Goal: Task Accomplishment & Management: Manage account settings

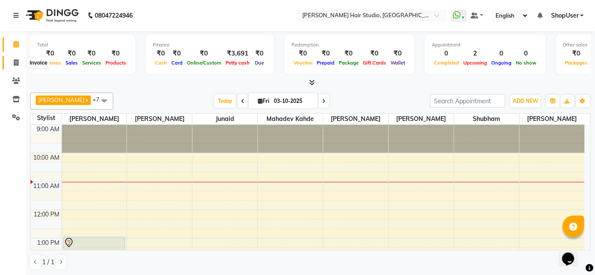
click at [17, 62] on icon at bounding box center [16, 62] width 5 height 6
select select "627"
select select "service"
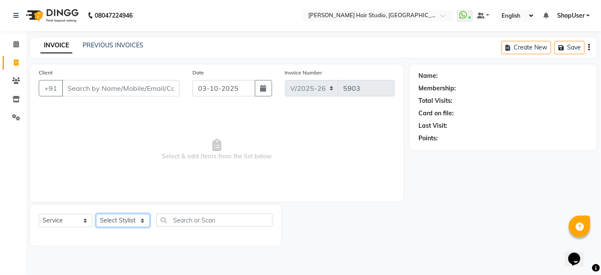
drag, startPoint x: 127, startPoint y: 217, endPoint x: 121, endPoint y: 215, distance: 7.1
click at [127, 217] on select "Select Stylist [PERSON_NAME] [PERSON_NAME] Avinash [PERSON_NAME] kahde [PERSON_…" at bounding box center [123, 220] width 54 height 13
select select "50524"
click at [96, 214] on select "Select Stylist [PERSON_NAME] [PERSON_NAME] Avinash [PERSON_NAME] kahde [PERSON_…" at bounding box center [123, 220] width 54 height 13
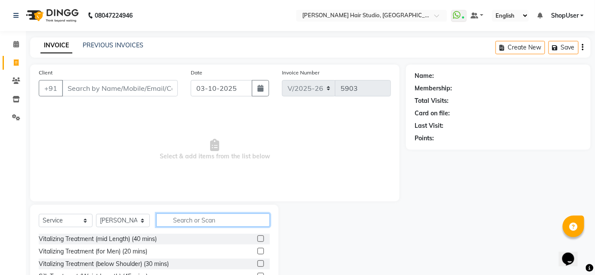
click at [183, 219] on input "text" at bounding box center [213, 220] width 114 height 13
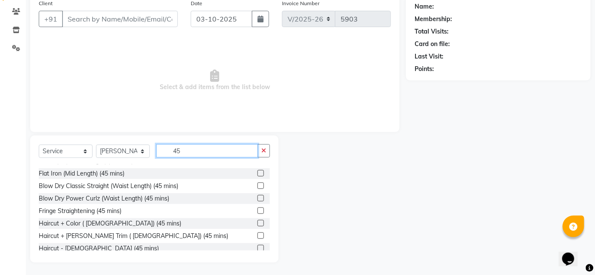
scroll to position [201, 0]
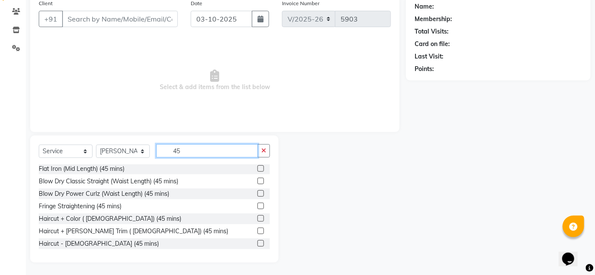
type input "45"
click at [258, 232] on label at bounding box center [261, 231] width 6 height 6
click at [258, 232] on input "checkbox" at bounding box center [261, 232] width 6 height 6
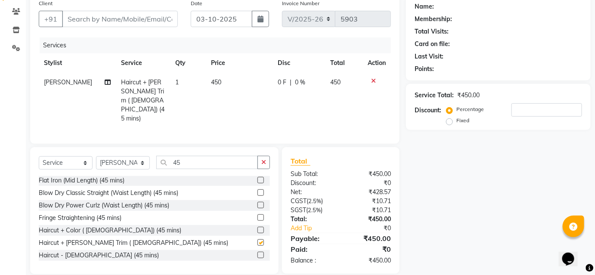
checkbox input "false"
click at [375, 78] on icon at bounding box center [373, 81] width 5 height 6
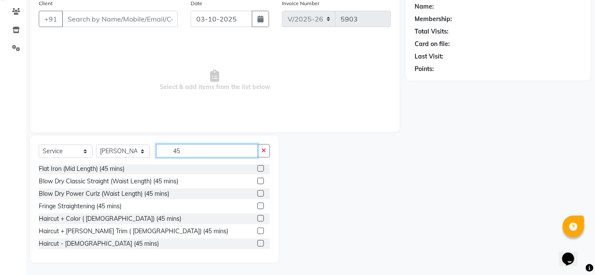
click at [196, 149] on input "45" at bounding box center [207, 150] width 102 height 13
type input "4"
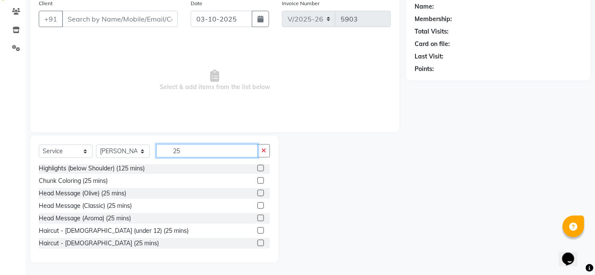
scroll to position [1, 0]
type input "25"
click at [258, 242] on label at bounding box center [261, 243] width 6 height 6
click at [258, 242] on input "checkbox" at bounding box center [261, 244] width 6 height 6
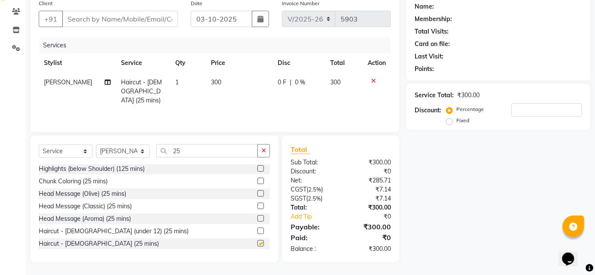
checkbox input "false"
click at [136, 18] on input "Client" at bounding box center [120, 19] width 116 height 16
type input "9"
type input "0"
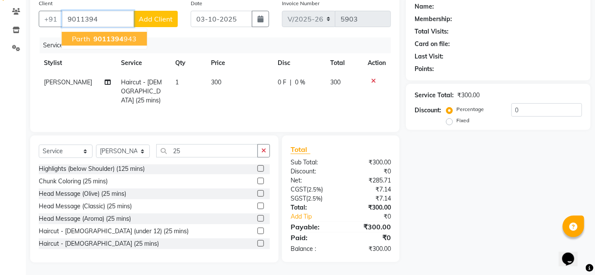
click at [123, 37] on ngb-highlight "9011394 943" at bounding box center [114, 38] width 45 height 9
type input "9011394943"
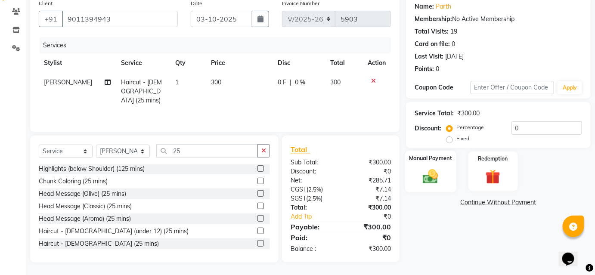
click at [434, 177] on img at bounding box center [430, 177] width 25 height 18
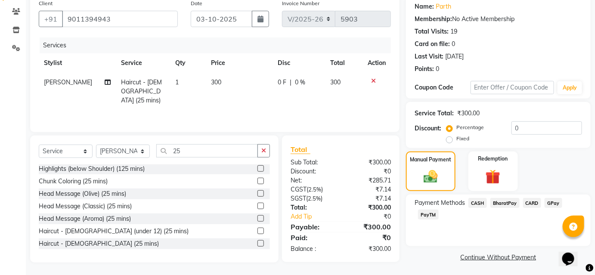
click at [504, 200] on span "BharatPay" at bounding box center [504, 203] width 29 height 10
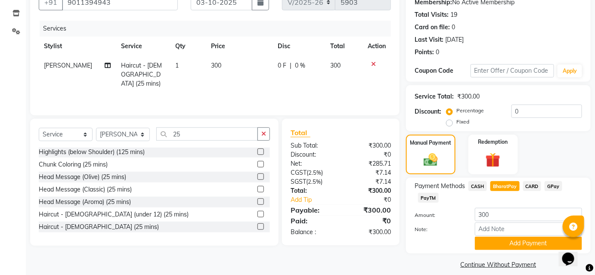
scroll to position [95, 0]
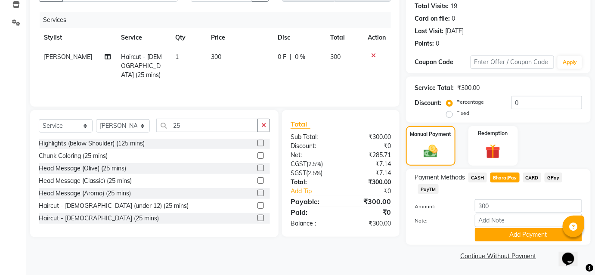
click at [503, 236] on button "Add Payment" at bounding box center [528, 234] width 107 height 13
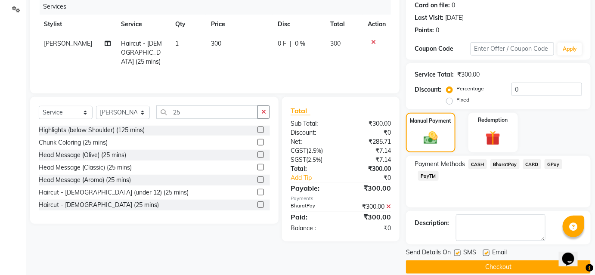
scroll to position [119, 0]
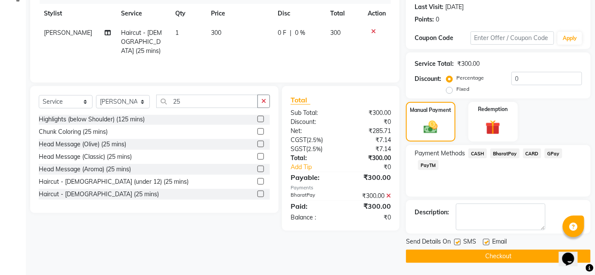
click at [494, 257] on button "Checkout" at bounding box center [498, 256] width 185 height 13
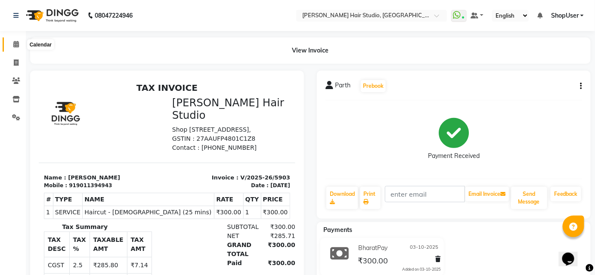
click at [17, 43] on icon at bounding box center [16, 44] width 6 height 6
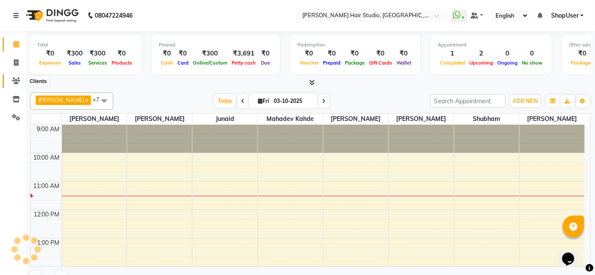
click at [19, 81] on icon at bounding box center [16, 81] width 8 height 6
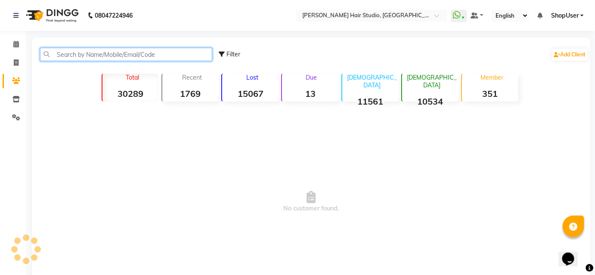
click at [87, 53] on input "text" at bounding box center [126, 54] width 172 height 13
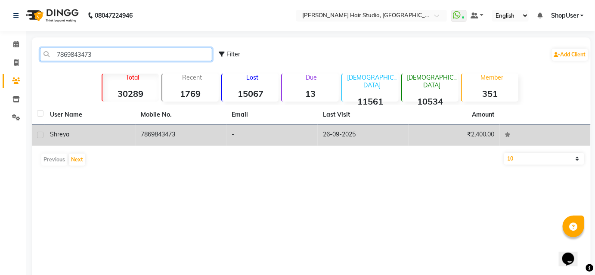
type input "7869843473"
click at [170, 133] on td "7869843473" at bounding box center [181, 135] width 91 height 21
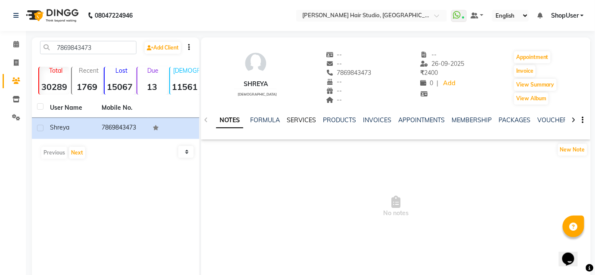
click at [302, 120] on link "SERVICES" at bounding box center [301, 120] width 29 height 8
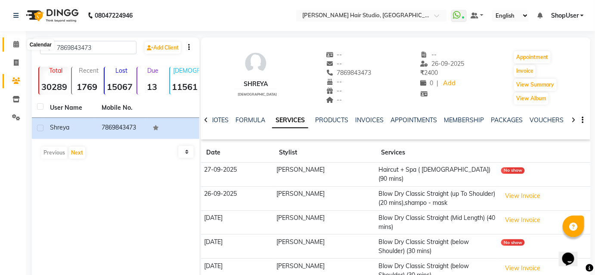
click at [16, 45] on icon at bounding box center [16, 44] width 6 height 6
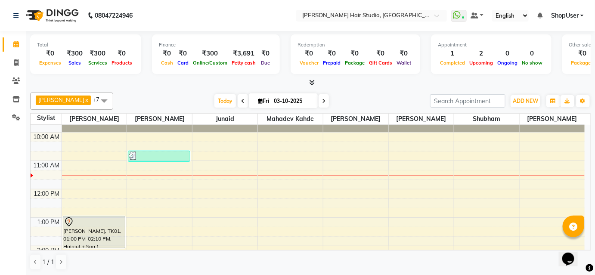
scroll to position [39, 0]
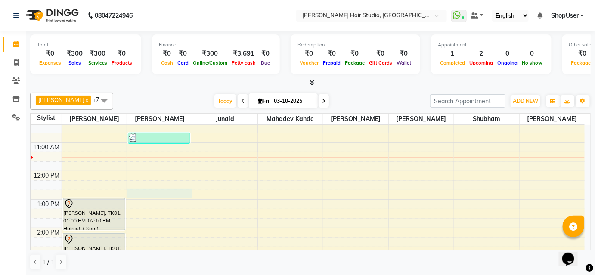
click at [142, 199] on td at bounding box center [323, 203] width 523 height 9
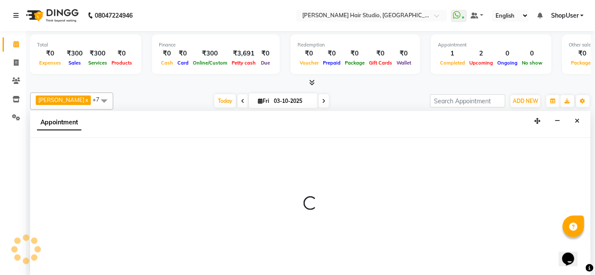
scroll to position [0, 0]
select select "50524"
select select "765"
select select "tentative"
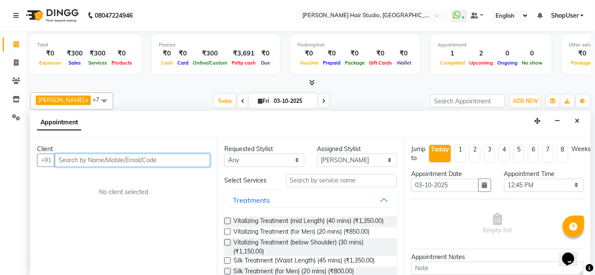
click at [159, 161] on input "text" at bounding box center [132, 160] width 155 height 13
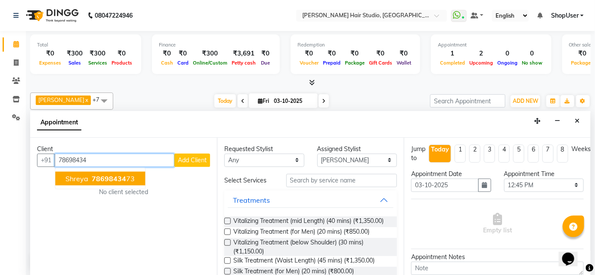
click at [129, 174] on ngb-highlight "78698434 73" at bounding box center [112, 178] width 45 height 9
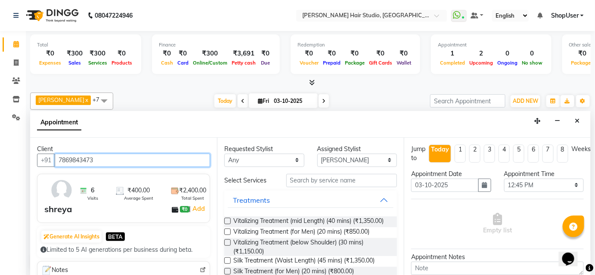
type input "7869843473"
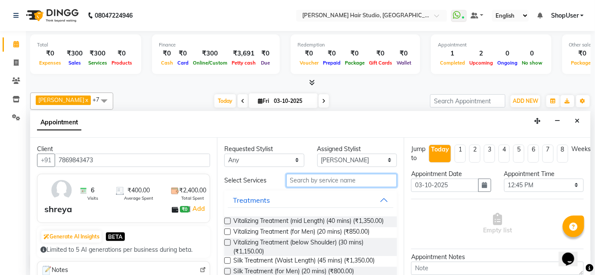
click at [334, 181] on input "text" at bounding box center [341, 180] width 111 height 13
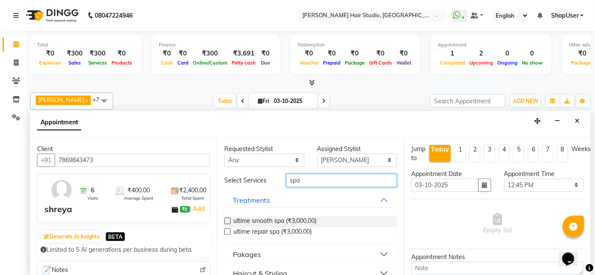
scroll to position [13, 0]
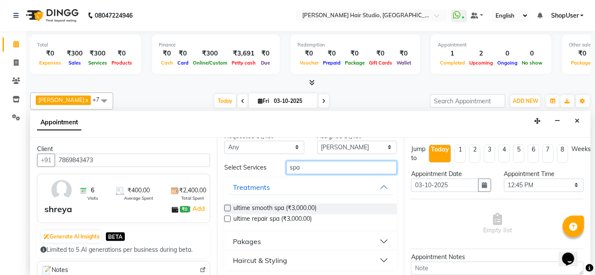
type input "spa"
click at [381, 257] on button "Haircut & Styling" at bounding box center [311, 261] width 166 height 16
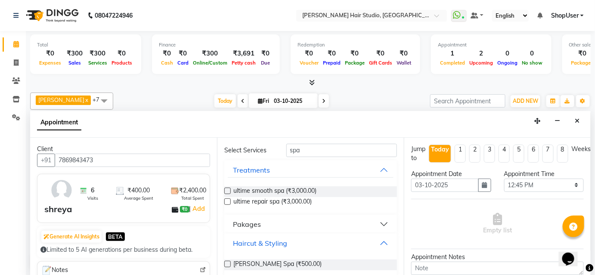
scroll to position [38, 0]
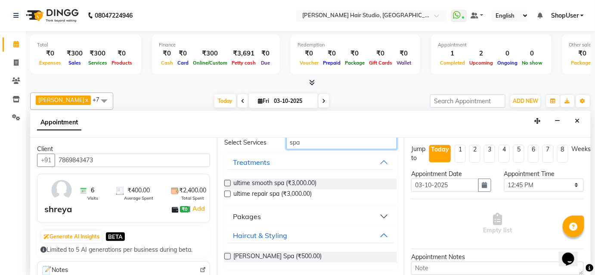
click at [326, 141] on input "spa" at bounding box center [341, 142] width 111 height 13
click at [229, 182] on label at bounding box center [227, 183] width 6 height 6
click at [229, 182] on input "checkbox" at bounding box center [227, 184] width 6 height 6
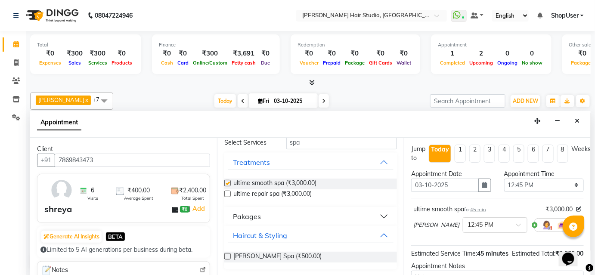
checkbox input "false"
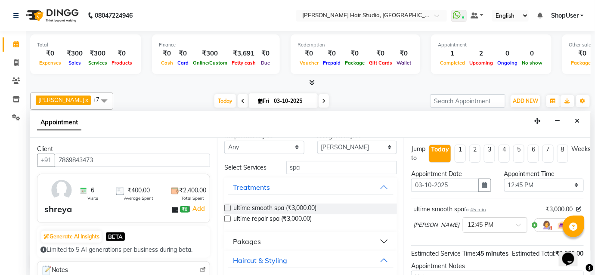
scroll to position [0, 0]
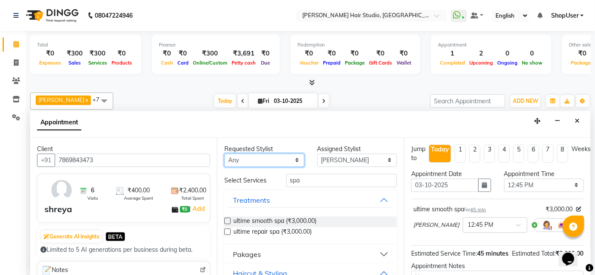
click at [282, 157] on select "Any [PERSON_NAME] [PERSON_NAME] Mahadev kahde [PERSON_NAME] Pawan Krishna [PERS…" at bounding box center [264, 160] width 80 height 13
select select "50524"
click at [224, 154] on select "Any [PERSON_NAME] [PERSON_NAME] Mahadev kahde [PERSON_NAME] Pawan Krishna [PERS…" at bounding box center [264, 160] width 80 height 13
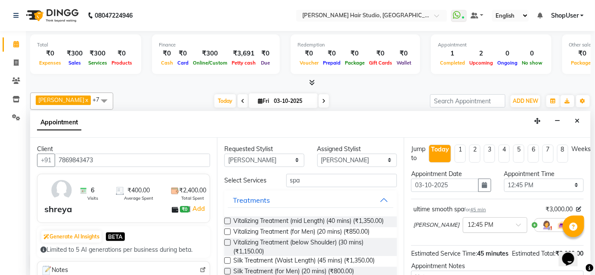
click at [468, 222] on input "text" at bounding box center [487, 224] width 38 height 9
click at [464, 256] on div "01:00 PM" at bounding box center [495, 258] width 64 height 16
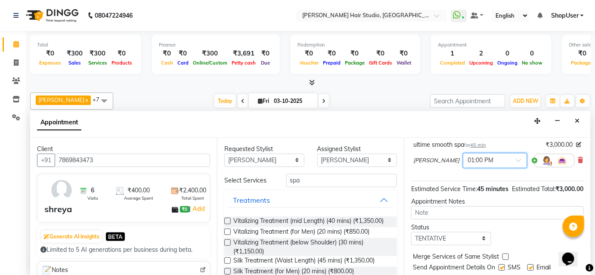
scroll to position [96, 0]
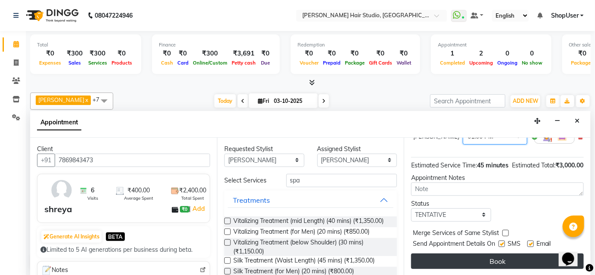
click at [483, 262] on button "Book" at bounding box center [497, 262] width 173 height 16
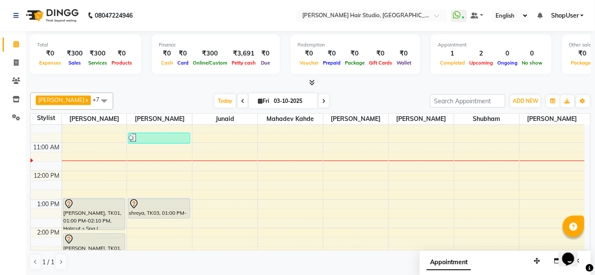
scroll to position [0, 0]
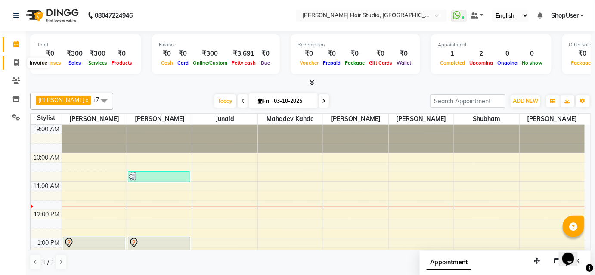
click at [22, 62] on span at bounding box center [16, 63] width 15 height 10
select select "service"
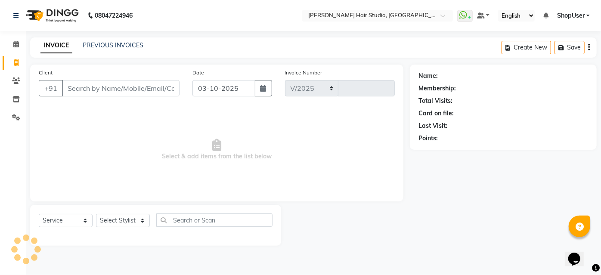
select select "627"
type input "5904"
click at [114, 225] on select "Select Stylist [PERSON_NAME] [PERSON_NAME] Avinash [PERSON_NAME] kahde [PERSON_…" at bounding box center [123, 220] width 54 height 13
select select "34696"
click at [96, 214] on select "Select Stylist [PERSON_NAME] [PERSON_NAME] Avinash [PERSON_NAME] kahde [PERSON_…" at bounding box center [123, 220] width 54 height 13
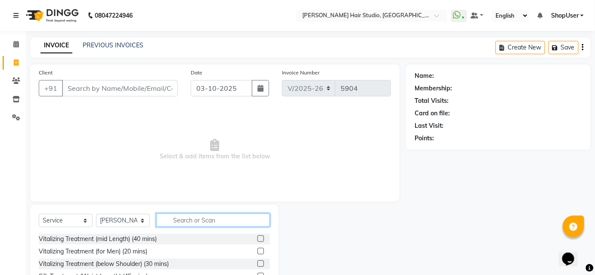
click at [181, 217] on input "text" at bounding box center [213, 220] width 114 height 13
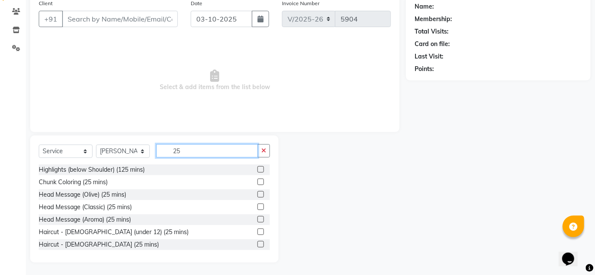
type input "25"
click at [258, 247] on label at bounding box center [261, 244] width 6 height 6
click at [258, 247] on input "checkbox" at bounding box center [261, 245] width 6 height 6
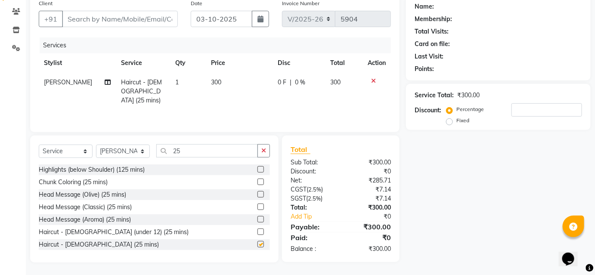
checkbox input "false"
click at [93, 19] on input "Client" at bounding box center [120, 19] width 116 height 16
type input "7"
type input "0"
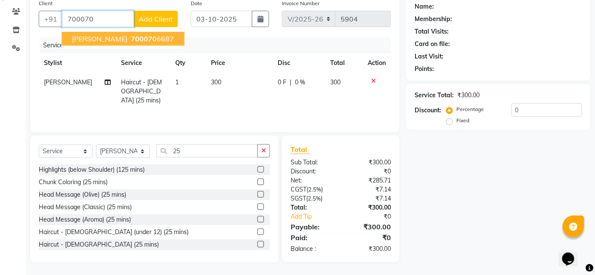
click at [92, 43] on button "[PERSON_NAME] 700070 6687" at bounding box center [123, 39] width 123 height 14
type input "7000706687"
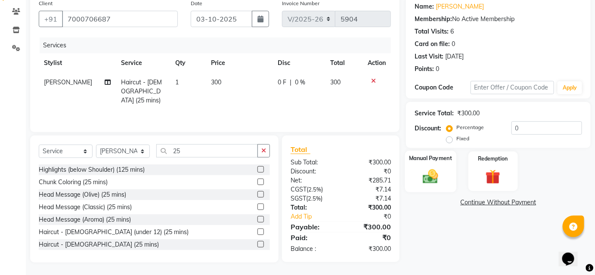
click at [418, 170] on img at bounding box center [430, 177] width 25 height 18
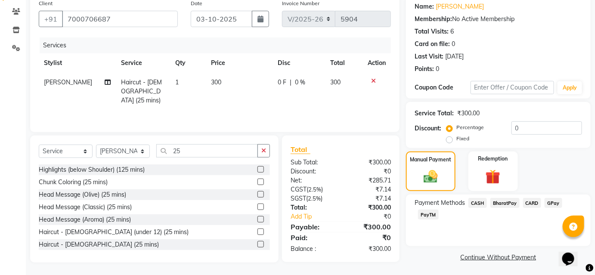
click at [513, 203] on span "BharatPay" at bounding box center [504, 203] width 29 height 10
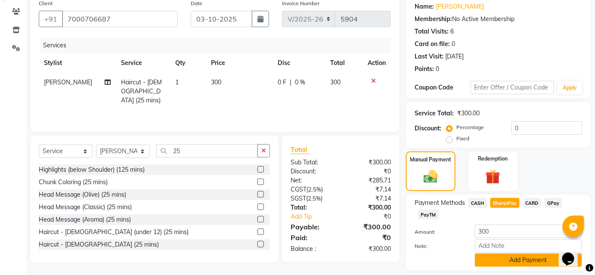
click at [514, 258] on button "Add Payment" at bounding box center [528, 260] width 107 height 13
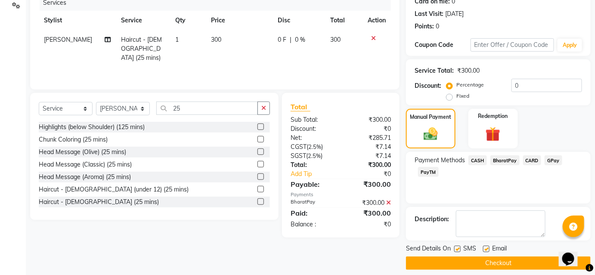
scroll to position [119, 0]
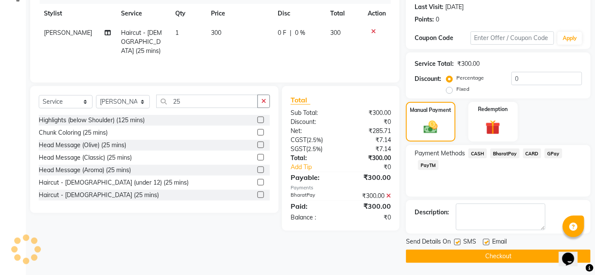
click at [505, 246] on span "Email" at bounding box center [499, 242] width 15 height 11
click at [502, 256] on button "Checkout" at bounding box center [498, 256] width 185 height 13
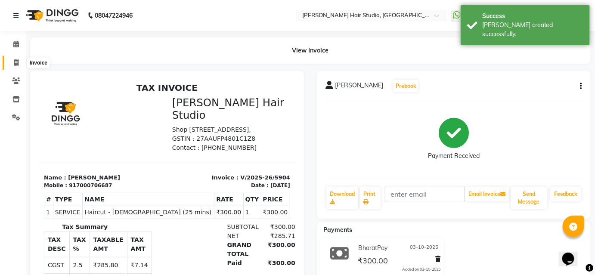
click at [12, 61] on span at bounding box center [16, 63] width 15 height 10
select select "627"
select select "service"
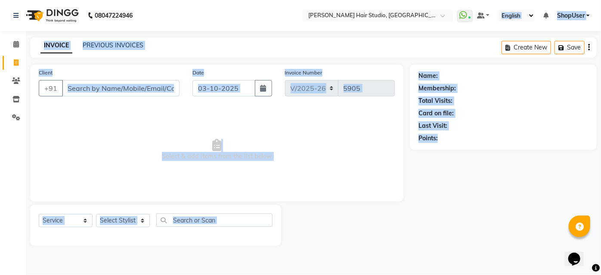
drag, startPoint x: 524, startPoint y: 203, endPoint x: 426, endPoint y: 171, distance: 102.4
click at [416, 275] on html "08047224946 Select Location × [PERSON_NAME] Hair Studio, Hinjewadi WhatsApp Sta…" at bounding box center [300, 137] width 601 height 275
click at [398, 181] on div "Client +91 Date [DATE] Invoice Number V/2025 V/[PHONE_NUMBER] Select & add item…" at bounding box center [216, 133] width 373 height 137
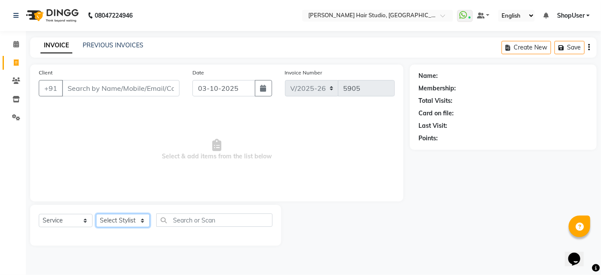
click at [142, 218] on select "Select Stylist [PERSON_NAME] [PERSON_NAME] Avinash [PERSON_NAME] kahde [PERSON_…" at bounding box center [123, 220] width 54 height 13
select select "32802"
click at [96, 214] on select "Select Stylist [PERSON_NAME] [PERSON_NAME] Avinash [PERSON_NAME] kahde [PERSON_…" at bounding box center [123, 220] width 54 height 13
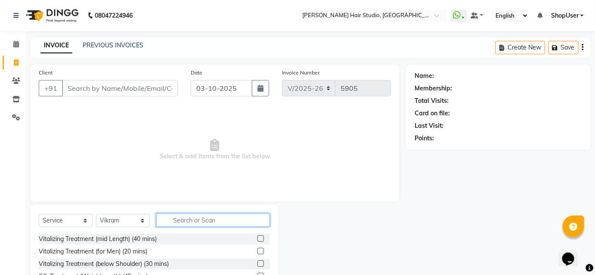
click at [181, 219] on input "text" at bounding box center [213, 220] width 114 height 13
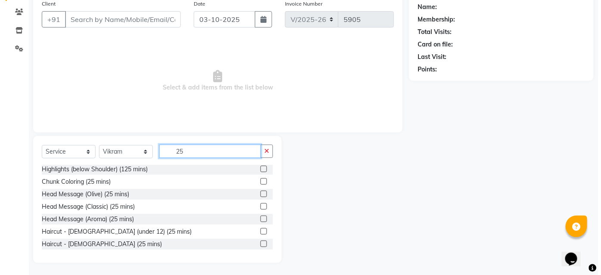
scroll to position [69, 0]
type input "25"
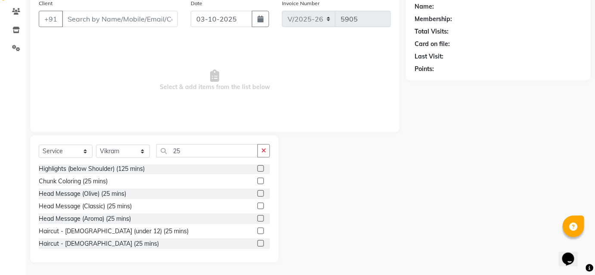
click at [116, 242] on div "Haircut - [DEMOGRAPHIC_DATA] (25 mins)" at bounding box center [154, 244] width 231 height 11
click at [258, 241] on label at bounding box center [261, 243] width 6 height 6
click at [258, 241] on input "checkbox" at bounding box center [261, 244] width 6 height 6
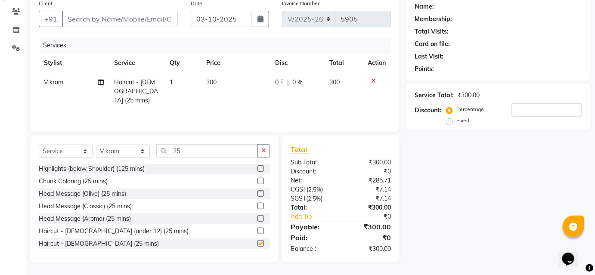
checkbox input "false"
click at [170, 14] on input "Client" at bounding box center [120, 19] width 116 height 16
type input "9"
type input "0"
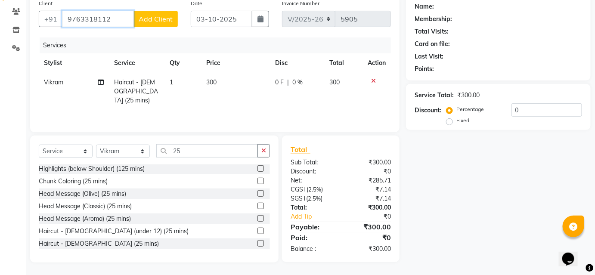
type input "9763318112"
click at [172, 15] on span "Add Client" at bounding box center [156, 19] width 34 height 9
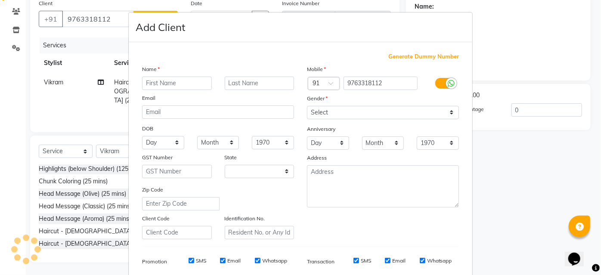
select select "22"
type input "[PERSON_NAME]"
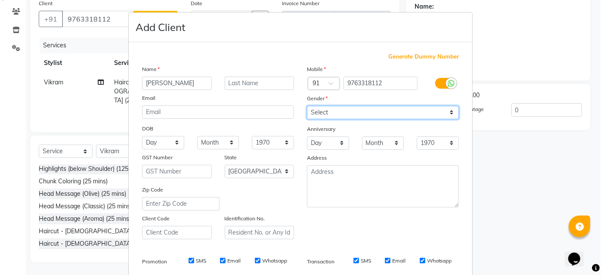
click at [307, 111] on select "Select [DEMOGRAPHIC_DATA] [DEMOGRAPHIC_DATA] Other Prefer Not To Say" at bounding box center [383, 112] width 152 height 13
select select "[DEMOGRAPHIC_DATA]"
click at [307, 106] on select "Select [DEMOGRAPHIC_DATA] [DEMOGRAPHIC_DATA] Other Prefer Not To Say" at bounding box center [383, 112] width 152 height 13
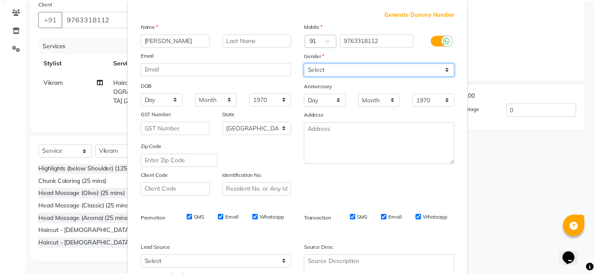
scroll to position [121, 0]
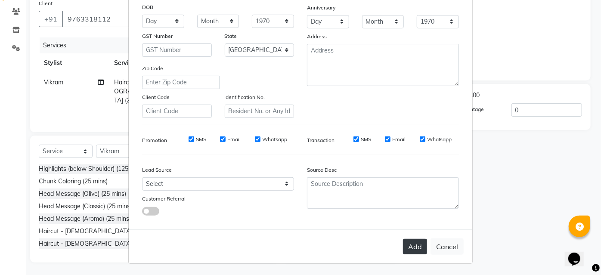
click at [418, 248] on button "Add" at bounding box center [415, 247] width 24 height 16
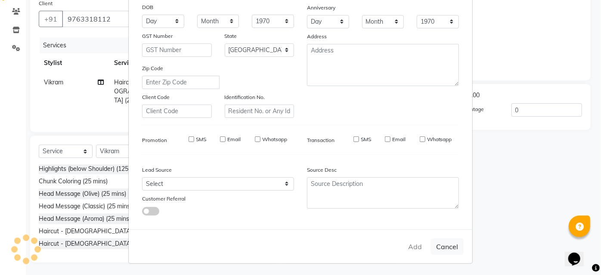
select select
select select "null"
select select
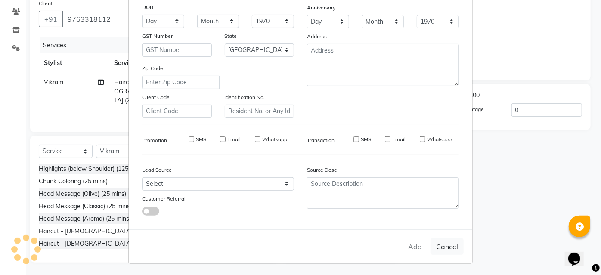
select select
checkbox input "false"
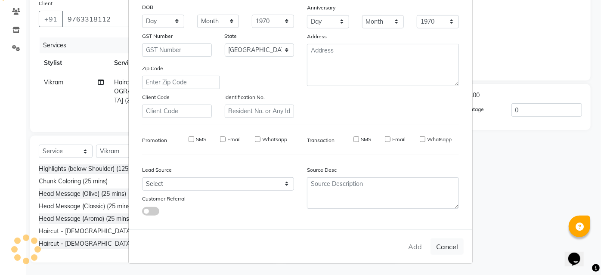
checkbox input "false"
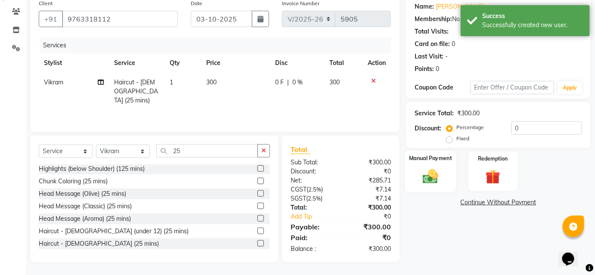
click at [428, 170] on img at bounding box center [430, 177] width 25 height 18
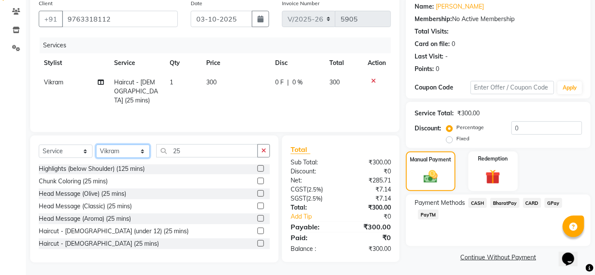
click at [118, 149] on select "Select Stylist [PERSON_NAME] [PERSON_NAME] Avinash [PERSON_NAME] kahde [PERSON_…" at bounding box center [123, 151] width 54 height 13
select select "88870"
click at [96, 145] on select "Select Stylist [PERSON_NAME] [PERSON_NAME] Avinash [PERSON_NAME] kahde [PERSON_…" at bounding box center [123, 151] width 54 height 13
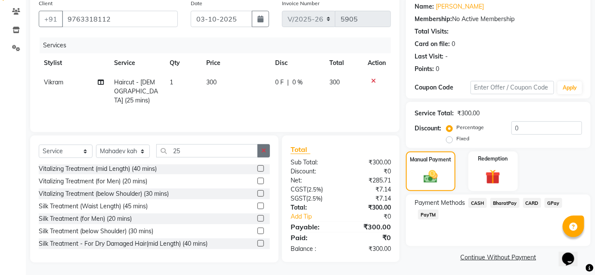
click at [266, 150] on icon "button" at bounding box center [263, 151] width 5 height 6
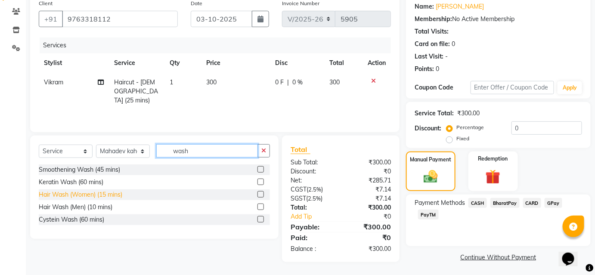
type input "wash"
click at [93, 198] on div "Hair Wash (Women) (15 mins)" at bounding box center [81, 194] width 84 height 9
checkbox input "false"
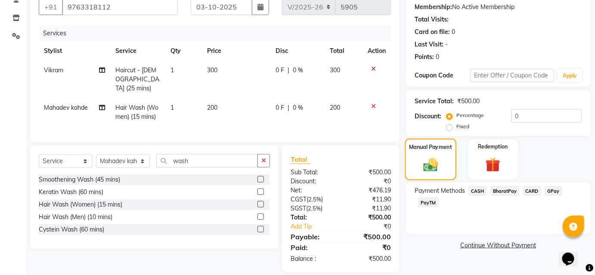
scroll to position [87, 0]
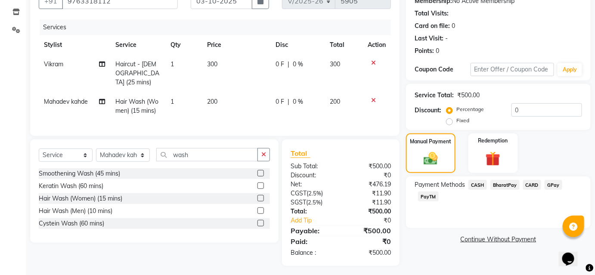
click at [505, 186] on span "BharatPay" at bounding box center [504, 185] width 29 height 10
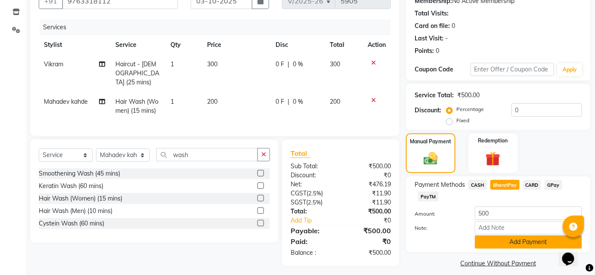
click at [505, 239] on button "Add Payment" at bounding box center [528, 242] width 107 height 13
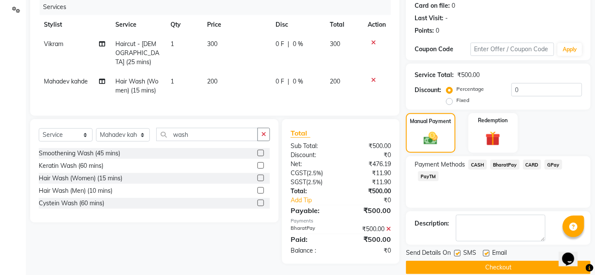
scroll to position [119, 0]
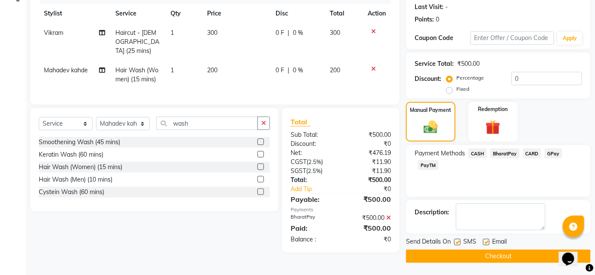
click at [496, 253] on button "Checkout" at bounding box center [498, 256] width 185 height 13
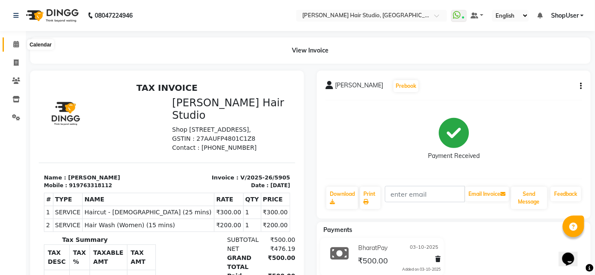
click at [22, 46] on span at bounding box center [16, 45] width 15 height 10
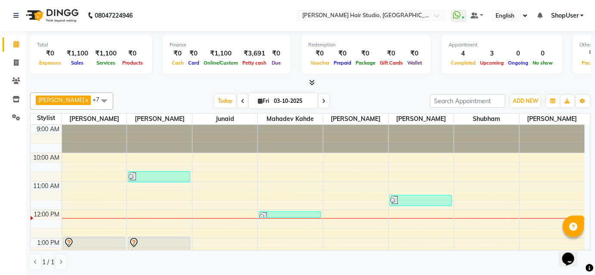
click at [97, 95] on span at bounding box center [104, 101] width 17 height 16
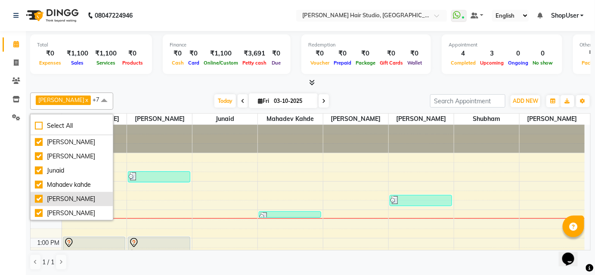
scroll to position [57, 0]
click at [45, 208] on div "Vikram" at bounding box center [72, 212] width 74 height 9
checkbox input "true"
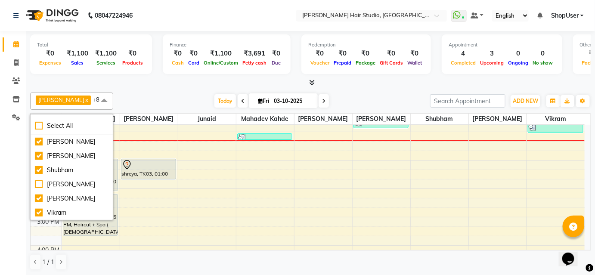
scroll to position [39, 0]
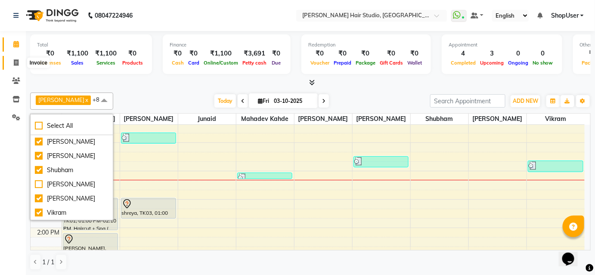
click at [16, 64] on icon at bounding box center [16, 62] width 5 height 6
select select "service"
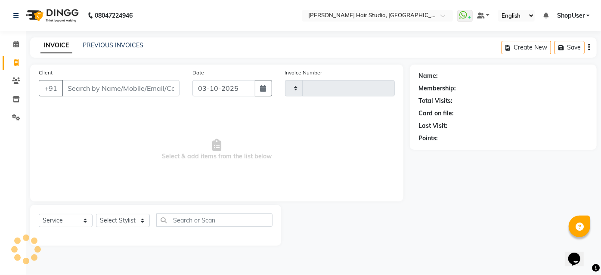
type input "5906"
select select "627"
click at [130, 222] on select "Select Stylist" at bounding box center [123, 220] width 54 height 13
click at [130, 222] on select "Select Stylist [PERSON_NAME] [PERSON_NAME] Avinash [PERSON_NAME] kahde [PERSON_…" at bounding box center [123, 220] width 54 height 13
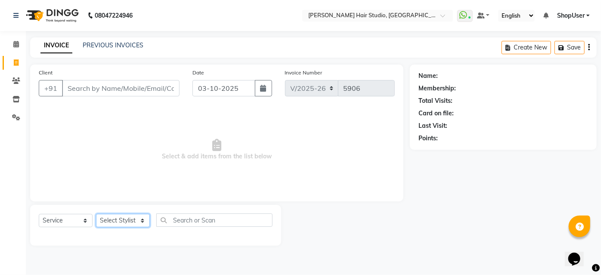
select select "80555"
click at [96, 214] on select "Select Stylist [PERSON_NAME] [PERSON_NAME] Avinash [PERSON_NAME] kahde [PERSON_…" at bounding box center [123, 220] width 54 height 13
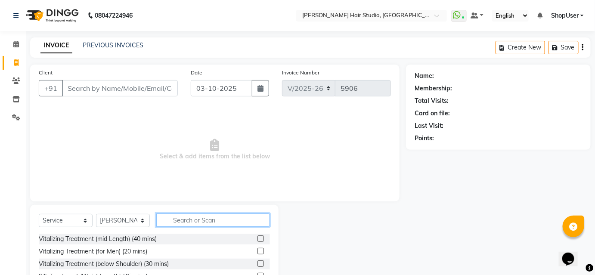
click at [197, 221] on input "text" at bounding box center [213, 220] width 114 height 13
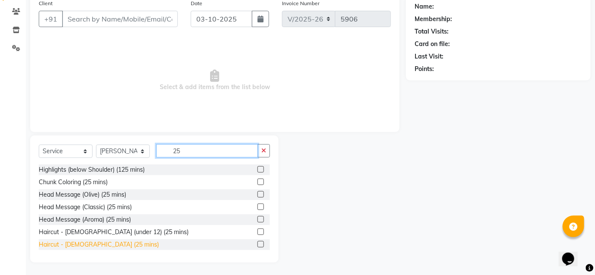
type input "25"
click at [97, 242] on div "Haircut - [DEMOGRAPHIC_DATA] (25 mins)" at bounding box center [99, 244] width 120 height 9
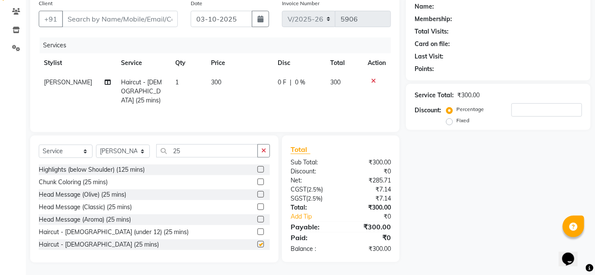
checkbox input "false"
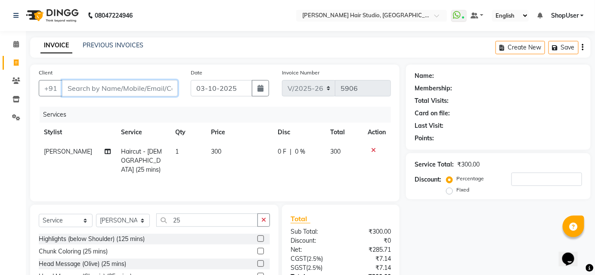
click at [135, 84] on input "Client" at bounding box center [120, 88] width 116 height 16
click at [133, 90] on input "Client" at bounding box center [120, 88] width 116 height 16
type input "7"
type input "0"
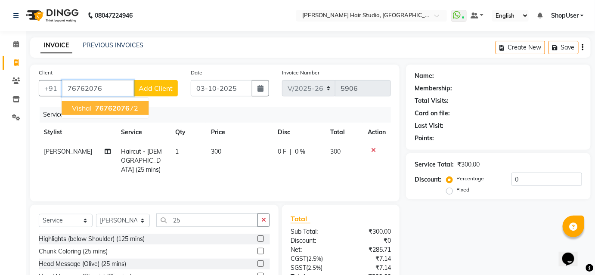
click at [130, 100] on ngb-typeahead-window "Vishal 76762076 72" at bounding box center [105, 108] width 88 height 22
click at [134, 106] on ngb-highlight "76762076 72" at bounding box center [115, 108] width 45 height 9
type input "7676207672"
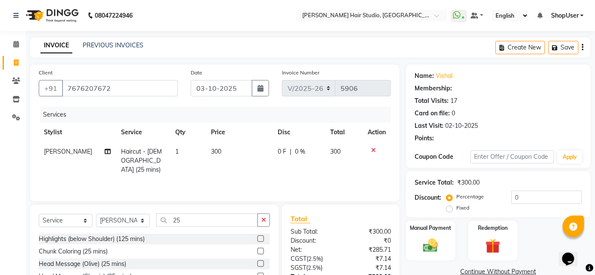
type input "20"
select select "1: Object"
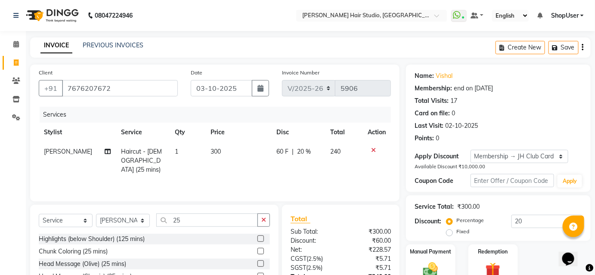
click at [297, 150] on span "20 %" at bounding box center [304, 151] width 14 height 9
select select "80555"
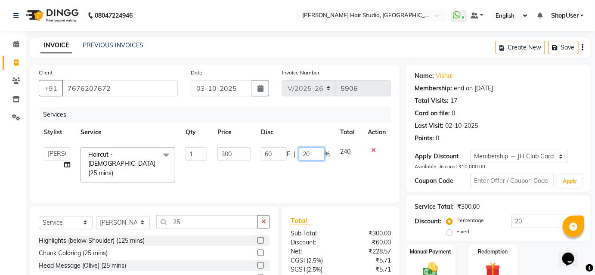
click at [317, 152] on input "20" at bounding box center [312, 153] width 26 height 13
type input "2"
type input "10"
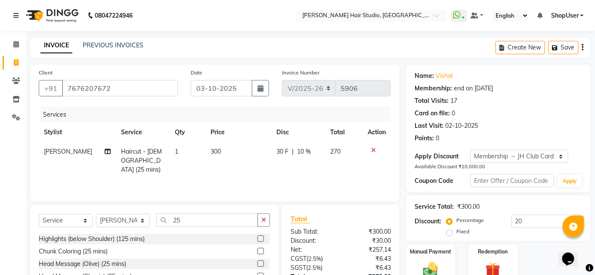
click at [339, 171] on div "Services Stylist Service Qty Price Disc Total Action [PERSON_NAME] Haircut - [D…" at bounding box center [215, 150] width 352 height 86
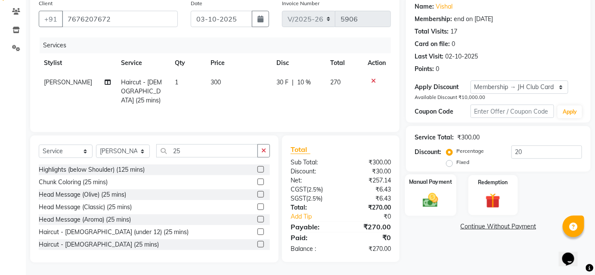
click at [451, 202] on div "Manual Payment" at bounding box center [430, 195] width 51 height 42
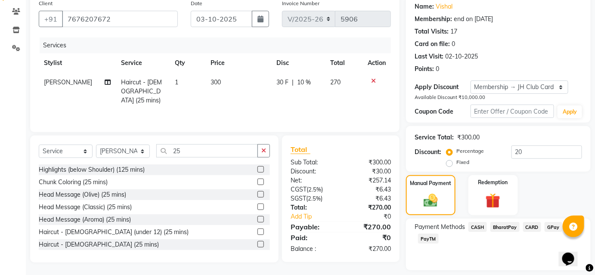
click at [515, 225] on span "BharatPay" at bounding box center [504, 227] width 29 height 10
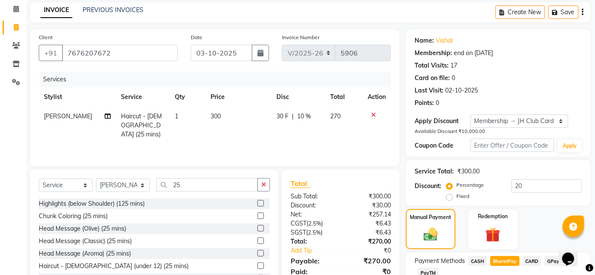
scroll to position [119, 0]
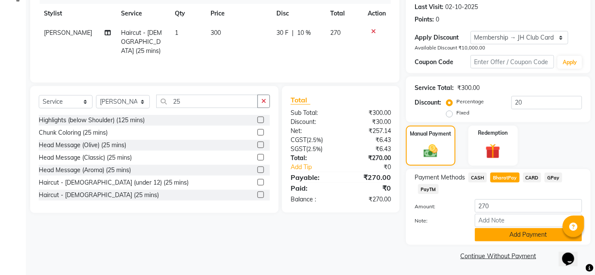
click at [486, 232] on button "Add Payment" at bounding box center [528, 234] width 107 height 13
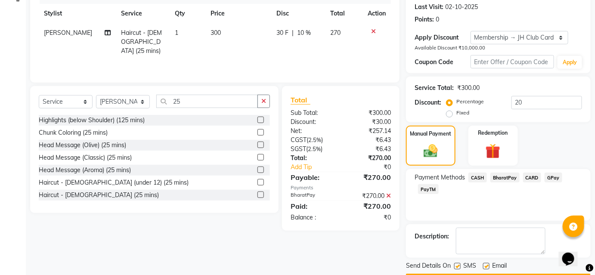
scroll to position [143, 0]
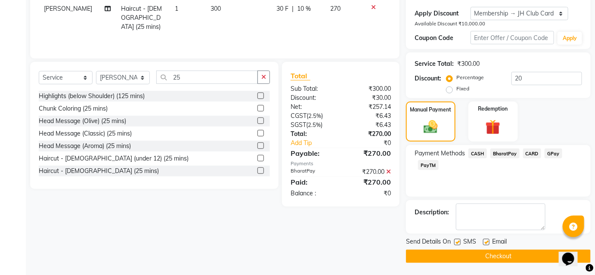
click at [484, 251] on button "Checkout" at bounding box center [498, 256] width 185 height 13
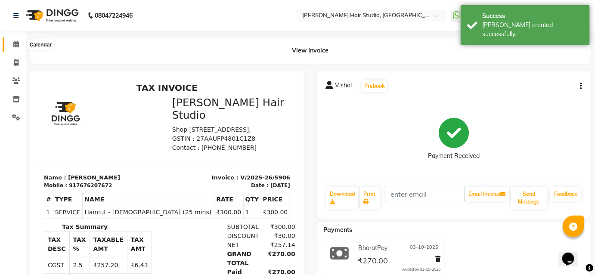
click at [13, 40] on span at bounding box center [16, 45] width 15 height 10
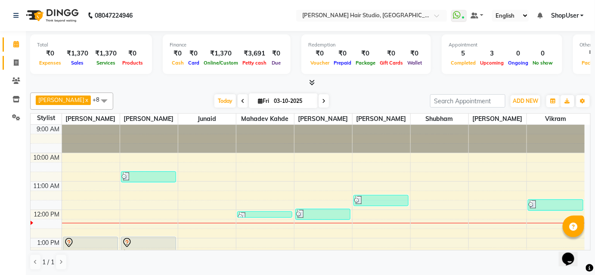
click at [18, 68] on link "Invoice" at bounding box center [13, 63] width 21 height 14
select select "service"
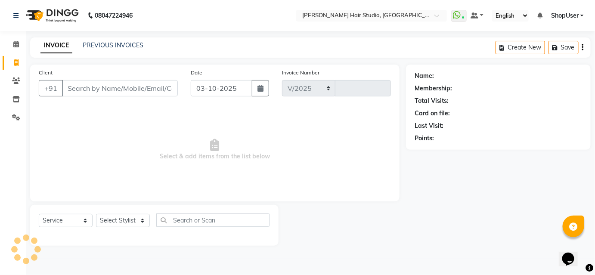
select select "627"
type input "5907"
click at [110, 217] on select "Select Stylist [PERSON_NAME] [PERSON_NAME] Avinash [PERSON_NAME] kahde [PERSON_…" at bounding box center [123, 220] width 54 height 13
select select "51893"
click at [96, 214] on select "Select Stylist [PERSON_NAME] [PERSON_NAME] Avinash [PERSON_NAME] kahde [PERSON_…" at bounding box center [123, 220] width 54 height 13
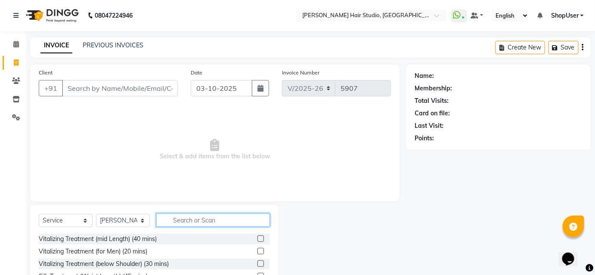
click at [208, 221] on input "text" at bounding box center [213, 220] width 114 height 13
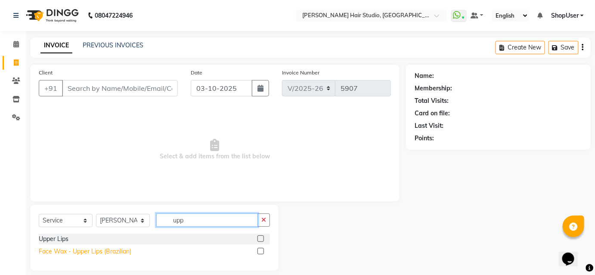
type input "upp"
click at [127, 250] on div "Face Wax - Upper Lips (Brazilian)" at bounding box center [85, 251] width 93 height 9
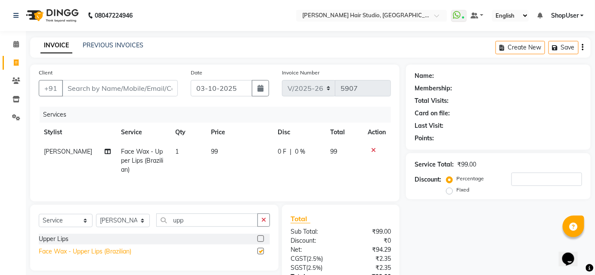
checkbox input "false"
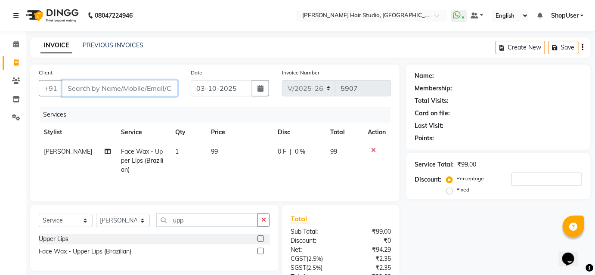
click at [149, 90] on input "Client" at bounding box center [120, 88] width 116 height 16
type input "e"
type input "0"
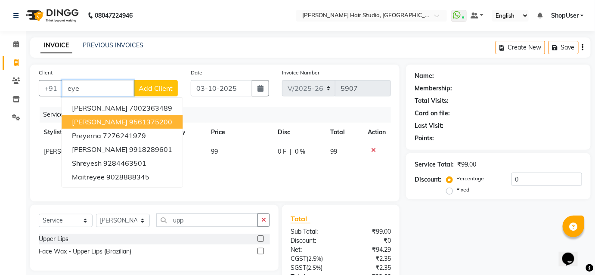
type input "eye"
click at [198, 159] on td "1" at bounding box center [188, 160] width 36 height 37
select select "51893"
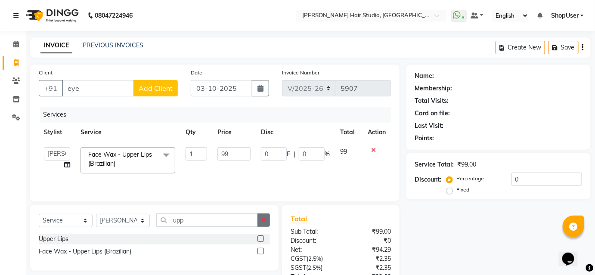
click at [264, 222] on icon "button" at bounding box center [263, 220] width 5 height 6
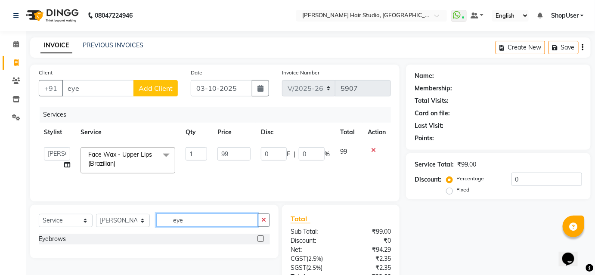
type input "eye"
click at [261, 236] on label at bounding box center [261, 239] width 6 height 6
click at [261, 236] on input "checkbox" at bounding box center [261, 239] width 6 height 6
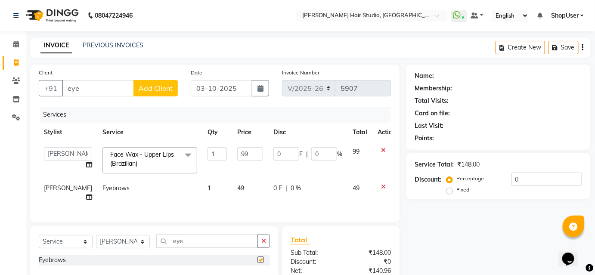
checkbox input "false"
click at [264, 239] on icon "button" at bounding box center [263, 241] width 5 height 6
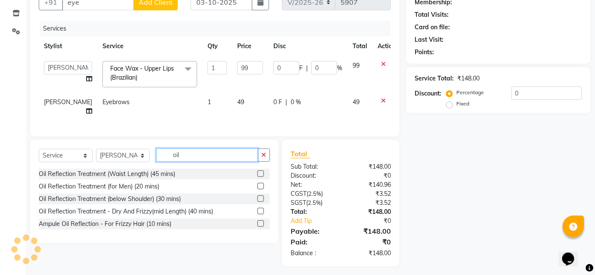
scroll to position [87, 0]
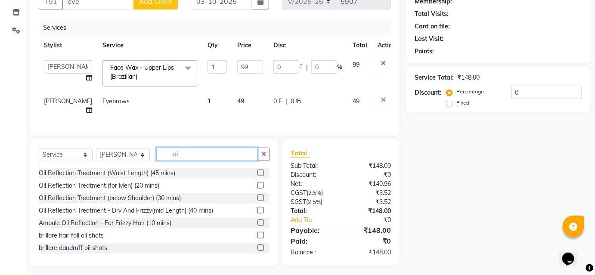
type input "o"
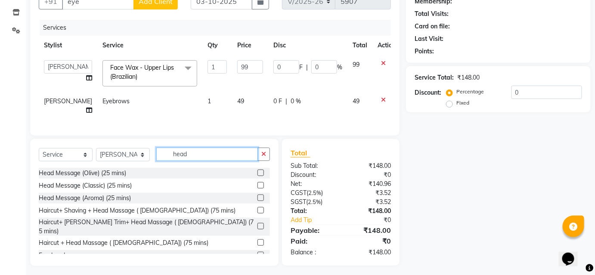
type input "head"
click at [258, 182] on label at bounding box center [261, 185] width 6 height 6
click at [258, 183] on input "checkbox" at bounding box center [261, 186] width 6 height 6
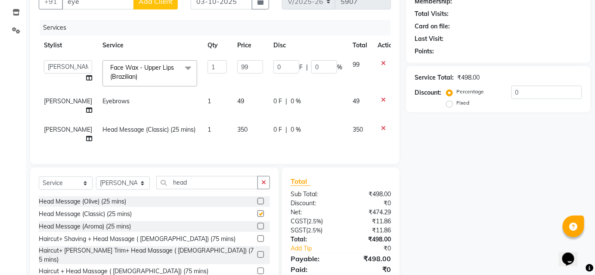
checkbox input "false"
click at [237, 102] on span "49" at bounding box center [240, 101] width 7 height 8
select select "51893"
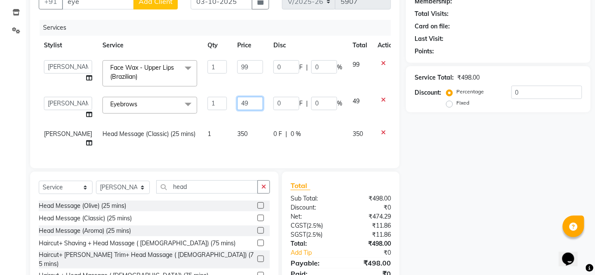
click at [237, 105] on input "49" at bounding box center [250, 103] width 26 height 13
type input "4"
type input "50"
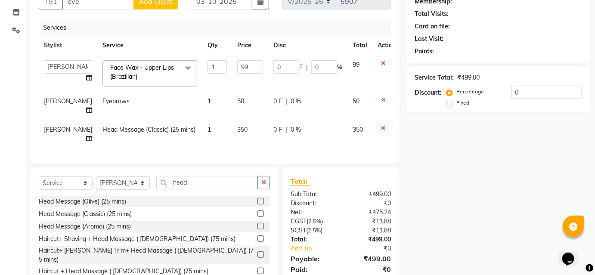
click at [270, 92] on td "0 F | 0 %" at bounding box center [307, 106] width 79 height 28
select select "51893"
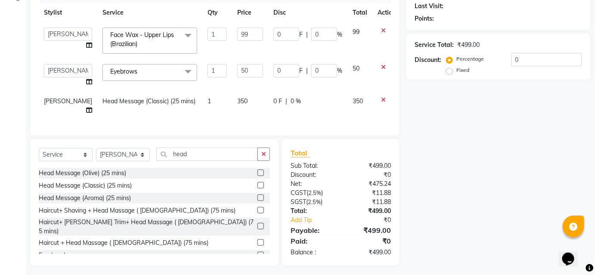
scroll to position [41, 0]
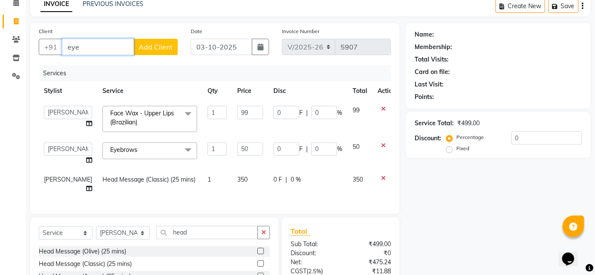
click at [130, 41] on input "eye" at bounding box center [98, 47] width 72 height 16
type input "e"
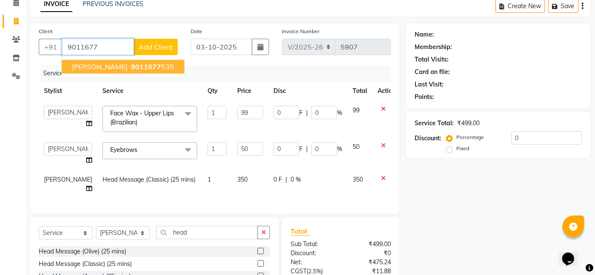
click at [138, 66] on span "9011677" at bounding box center [146, 66] width 30 height 9
type input "9011677535"
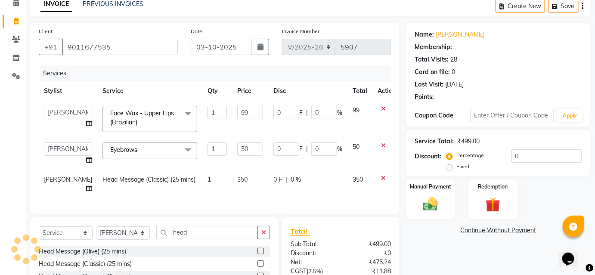
type input "19.8"
type input "20"
type input "10"
type input "20"
select select "1: Object"
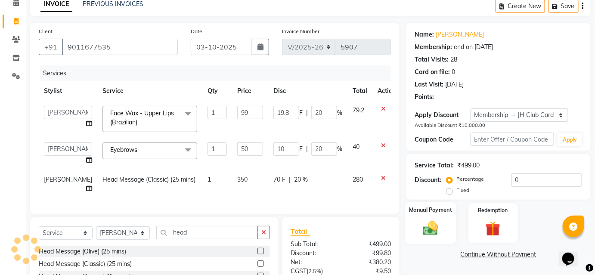
type input "20"
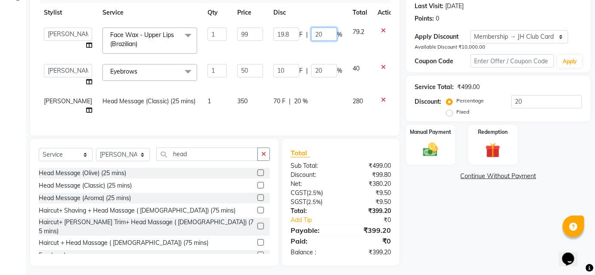
click at [311, 33] on input "20" at bounding box center [324, 34] width 26 height 13
type input "2"
type input "10"
click at [291, 46] on td "19.8 F | 10 %" at bounding box center [307, 40] width 79 height 37
select select "51893"
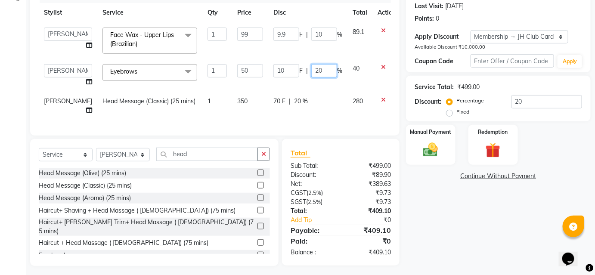
click at [312, 65] on input "20" at bounding box center [324, 70] width 26 height 13
type input "2"
type input "0"
click at [323, 50] on td "9.9 F | 10 %" at bounding box center [307, 40] width 79 height 37
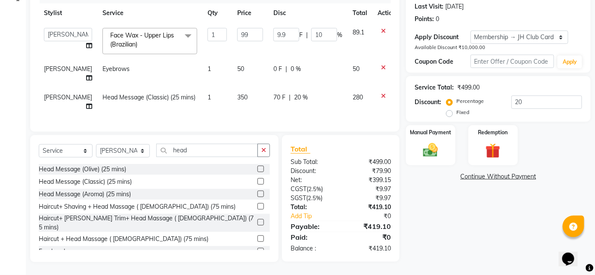
scroll to position [106, 0]
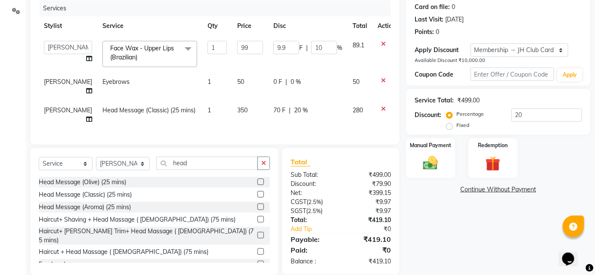
click at [294, 106] on span "20 %" at bounding box center [301, 110] width 14 height 9
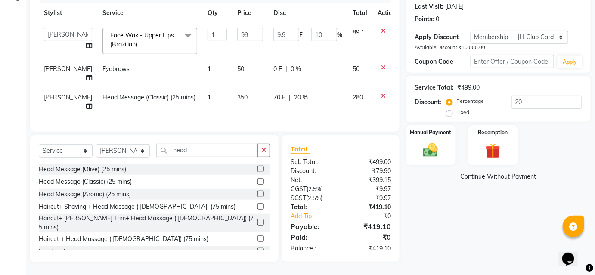
select select "51893"
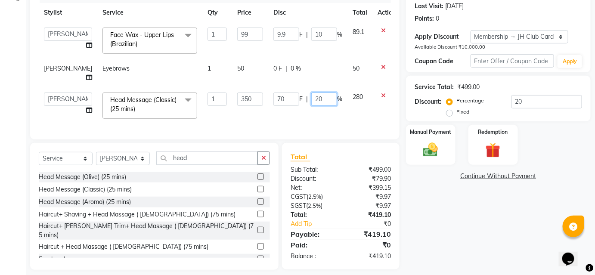
click at [317, 93] on input "20" at bounding box center [324, 99] width 26 height 13
type input "2"
type input "0"
click at [304, 65] on tbody "[PERSON_NAME] [PERSON_NAME] Avinash [PERSON_NAME] kahde [PERSON_NAME] Pawan [PE…" at bounding box center [220, 73] width 362 height 102
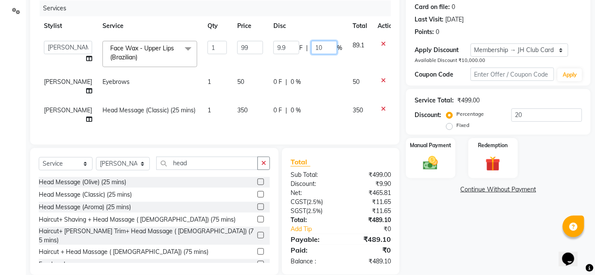
click at [313, 48] on input "10" at bounding box center [324, 47] width 26 height 13
type input "1"
type input "0"
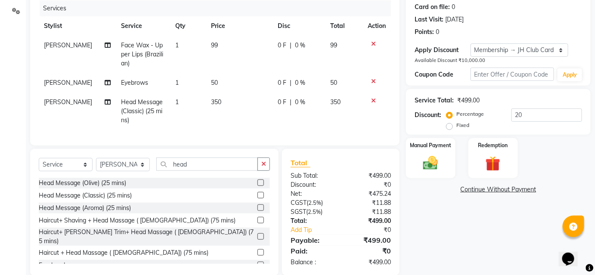
click at [339, 72] on tbody "[PERSON_NAME] Face Wax - Upper Lips (Brazilian) 1 99 0 F | 0 % 99 [PERSON_NAME]…" at bounding box center [215, 83] width 352 height 94
click at [297, 98] on span "0 %" at bounding box center [300, 102] width 10 height 9
select select "51893"
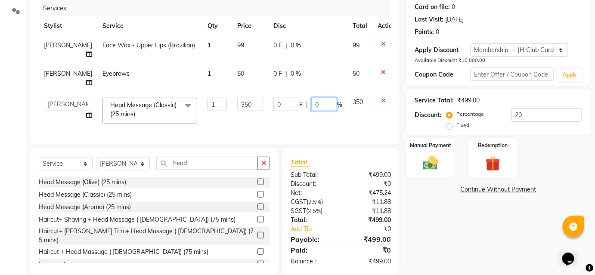
click at [314, 98] on input "0" at bounding box center [324, 104] width 26 height 13
type input "10"
click at [319, 68] on tbody "[PERSON_NAME] Face Wax - Upper Lips (Brazilian) 1 99 0 F | 0 % 99 [PERSON_NAME]…" at bounding box center [220, 82] width 362 height 93
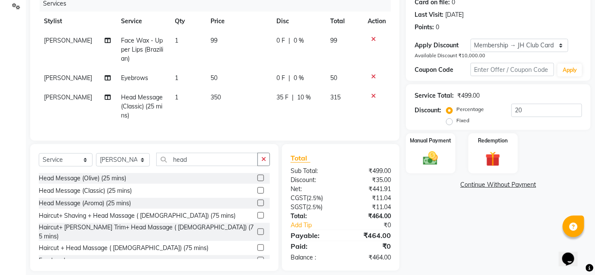
scroll to position [126, 0]
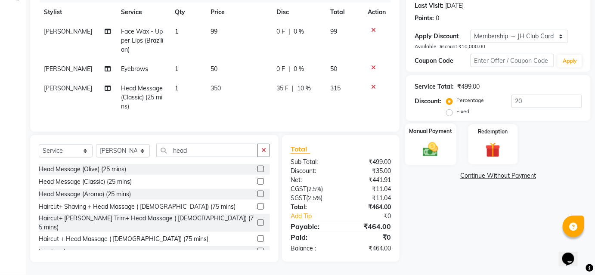
click at [431, 146] on img at bounding box center [430, 150] width 25 height 18
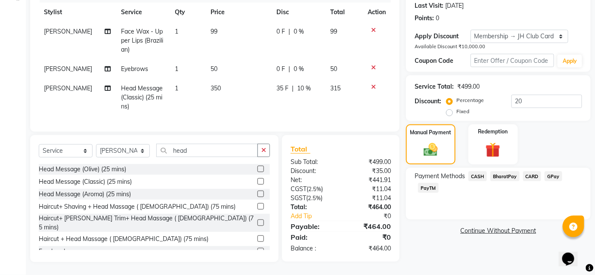
click at [504, 172] on span "BharatPay" at bounding box center [504, 176] width 29 height 10
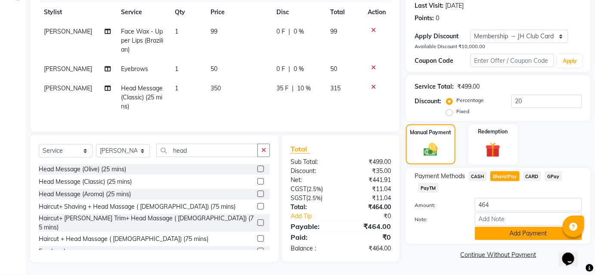
click at [515, 232] on button "Add Payment" at bounding box center [528, 233] width 107 height 13
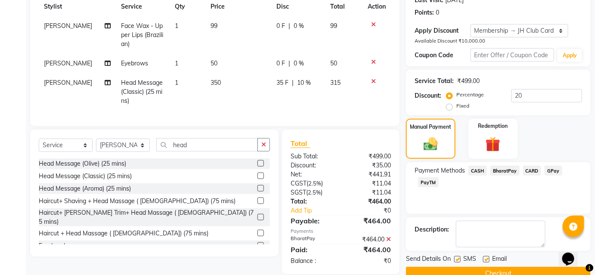
scroll to position [143, 0]
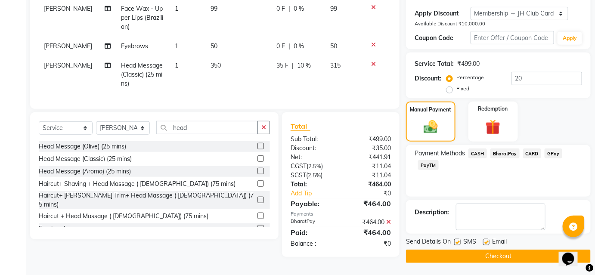
click at [507, 252] on button "Checkout" at bounding box center [498, 256] width 185 height 13
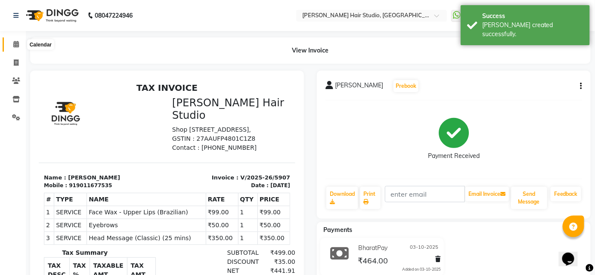
click at [15, 45] on icon at bounding box center [16, 44] width 6 height 6
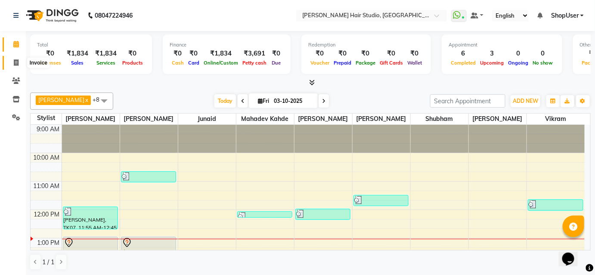
click at [12, 65] on span at bounding box center [16, 63] width 15 height 10
select select "service"
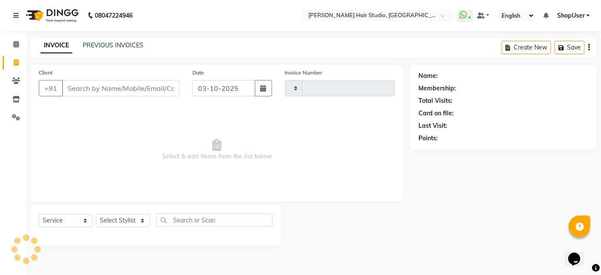
type input "5908"
select select "627"
click at [91, 88] on input "Client" at bounding box center [121, 88] width 118 height 16
click at [12, 43] on span at bounding box center [16, 45] width 15 height 10
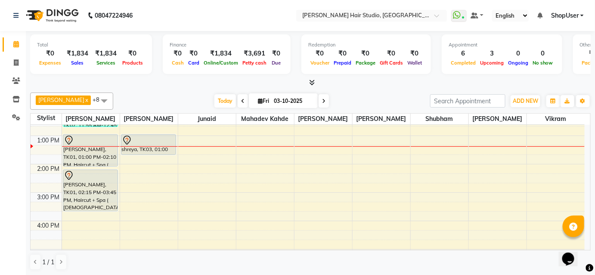
scroll to position [117, 0]
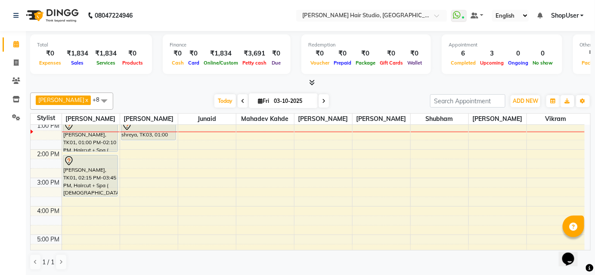
click at [271, 184] on div "9:00 AM 10:00 AM 11:00 AM 12:00 PM 1:00 PM 2:00 PM 3:00 PM 4:00 PM 5:00 PM 6:00…" at bounding box center [308, 206] width 554 height 397
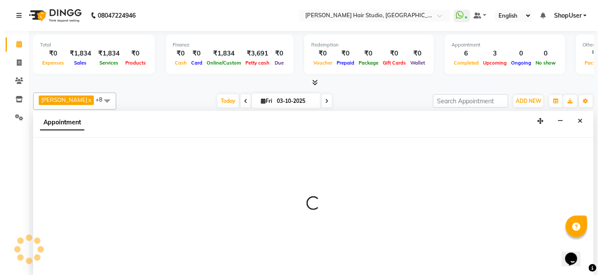
scroll to position [0, 0]
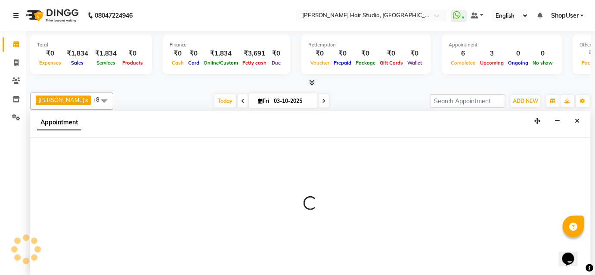
select select "88870"
select select "915"
select select "tentative"
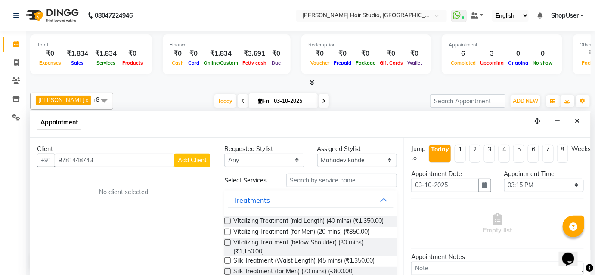
type input "9781448743"
click at [185, 156] on span "Add Client" at bounding box center [192, 160] width 29 height 8
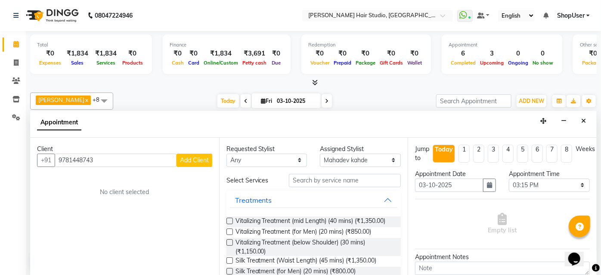
select select "22"
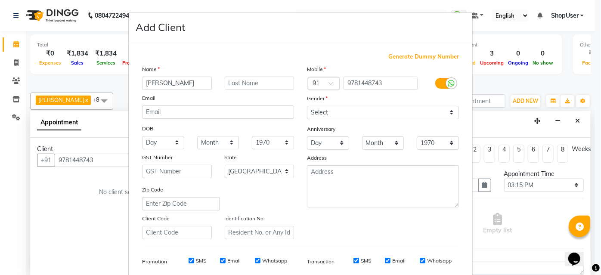
type input "[PERSON_NAME]"
click at [380, 119] on div "Mobile Country Code × 91 9781448743 Gender Select [DEMOGRAPHIC_DATA] [DEMOGRAPH…" at bounding box center [383, 152] width 165 height 175
click at [385, 115] on select "Select [DEMOGRAPHIC_DATA] [DEMOGRAPHIC_DATA] Other Prefer Not To Say" at bounding box center [383, 112] width 152 height 13
select select "[DEMOGRAPHIC_DATA]"
click at [307, 106] on select "Select [DEMOGRAPHIC_DATA] [DEMOGRAPHIC_DATA] Other Prefer Not To Say" at bounding box center [383, 112] width 152 height 13
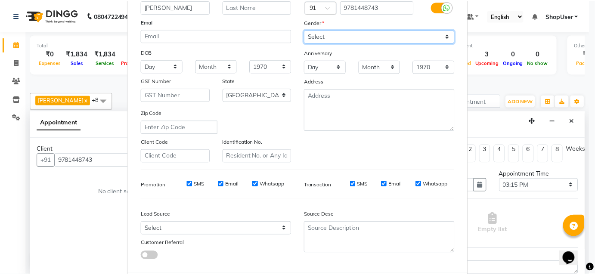
scroll to position [121, 0]
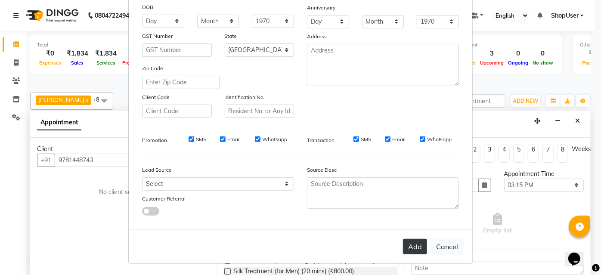
click at [412, 243] on button "Add" at bounding box center [415, 247] width 24 height 16
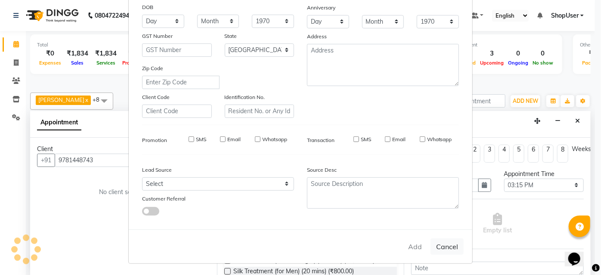
select select
select select "null"
select select
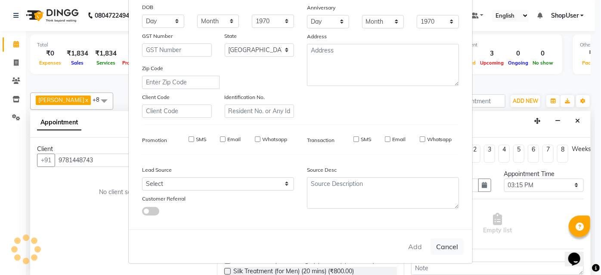
select select
checkbox input "false"
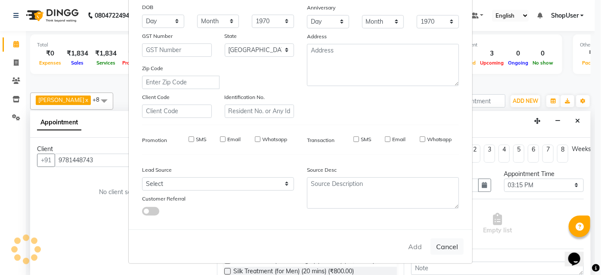
checkbox input "false"
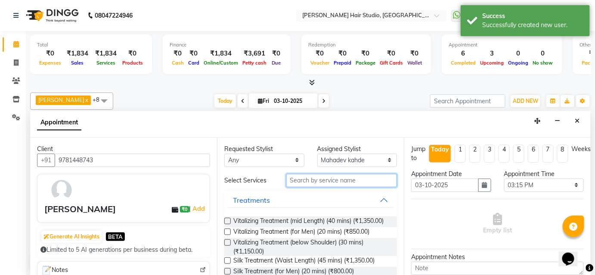
click at [345, 183] on input "text" at bounding box center [341, 180] width 111 height 13
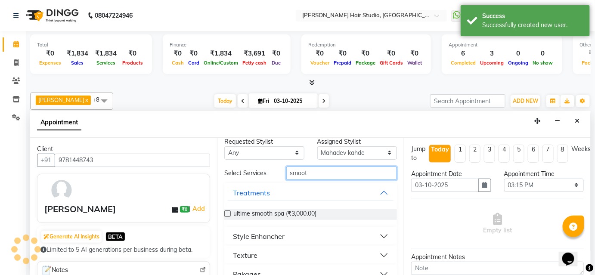
scroll to position [0, 0]
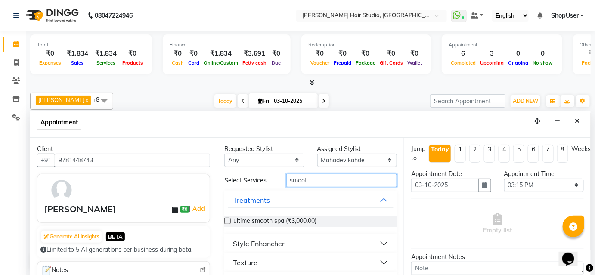
type input "smoot"
click at [301, 199] on button "Treatments" at bounding box center [311, 200] width 166 height 16
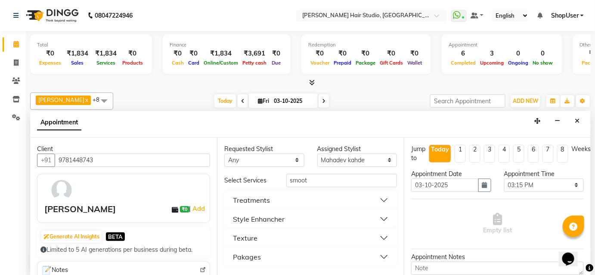
click at [350, 196] on button "Treatments" at bounding box center [311, 200] width 166 height 16
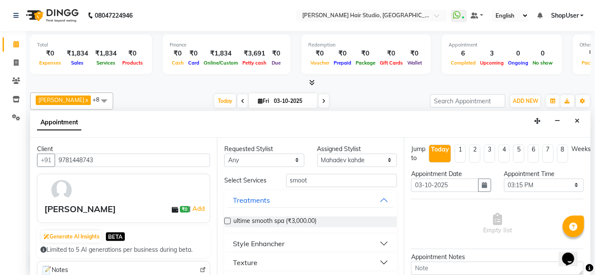
drag, startPoint x: 307, startPoint y: 241, endPoint x: 307, endPoint y: 248, distance: 6.9
click at [307, 248] on button "Style Enhancher" at bounding box center [311, 244] width 166 height 16
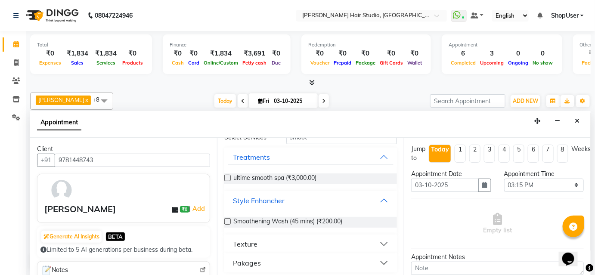
scroll to position [46, 0]
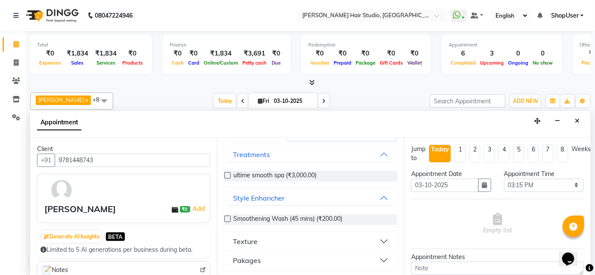
click at [300, 238] on button "Texture" at bounding box center [311, 242] width 166 height 16
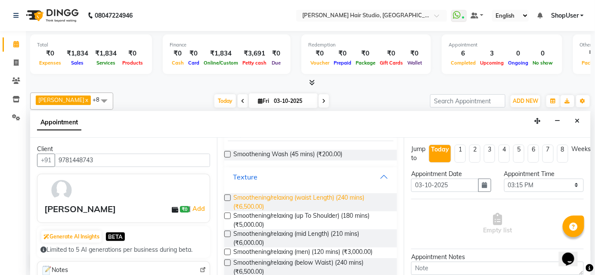
scroll to position [161, 0]
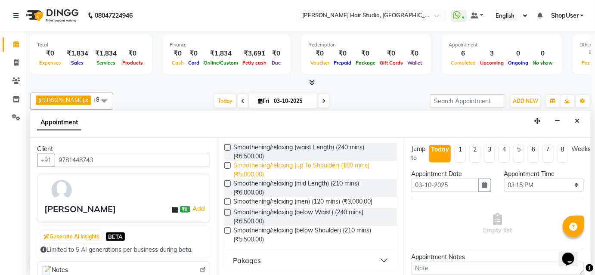
click at [277, 161] on span "Smoothening/relaxing (up To Shoulder) (180 mins) (₹5,000.00)" at bounding box center [311, 170] width 157 height 18
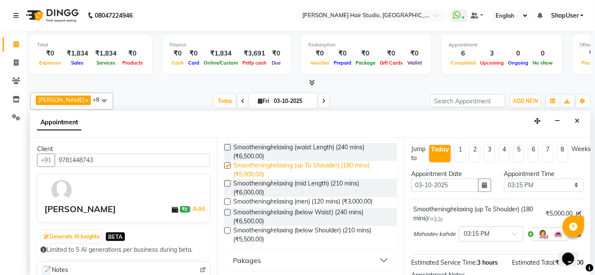
checkbox input "false"
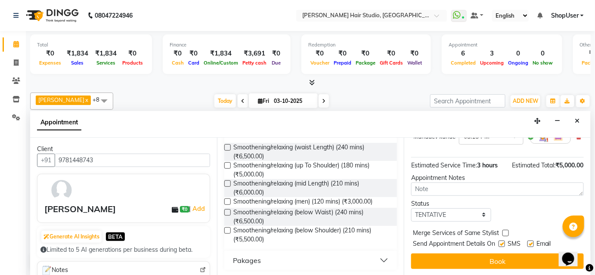
scroll to position [98, 0]
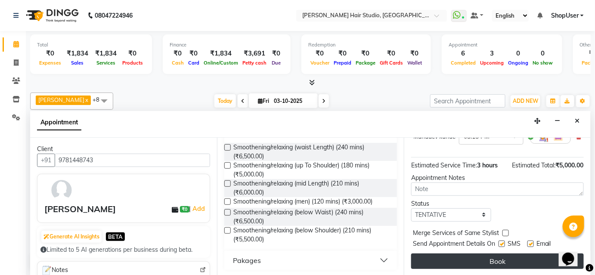
click at [504, 260] on button "Book" at bounding box center [497, 262] width 173 height 16
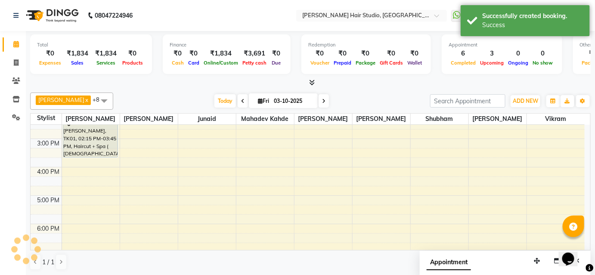
scroll to position [0, 0]
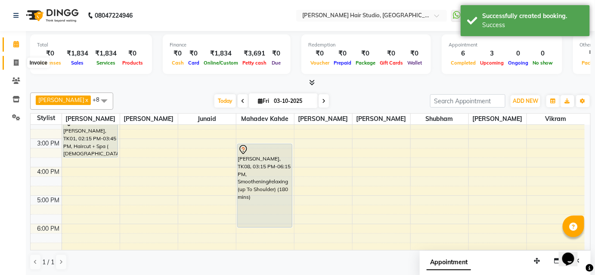
click at [14, 62] on icon at bounding box center [16, 62] width 5 height 6
select select "service"
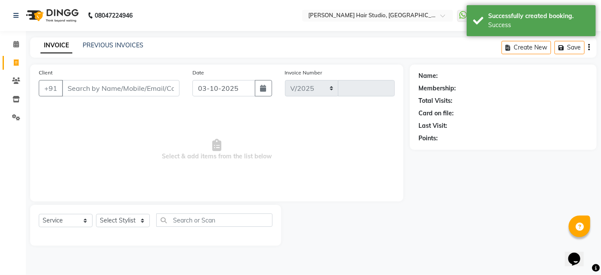
select select "627"
type input "5908"
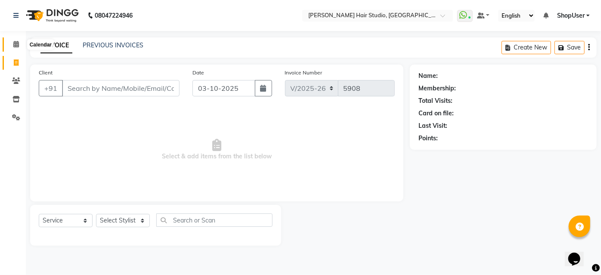
click at [14, 47] on icon at bounding box center [16, 44] width 6 height 6
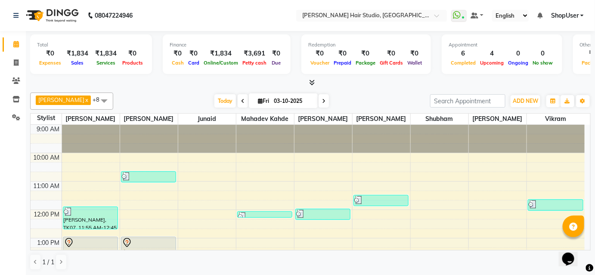
scroll to position [78, 0]
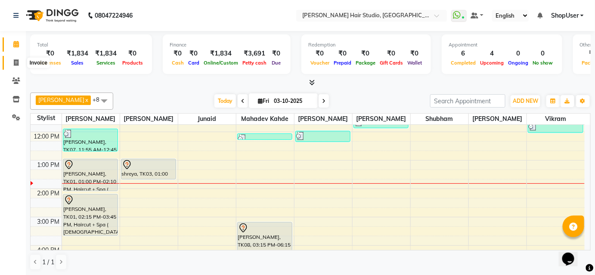
click at [14, 61] on icon at bounding box center [16, 62] width 5 height 6
select select "627"
select select "service"
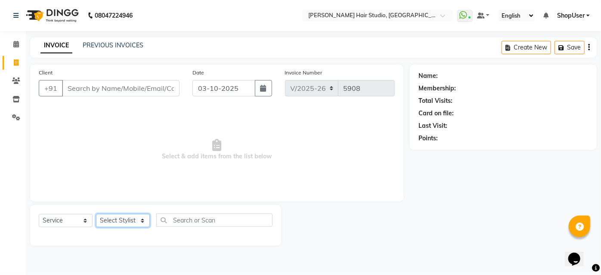
click at [123, 218] on select "Select Stylist [PERSON_NAME] [PERSON_NAME] Avinash [PERSON_NAME] kahde [PERSON_…" at bounding box center [123, 220] width 54 height 13
select select "34696"
click at [96, 214] on select "Select Stylist [PERSON_NAME] [PERSON_NAME] Avinash [PERSON_NAME] kahde [PERSON_…" at bounding box center [123, 220] width 54 height 13
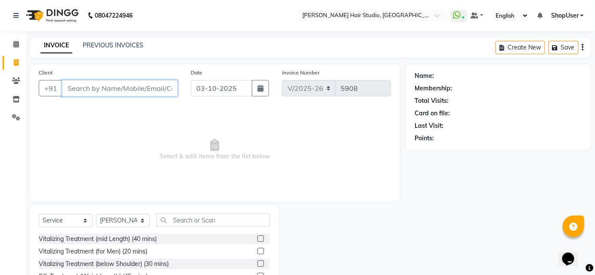
click at [148, 89] on input "Client" at bounding box center [120, 88] width 116 height 16
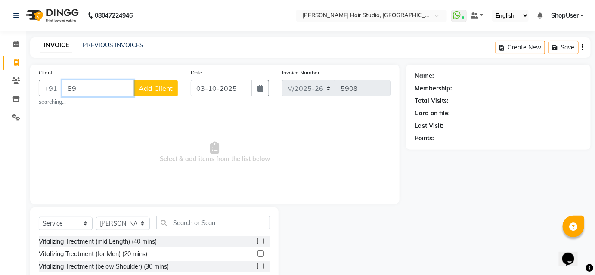
type input "8"
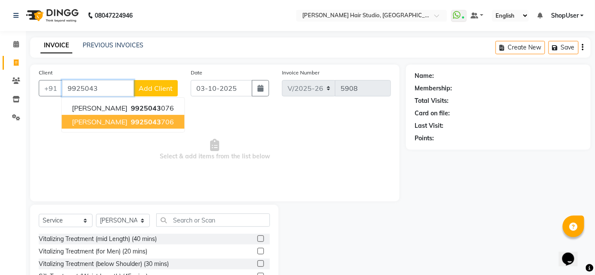
click at [141, 120] on ngb-highlight "9925043 706" at bounding box center [151, 122] width 45 height 9
type input "9925043706"
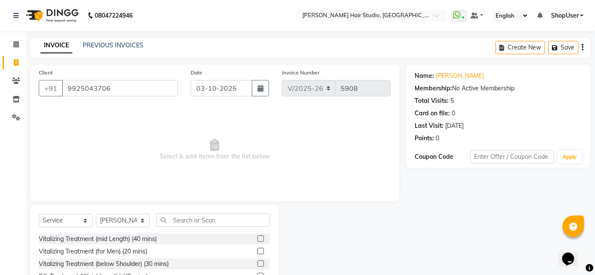
scroll to position [69, 0]
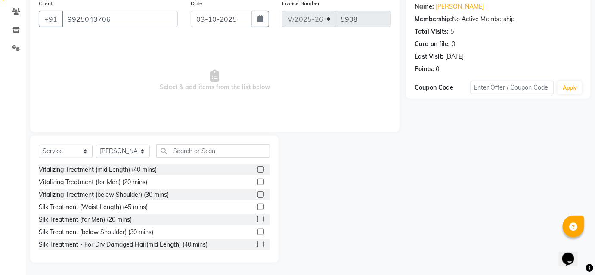
click at [187, 136] on div "Select Service Product Membership Package Voucher Prepaid Gift Card Select Styl…" at bounding box center [154, 199] width 248 height 127
click at [174, 146] on input "text" at bounding box center [213, 150] width 114 height 13
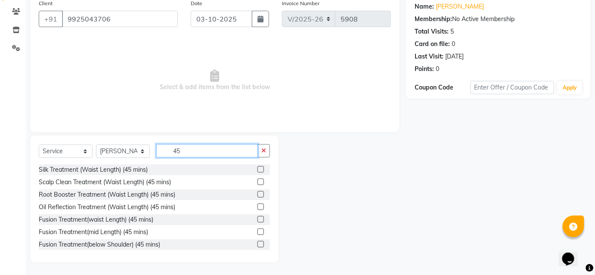
type input "45"
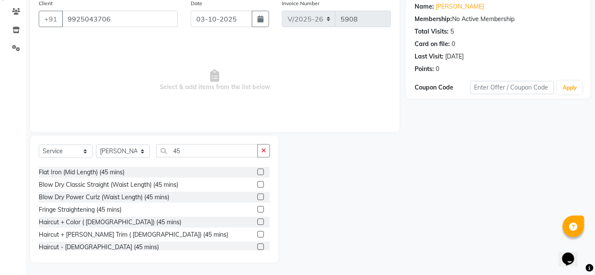
scroll to position [201, 0]
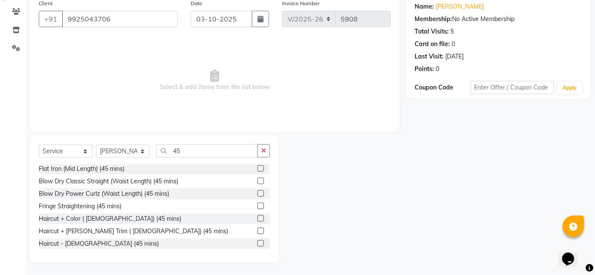
click at [258, 230] on div at bounding box center [264, 231] width 12 height 11
drag, startPoint x: 256, startPoint y: 230, endPoint x: 260, endPoint y: 224, distance: 7.9
click at [258, 230] on label at bounding box center [261, 231] width 6 height 6
click at [258, 230] on input "checkbox" at bounding box center [261, 232] width 6 height 6
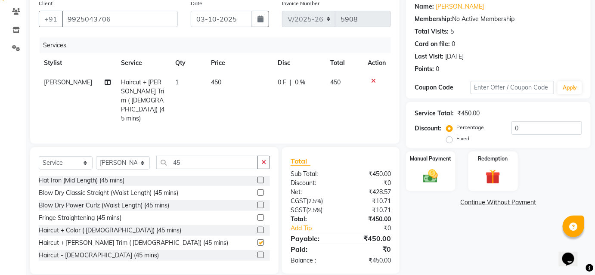
checkbox input "false"
click at [438, 173] on img at bounding box center [430, 177] width 25 height 18
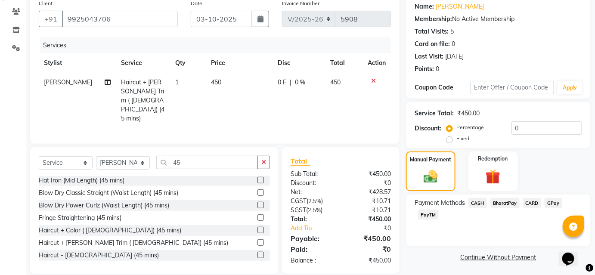
scroll to position [71, 0]
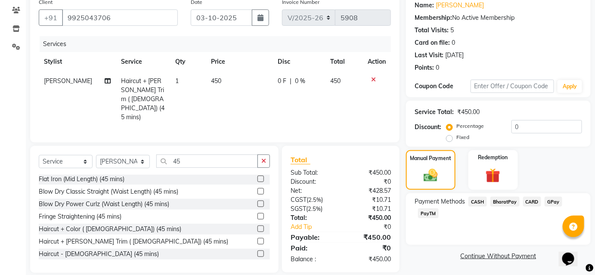
click at [512, 205] on span "BharatPay" at bounding box center [504, 202] width 29 height 10
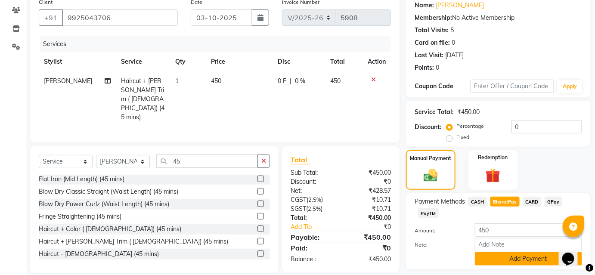
scroll to position [95, 0]
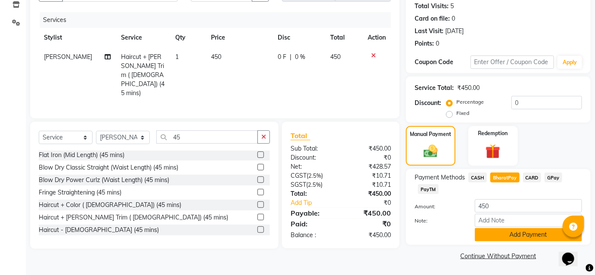
click at [502, 240] on button "Add Payment" at bounding box center [528, 234] width 107 height 13
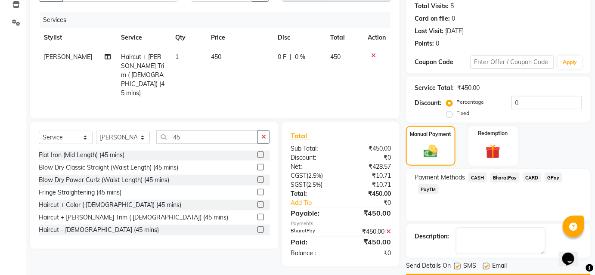
scroll to position [119, 0]
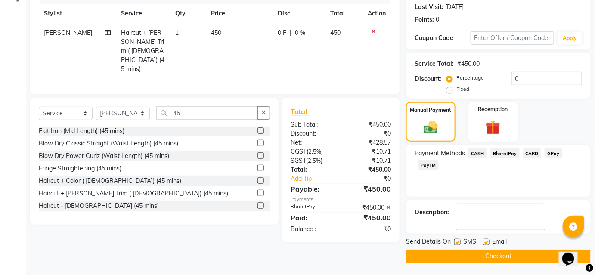
click at [505, 255] on button "Checkout" at bounding box center [498, 256] width 185 height 13
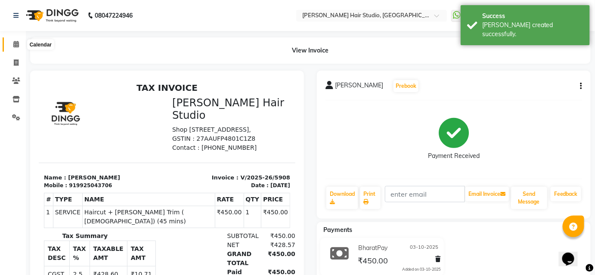
click at [17, 43] on icon at bounding box center [16, 44] width 6 height 6
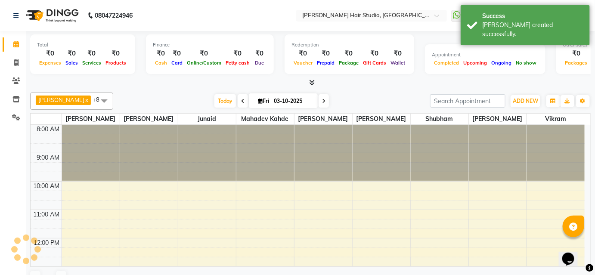
click at [17, 43] on icon at bounding box center [16, 44] width 6 height 6
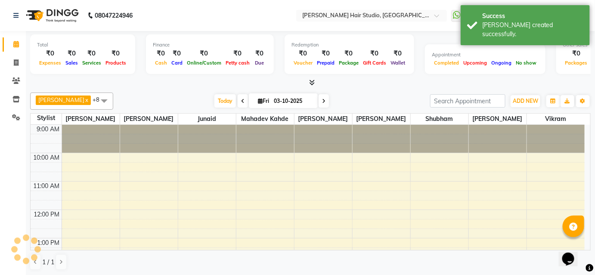
click at [17, 43] on icon at bounding box center [16, 44] width 6 height 6
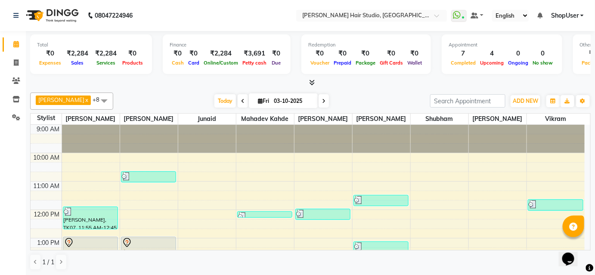
click at [312, 80] on icon at bounding box center [313, 82] width 6 height 6
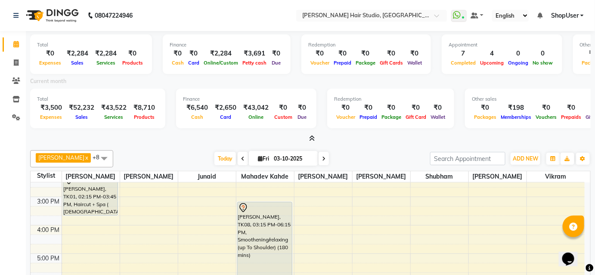
scroll to position [156, 0]
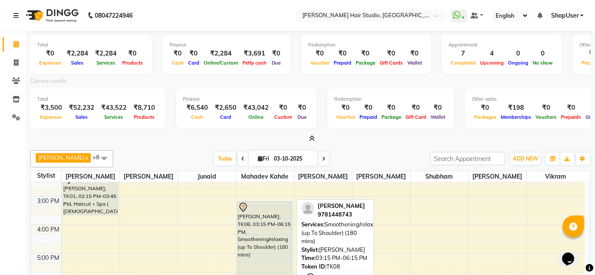
click at [250, 219] on div "[PERSON_NAME], TK08, 03:15 PM-06:15 PM, Smoothening/relaxing (up To Shoulder) (…" at bounding box center [265, 243] width 55 height 83
select select "7"
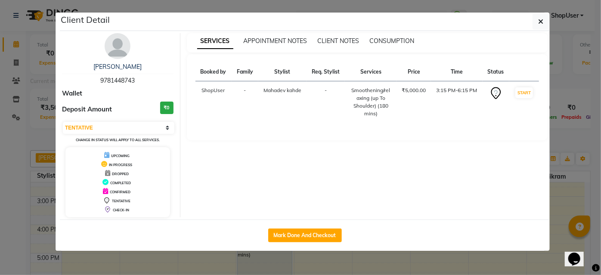
drag, startPoint x: 99, startPoint y: 79, endPoint x: 140, endPoint y: 78, distance: 41.4
click at [140, 78] on div "[PERSON_NAME] 9781448743" at bounding box center [118, 73] width 112 height 23
copy span "9781448743"
drag, startPoint x: 543, startPoint y: 18, endPoint x: 524, endPoint y: 24, distance: 20.8
click at [543, 18] on icon "button" at bounding box center [540, 21] width 5 height 7
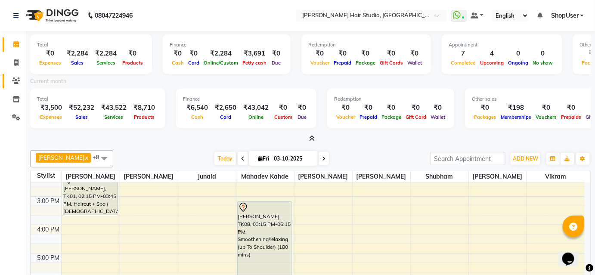
click at [19, 74] on link "Clients" at bounding box center [13, 81] width 21 height 14
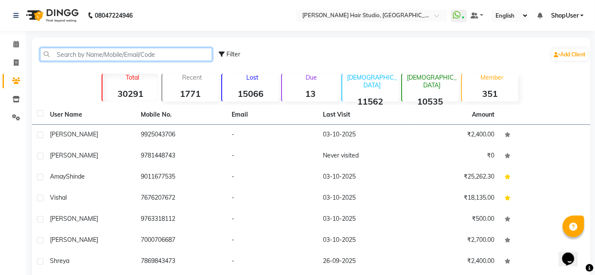
click at [99, 53] on input "text" at bounding box center [126, 54] width 172 height 13
paste input "9781448743"
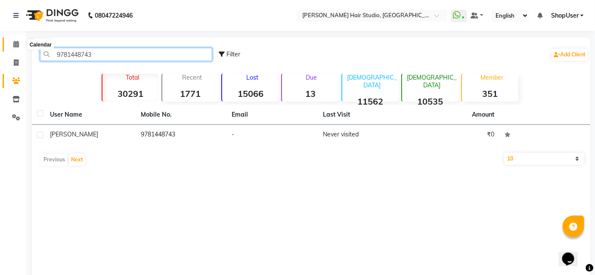
type input "9781448743"
click at [12, 42] on span at bounding box center [16, 45] width 15 height 10
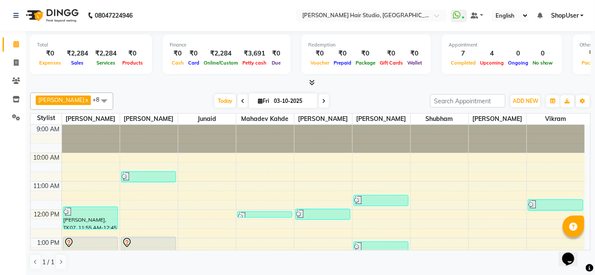
click at [81, 93] on span "[PERSON_NAME] x [PERSON_NAME] x [PERSON_NAME] x [PERSON_NAME] x Mahadev kahde x…" at bounding box center [71, 101] width 83 height 17
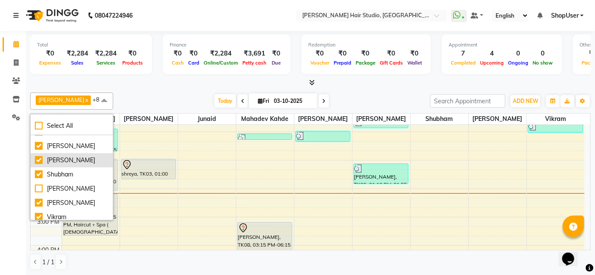
scroll to position [57, 0]
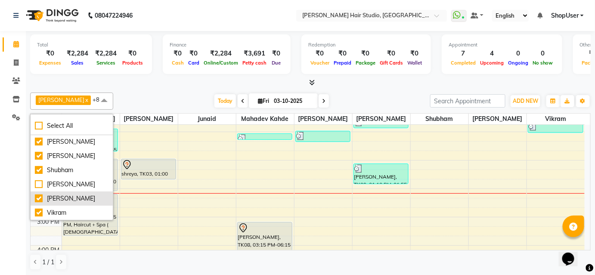
click at [56, 199] on div "[PERSON_NAME]" at bounding box center [72, 198] width 74 height 9
checkbox input "false"
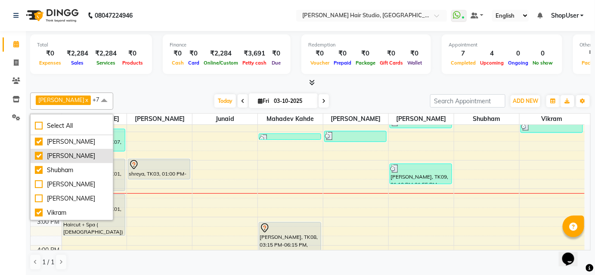
click at [68, 159] on div "[PERSON_NAME]" at bounding box center [72, 156] width 74 height 9
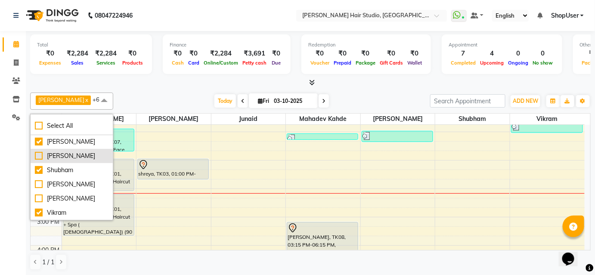
scroll to position [66, 0]
click at [67, 161] on div "[PERSON_NAME]" at bounding box center [72, 156] width 74 height 9
checkbox input "true"
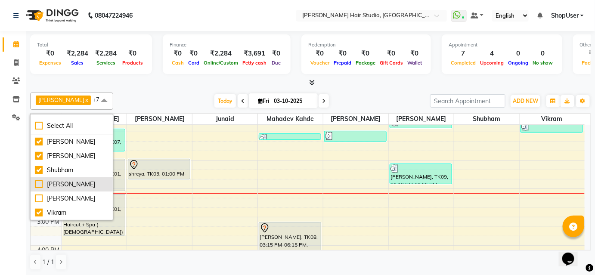
scroll to position [84, 0]
click at [68, 166] on div "Shubham" at bounding box center [72, 170] width 74 height 9
checkbox input "false"
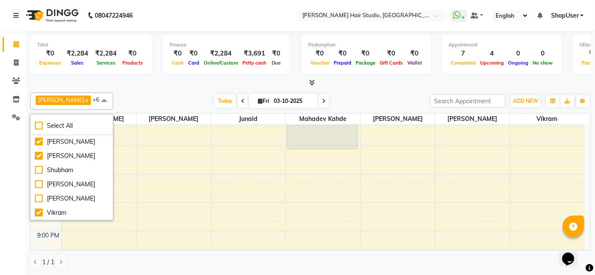
click at [150, 100] on div "[DATE] [DATE]" at bounding box center [272, 101] width 308 height 13
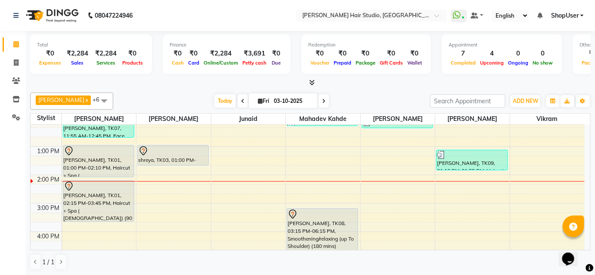
scroll to position [78, 0]
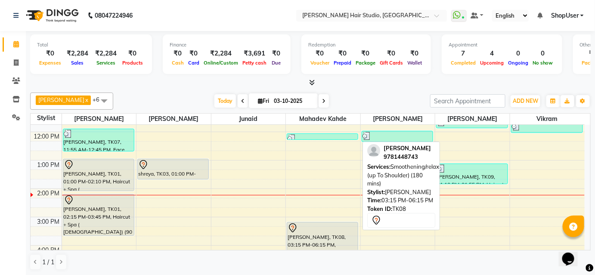
click at [329, 242] on div "[PERSON_NAME], TK08, 03:15 PM-06:15 PM, Smoothening/relaxing (up To Shoulder) (…" at bounding box center [322, 264] width 71 height 83
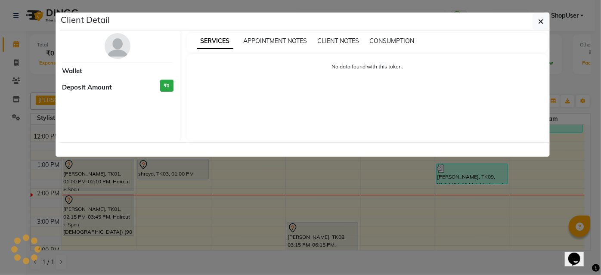
select select "7"
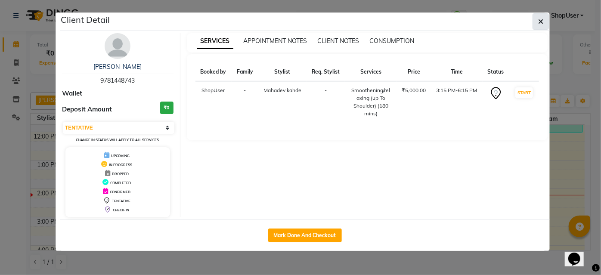
click at [542, 24] on icon "button" at bounding box center [540, 21] width 5 height 7
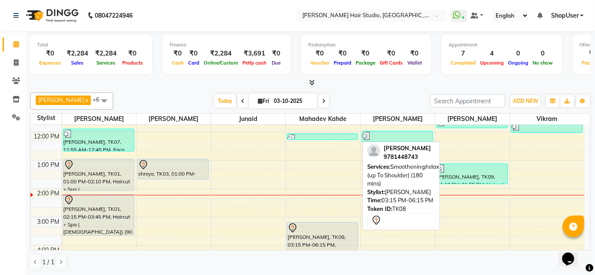
click at [324, 239] on div "[PERSON_NAME], TK08, 03:15 PM-06:15 PM, Smoothening/relaxing (up To Shoulder) (…" at bounding box center [322, 264] width 71 height 83
select select "7"
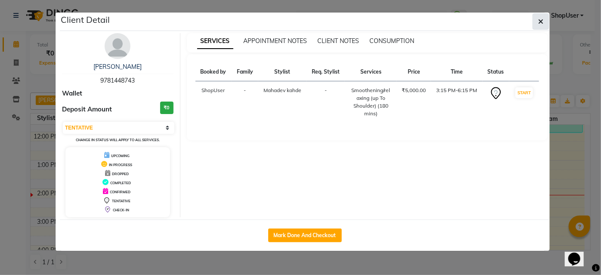
click at [540, 17] on span "button" at bounding box center [540, 21] width 5 height 9
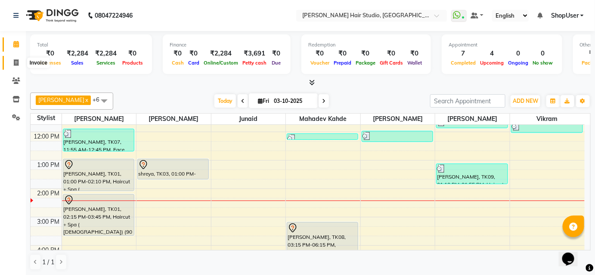
click at [15, 63] on icon at bounding box center [16, 62] width 5 height 6
select select "627"
select select "service"
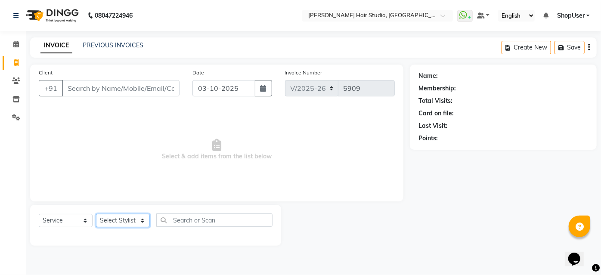
click at [125, 219] on select "Select Stylist [PERSON_NAME] [PERSON_NAME] Avinash [PERSON_NAME] kahde [PERSON_…" at bounding box center [123, 220] width 54 height 13
select select "51893"
click at [96, 214] on select "Select Stylist [PERSON_NAME] [PERSON_NAME] Avinash [PERSON_NAME] kahde [PERSON_…" at bounding box center [123, 220] width 54 height 13
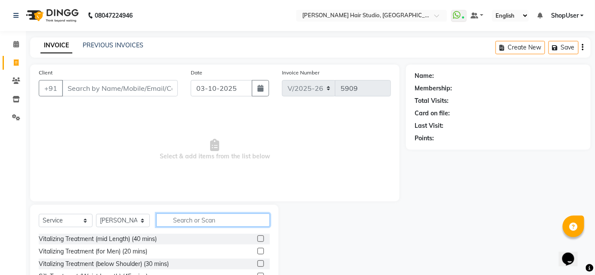
click at [169, 221] on input "text" at bounding box center [213, 220] width 114 height 13
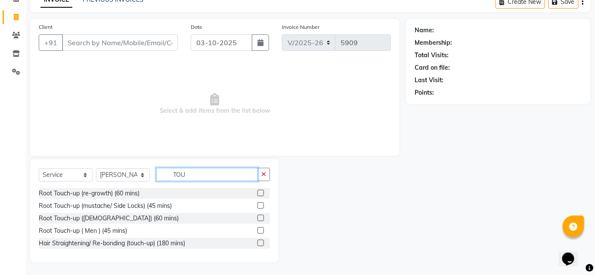
type input "TOU"
click at [262, 195] on label at bounding box center [261, 193] width 6 height 6
click at [262, 195] on input "checkbox" at bounding box center [261, 194] width 6 height 6
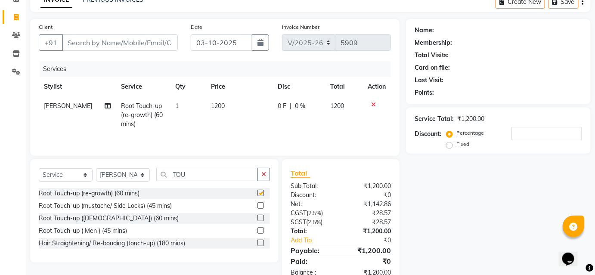
checkbox input "false"
click at [262, 179] on button "button" at bounding box center [264, 174] width 12 height 13
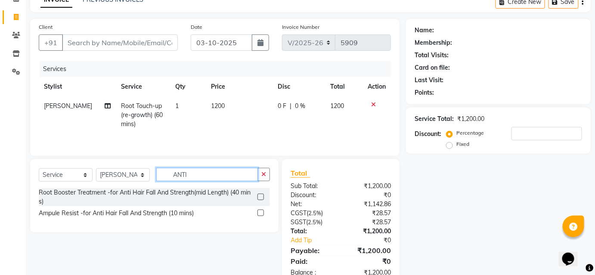
type input "ANTI"
click at [265, 195] on div at bounding box center [264, 197] width 12 height 11
click at [259, 196] on label at bounding box center [261, 197] width 6 height 6
click at [259, 196] on input "checkbox" at bounding box center [261, 198] width 6 height 6
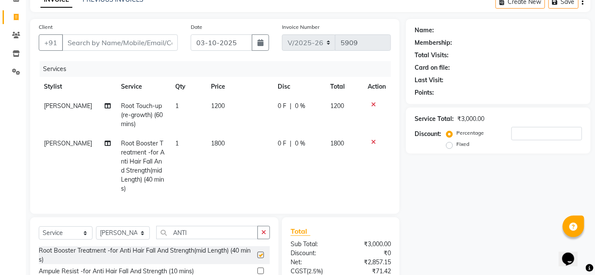
click at [242, 152] on td "1800" at bounding box center [239, 166] width 66 height 65
checkbox input "false"
select select "51893"
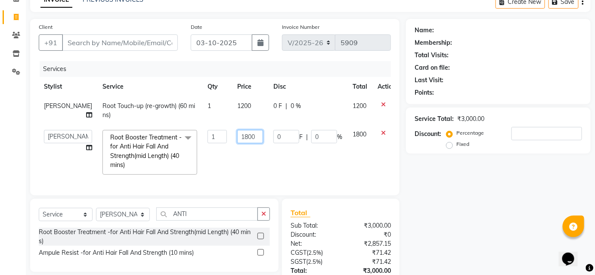
click at [241, 136] on input "1800" at bounding box center [250, 136] width 26 height 13
type input "1"
type input "1600"
click at [238, 162] on td "1600" at bounding box center [250, 152] width 36 height 55
select select "51893"
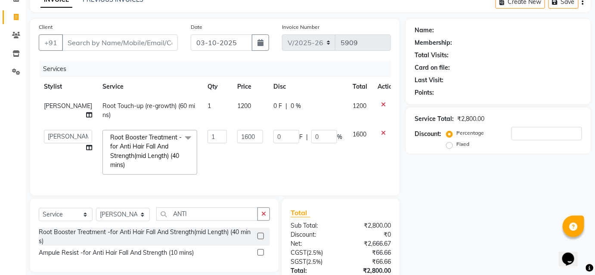
click at [235, 117] on td "1200" at bounding box center [250, 110] width 36 height 28
select select "51893"
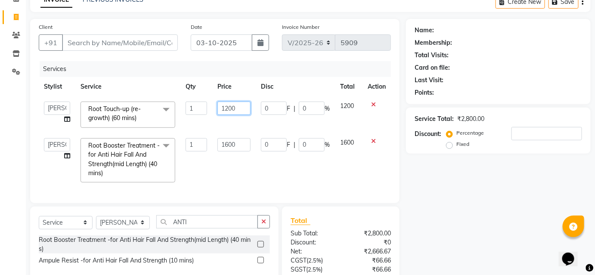
click at [248, 107] on input "1200" at bounding box center [233, 108] width 33 height 13
type input "1800"
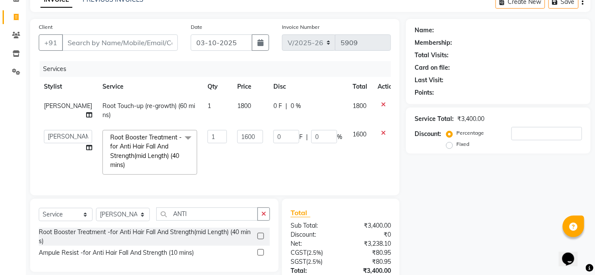
click at [251, 88] on th "Price" at bounding box center [250, 86] width 36 height 19
click at [125, 43] on input "Client" at bounding box center [120, 42] width 116 height 16
click at [137, 43] on input "Client" at bounding box center [120, 42] width 116 height 16
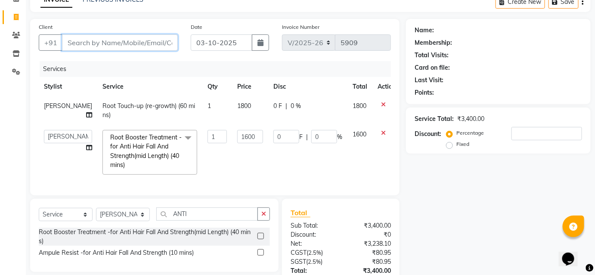
type input "8"
type input "0"
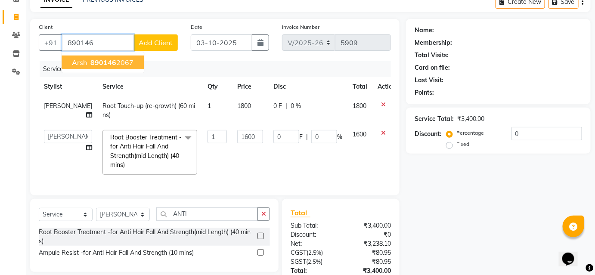
click at [130, 64] on ngb-highlight "890146 2067" at bounding box center [111, 62] width 45 height 9
type input "8901462067"
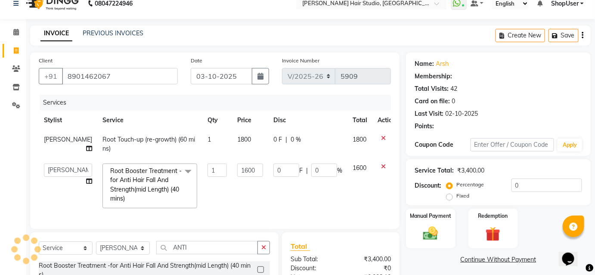
scroll to position [0, 0]
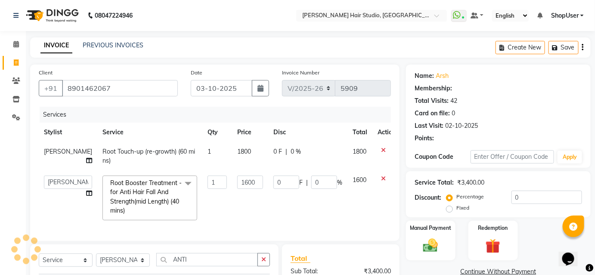
type input "320"
type input "20"
select select "1: Object"
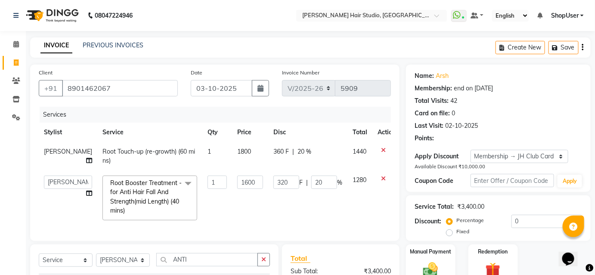
type input "20"
click at [176, 132] on th "Service" at bounding box center [149, 132] width 105 height 19
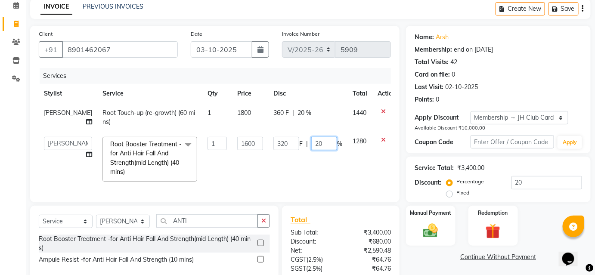
click at [311, 142] on input "20" at bounding box center [324, 143] width 26 height 13
type input "2"
type input "0"
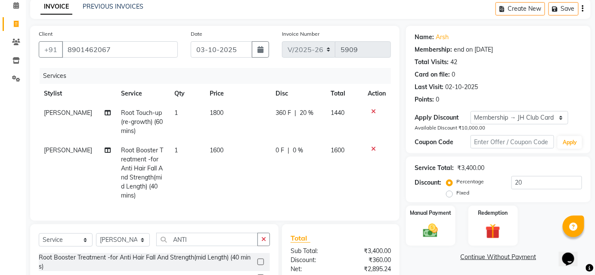
click at [321, 87] on th "Disc" at bounding box center [297, 93] width 55 height 19
click at [315, 123] on td "360 F | 20 %" at bounding box center [297, 121] width 55 height 37
select select "51893"
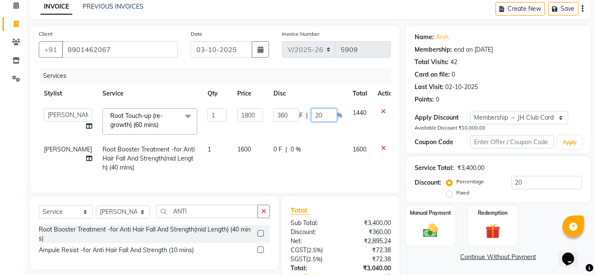
click at [318, 112] on input "20" at bounding box center [324, 115] width 26 height 13
type input "2"
type input "0"
type input "10"
click at [332, 79] on div "Services" at bounding box center [219, 76] width 358 height 16
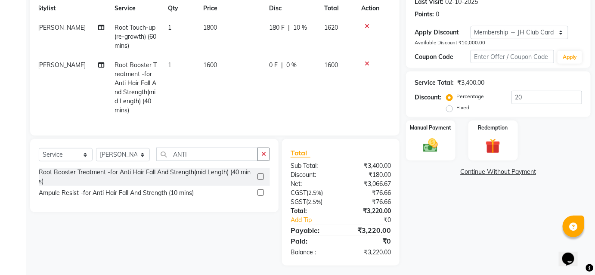
scroll to position [0, 0]
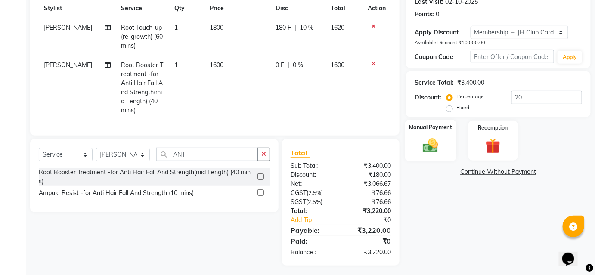
click at [438, 134] on div "Manual Payment" at bounding box center [430, 141] width 51 height 42
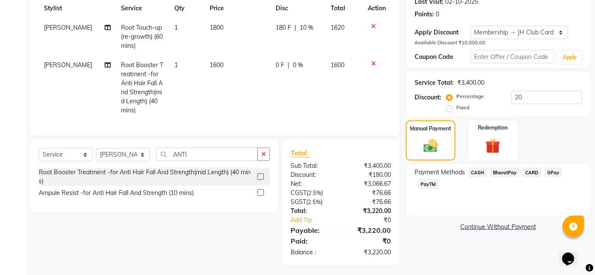
click at [507, 168] on span "BharatPay" at bounding box center [504, 173] width 29 height 10
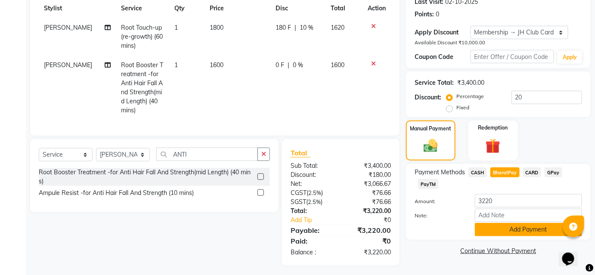
click at [512, 227] on button "Add Payment" at bounding box center [528, 229] width 107 height 13
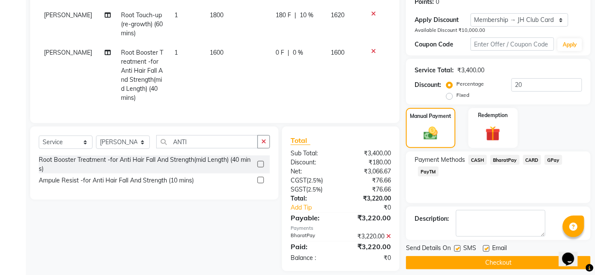
scroll to position [143, 0]
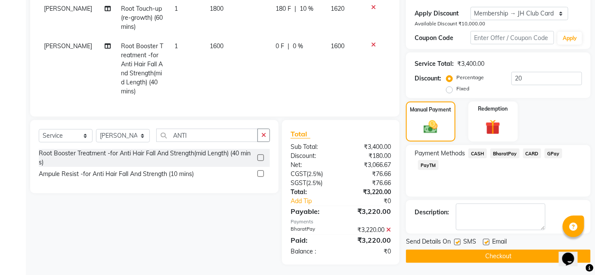
click at [507, 250] on button "Checkout" at bounding box center [498, 256] width 185 height 13
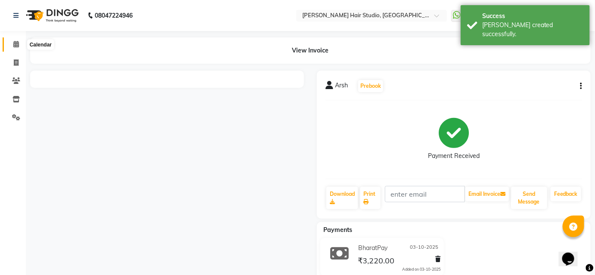
click at [12, 45] on span at bounding box center [16, 45] width 15 height 10
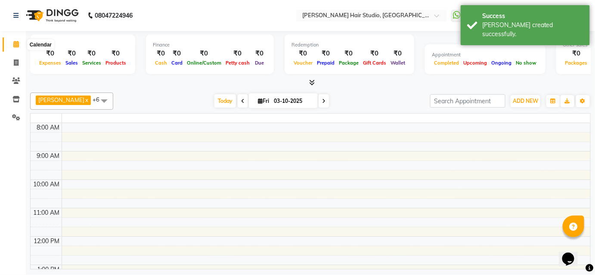
click at [12, 45] on span at bounding box center [16, 45] width 15 height 10
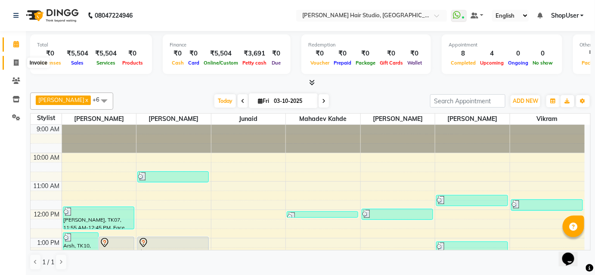
click at [18, 61] on icon at bounding box center [16, 62] width 5 height 6
select select "service"
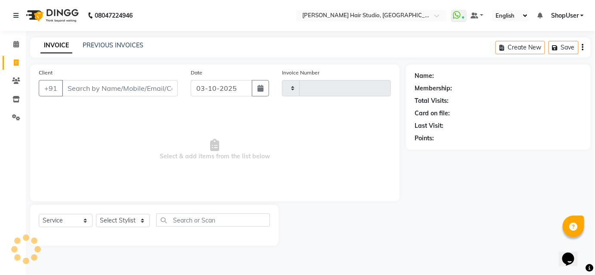
type input "5910"
select select "627"
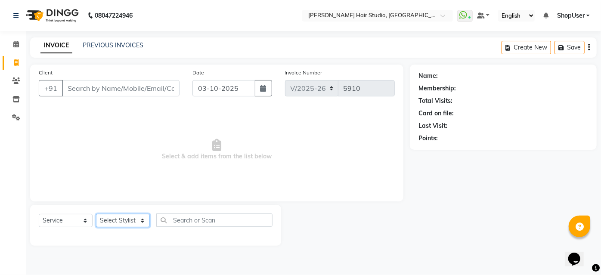
click at [116, 218] on select "Select Stylist [PERSON_NAME] [PERSON_NAME] Avinash [PERSON_NAME] kahde [PERSON_…" at bounding box center [123, 220] width 54 height 13
select select "50524"
click at [96, 214] on select "Select Stylist [PERSON_NAME] [PERSON_NAME] Avinash [PERSON_NAME] kahde [PERSON_…" at bounding box center [123, 220] width 54 height 13
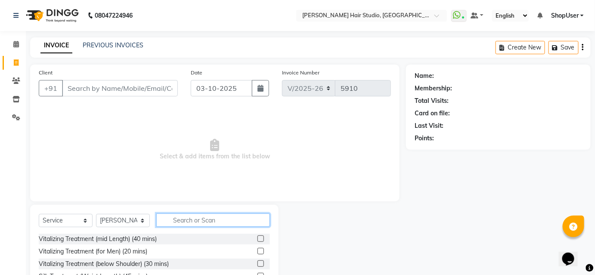
click at [189, 223] on input "text" at bounding box center [213, 220] width 114 height 13
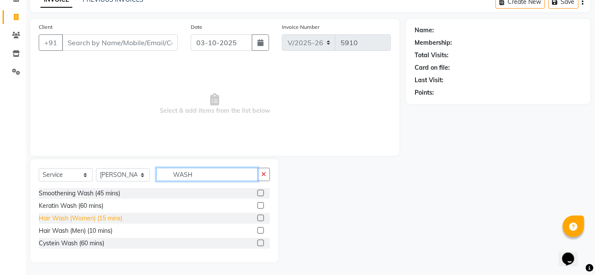
type input "WASH"
click at [84, 217] on div "Hair Wash (Women) (15 mins)" at bounding box center [81, 218] width 84 height 9
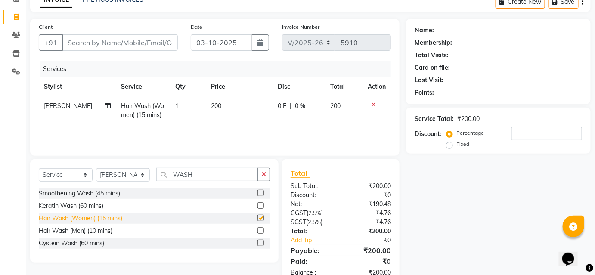
checkbox input "false"
click at [220, 103] on td "200" at bounding box center [239, 110] width 66 height 28
select select "50524"
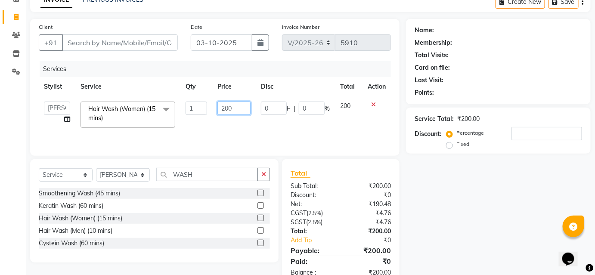
click at [235, 106] on input "200" at bounding box center [233, 108] width 33 height 13
type input "2"
type input "350"
click at [127, 50] on div "Client +91" at bounding box center [108, 39] width 152 height 35
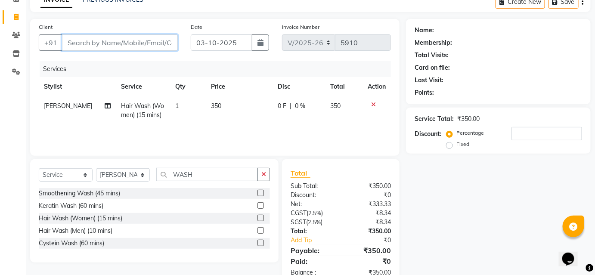
click at [133, 43] on input "Client" at bounding box center [120, 42] width 116 height 16
type input "7"
type input "0"
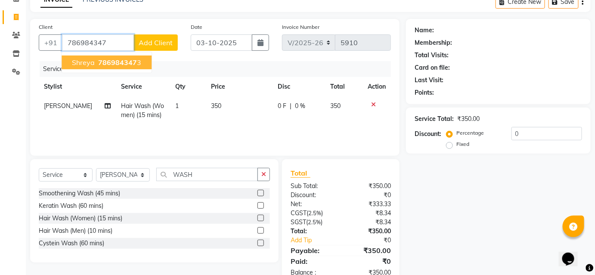
click at [134, 63] on ngb-highlight "786984347 3" at bounding box center [118, 62] width 45 height 9
type input "7869843473"
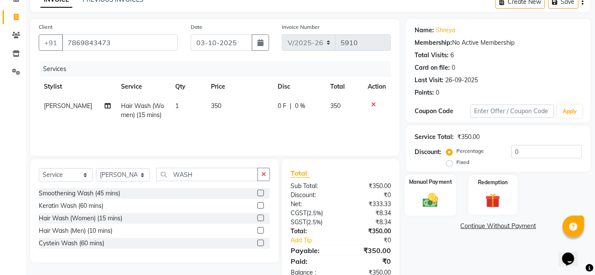
scroll to position [69, 0]
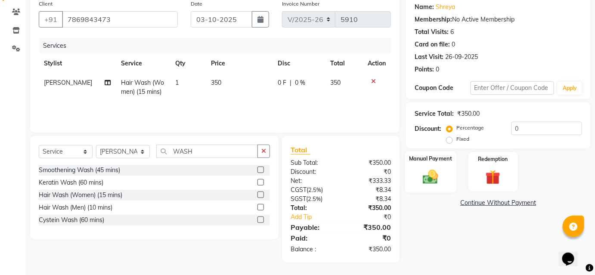
click at [437, 181] on img at bounding box center [430, 177] width 25 height 18
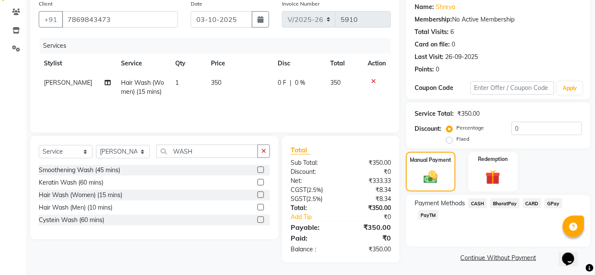
click at [218, 84] on td "350" at bounding box center [239, 87] width 66 height 28
select select "50524"
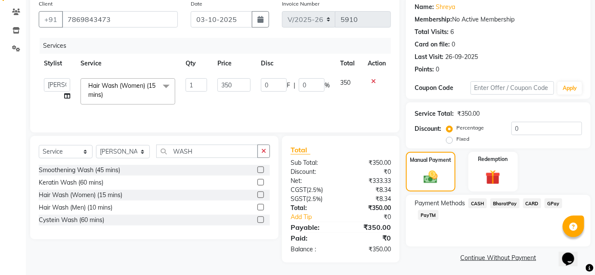
click at [266, 158] on div "Select Service Product Membership Package Voucher Prepaid Gift Card Select Styl…" at bounding box center [154, 155] width 231 height 20
click at [259, 153] on button "button" at bounding box center [264, 151] width 12 height 13
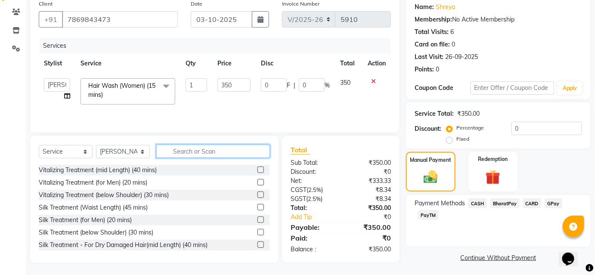
click at [245, 151] on input "text" at bounding box center [213, 151] width 114 height 13
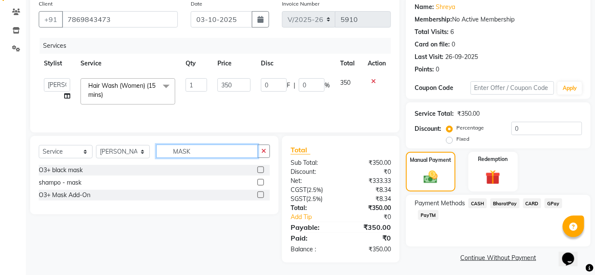
type input "MASK"
click at [261, 183] on label at bounding box center [261, 182] width 6 height 6
click at [261, 183] on input "checkbox" at bounding box center [261, 183] width 6 height 6
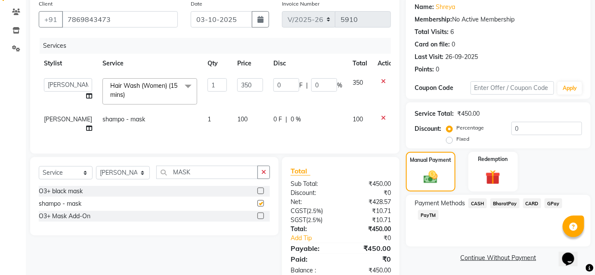
checkbox input "false"
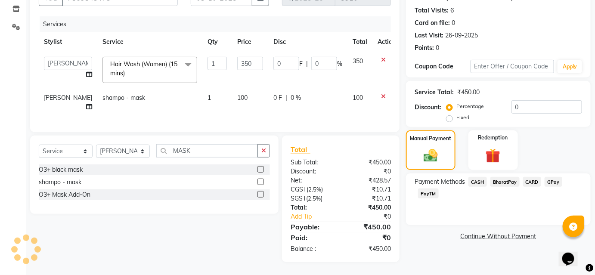
click at [534, 179] on span "CARD" at bounding box center [532, 182] width 19 height 10
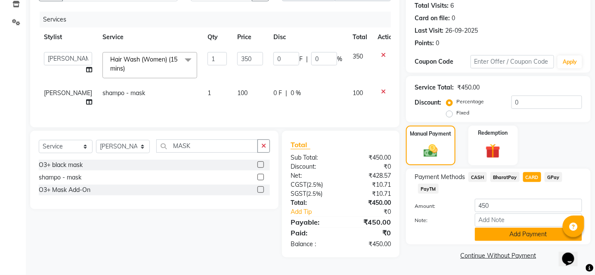
click at [531, 232] on button "Add Payment" at bounding box center [528, 234] width 107 height 13
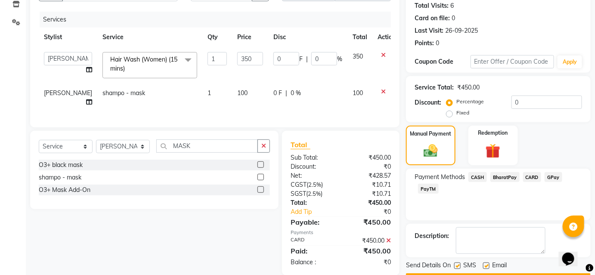
scroll to position [119, 0]
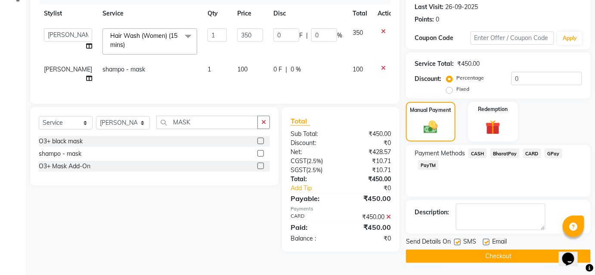
click at [472, 255] on button "Checkout" at bounding box center [498, 256] width 185 height 13
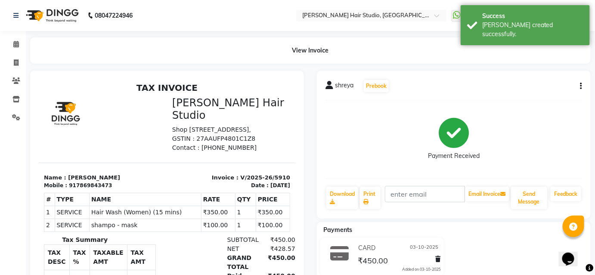
click at [90, 189] on div "917869843473" at bounding box center [89, 185] width 43 height 8
copy div "917869843473"
click at [12, 43] on span at bounding box center [16, 45] width 15 height 10
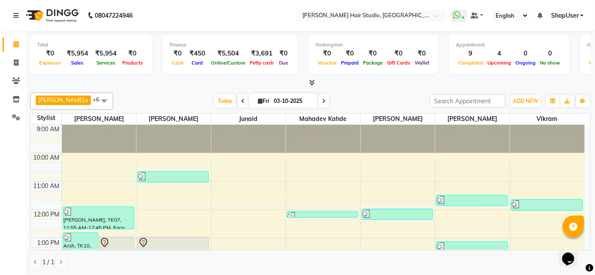
click at [319, 103] on span at bounding box center [324, 100] width 10 height 13
type input "04-10-2025"
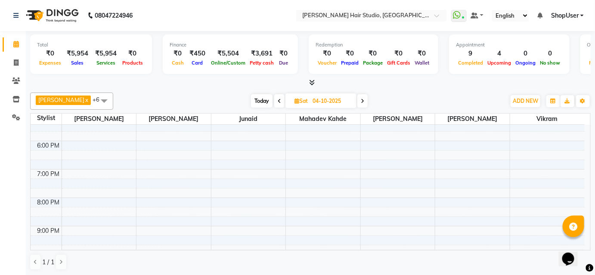
scroll to position [267, 0]
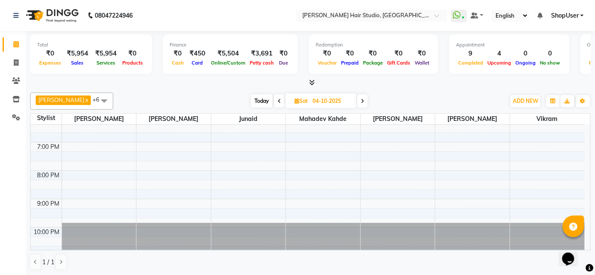
click at [166, 178] on div "9:00 AM 10:00 AM 11:00 AM 12:00 PM 1:00 PM 2:00 PM 3:00 PM 4:00 PM 5:00 PM 6:00…" at bounding box center [308, 56] width 554 height 397
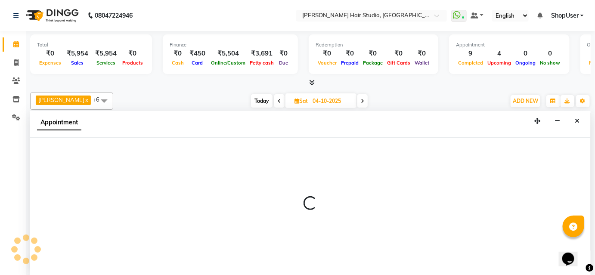
scroll to position [0, 0]
select select "50524"
select select "1215"
select select "tentative"
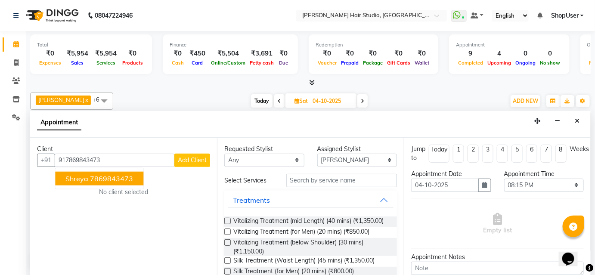
click at [134, 176] on button "shreya 7869843473" at bounding box center [99, 179] width 88 height 14
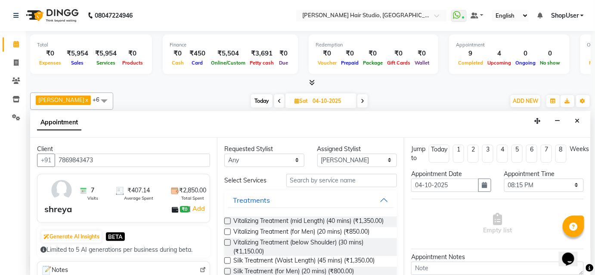
type input "7869843473"
click at [320, 183] on input "text" at bounding box center [341, 180] width 111 height 13
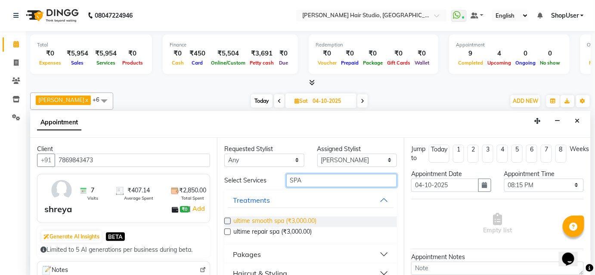
type input "SPA"
click at [282, 221] on span "ultime smooth spa (₹3,000.00)" at bounding box center [274, 222] width 83 height 11
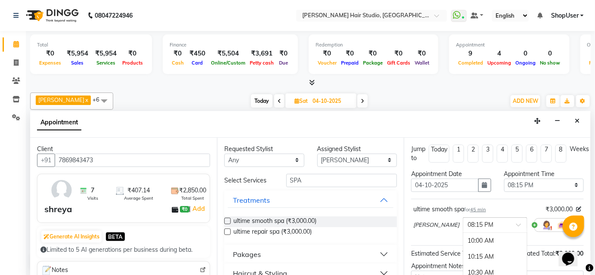
click at [490, 220] on div at bounding box center [495, 224] width 64 height 9
click at [465, 257] on div "08:30 PM" at bounding box center [495, 257] width 64 height 16
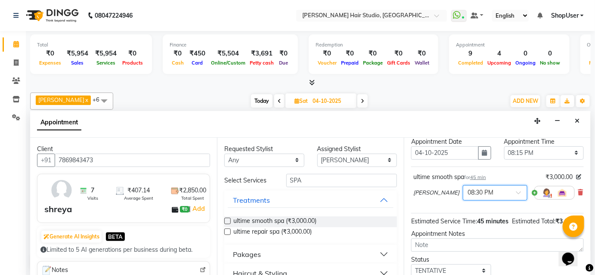
scroll to position [96, 0]
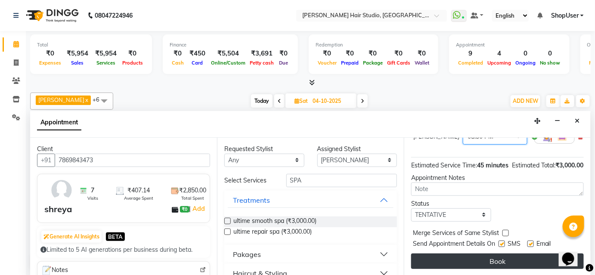
click at [491, 257] on button "Book" at bounding box center [497, 262] width 173 height 16
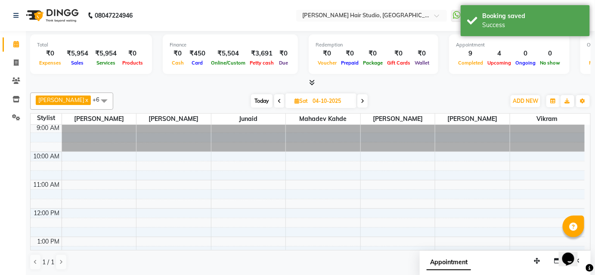
scroll to position [0, 0]
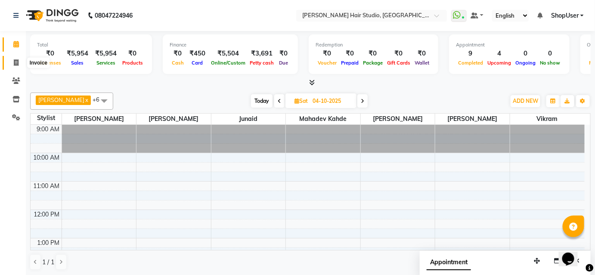
click at [10, 64] on span at bounding box center [16, 63] width 15 height 10
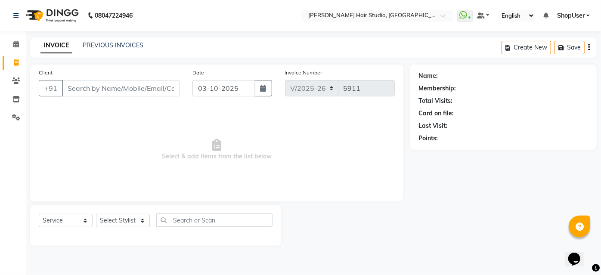
click at [115, 90] on input "Client" at bounding box center [121, 88] width 118 height 16
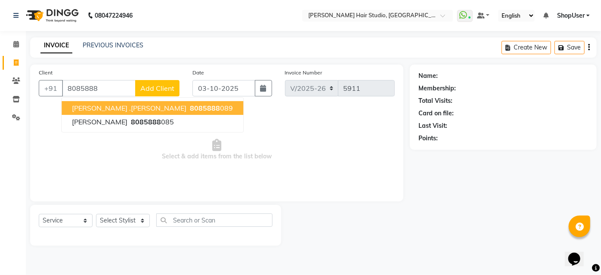
click at [190, 105] on span "8085888" at bounding box center [205, 108] width 30 height 9
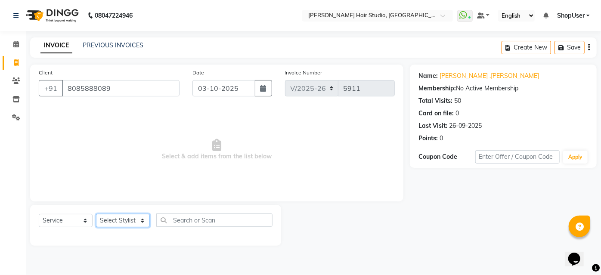
click at [118, 220] on select "Select Stylist [PERSON_NAME] [PERSON_NAME] Avinash [PERSON_NAME] kahde [PERSON_…" at bounding box center [123, 220] width 54 height 13
click at [96, 214] on select "Select Stylist [PERSON_NAME] [PERSON_NAME] Avinash [PERSON_NAME] kahde [PERSON_…" at bounding box center [123, 220] width 54 height 13
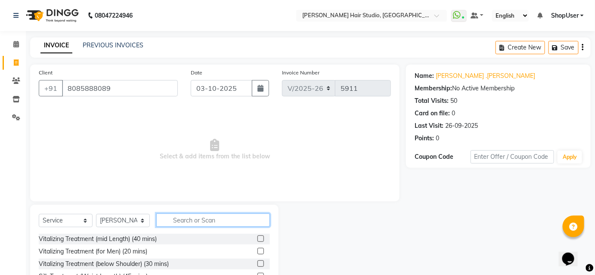
click at [189, 215] on input "text" at bounding box center [213, 220] width 114 height 13
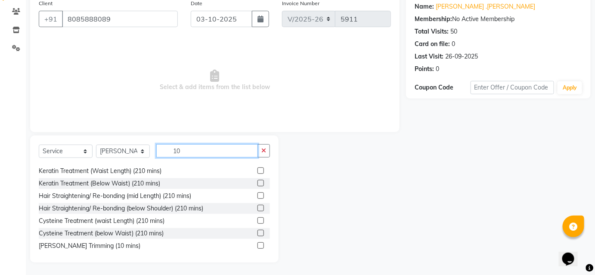
scroll to position [139, 0]
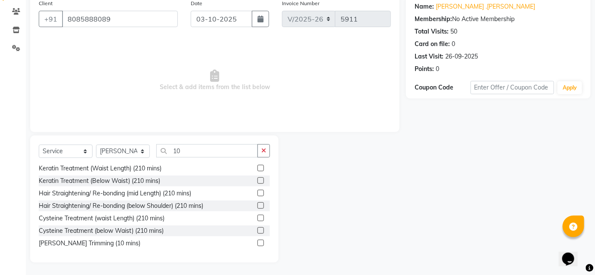
click at [258, 242] on label at bounding box center [261, 243] width 6 height 6
click at [258, 242] on input "checkbox" at bounding box center [261, 244] width 6 height 6
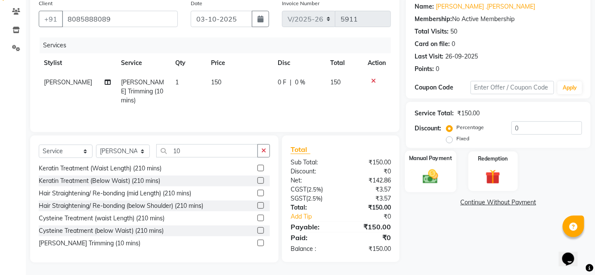
click at [428, 158] on label "Manual Payment" at bounding box center [430, 158] width 43 height 8
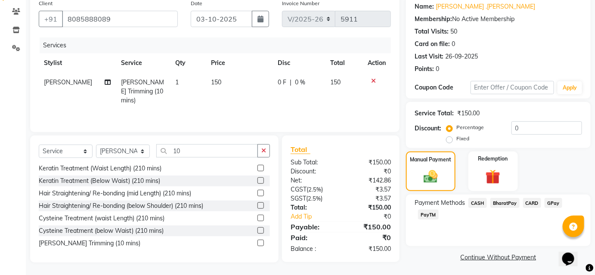
scroll to position [71, 0]
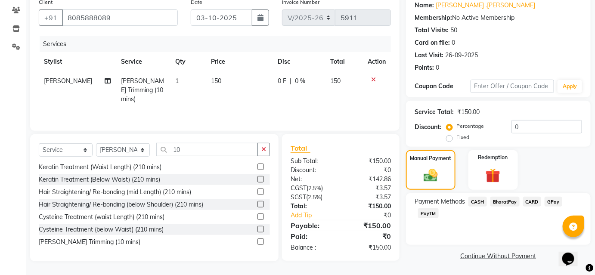
click at [501, 204] on span "BharatPay" at bounding box center [504, 202] width 29 height 10
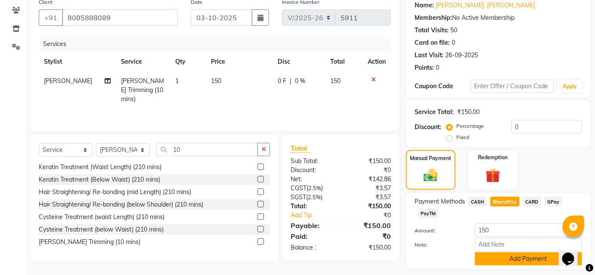
scroll to position [95, 0]
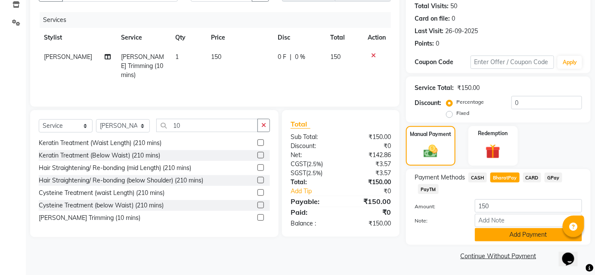
click at [504, 235] on button "Add Payment" at bounding box center [528, 234] width 107 height 13
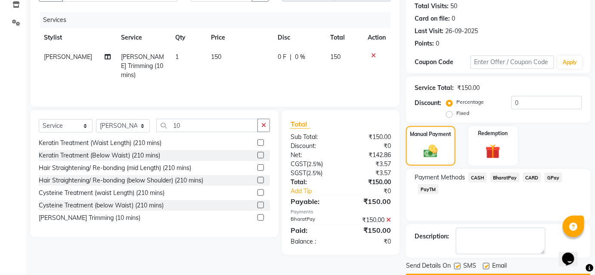
scroll to position [119, 0]
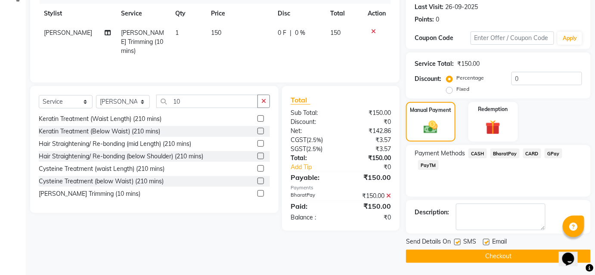
click at [493, 258] on button "Checkout" at bounding box center [498, 256] width 185 height 13
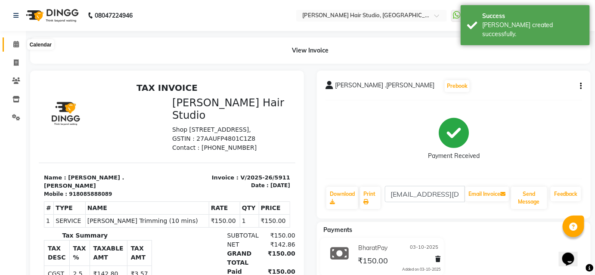
click at [16, 45] on icon at bounding box center [16, 44] width 6 height 6
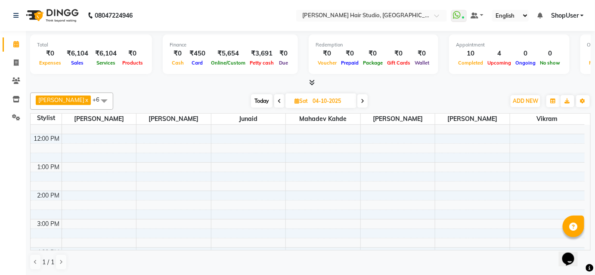
scroll to position [39, 0]
click at [278, 99] on icon at bounding box center [279, 101] width 3 height 5
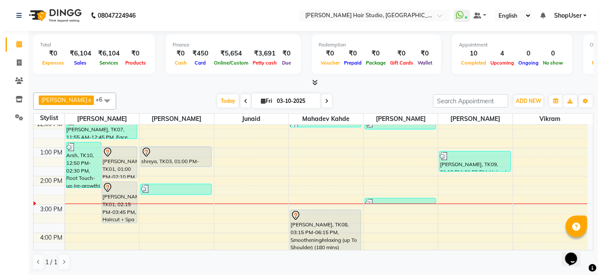
scroll to position [51, 0]
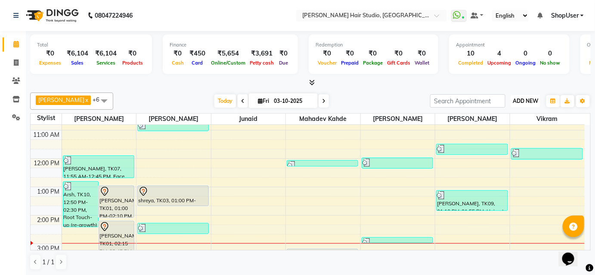
click at [530, 101] on span "ADD NEW" at bounding box center [525, 101] width 25 height 6
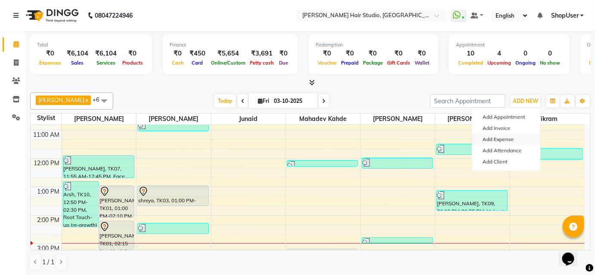
click at [493, 142] on link "Add Expense" at bounding box center [506, 139] width 68 height 11
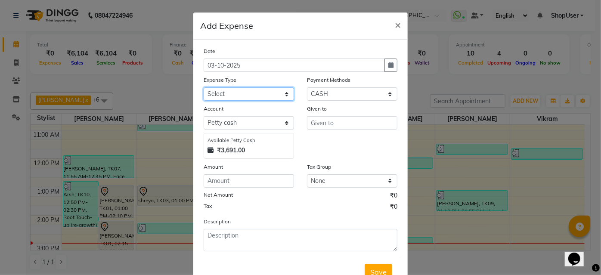
click at [279, 96] on select "Select Advance Salary Bank charges Car maintenance Cash transfer to bank Cash t…" at bounding box center [249, 93] width 90 height 13
click at [204, 87] on select "Select Advance Salary Bank charges Car maintenance Cash transfer to bank Cash t…" at bounding box center [249, 93] width 90 height 13
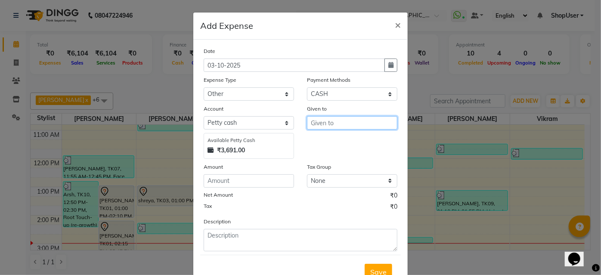
click at [336, 126] on input "text" at bounding box center [352, 122] width 90 height 13
click at [339, 137] on ngb-highlight "Shop User" at bounding box center [334, 141] width 32 height 9
click at [281, 167] on div "Amount" at bounding box center [249, 168] width 90 height 12
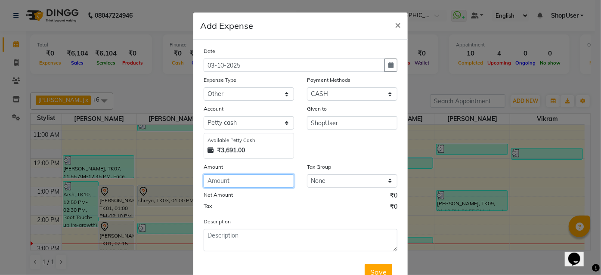
click at [266, 180] on input "number" at bounding box center [249, 180] width 90 height 13
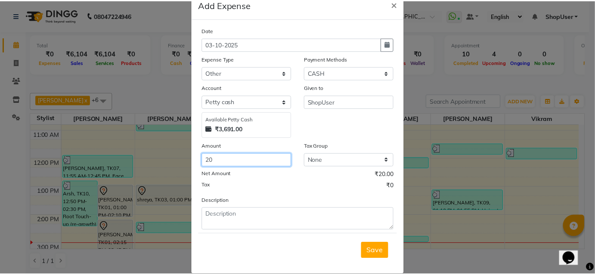
scroll to position [32, 0]
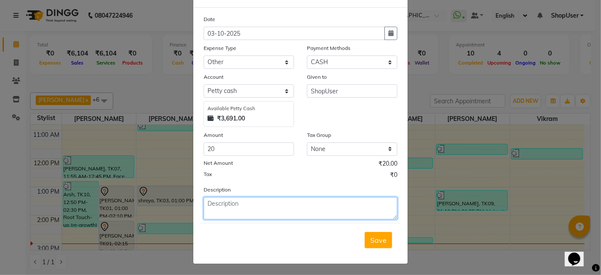
click at [273, 203] on textarea at bounding box center [301, 208] width 194 height 22
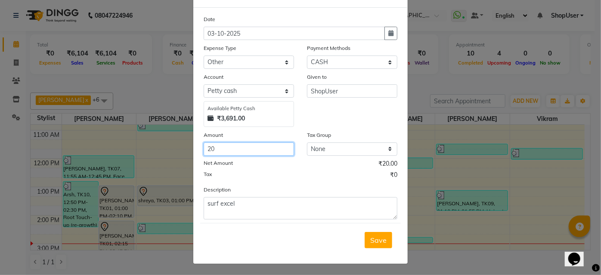
click at [265, 146] on input "20" at bounding box center [249, 149] width 90 height 13
click at [380, 236] on span "Save" at bounding box center [378, 240] width 16 height 9
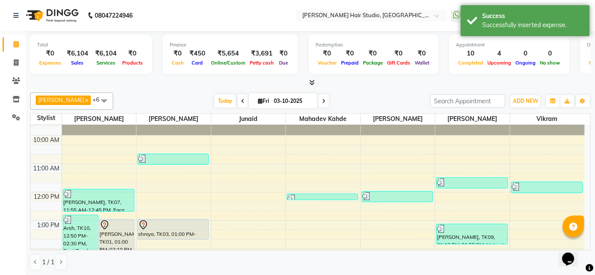
scroll to position [0, 0]
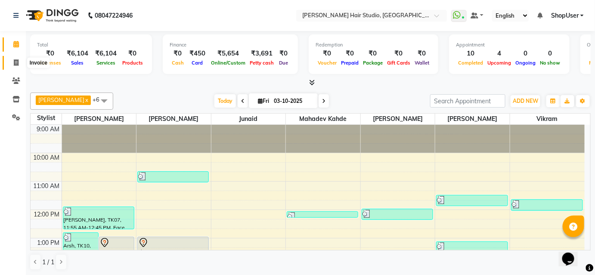
click at [17, 62] on icon at bounding box center [16, 62] width 5 height 6
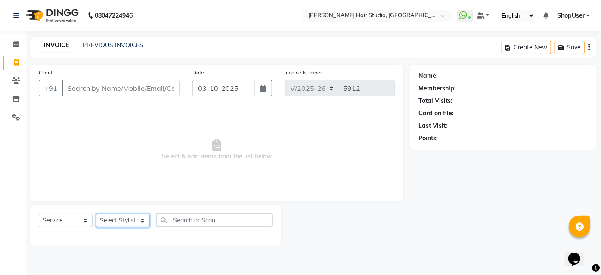
click at [133, 222] on select "Select Stylist [PERSON_NAME] [PERSON_NAME] Avinash [PERSON_NAME] kahde [PERSON_…" at bounding box center [123, 220] width 54 height 13
click at [96, 214] on select "Select Stylist [PERSON_NAME] [PERSON_NAME] Avinash [PERSON_NAME] kahde [PERSON_…" at bounding box center [123, 220] width 54 height 13
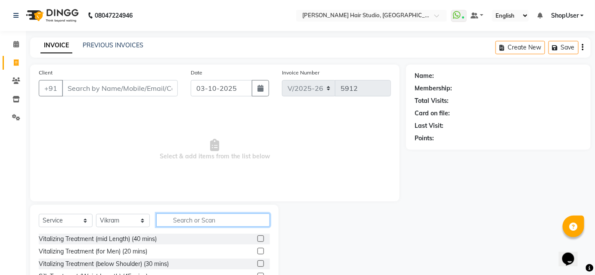
click at [227, 221] on input "text" at bounding box center [213, 220] width 114 height 13
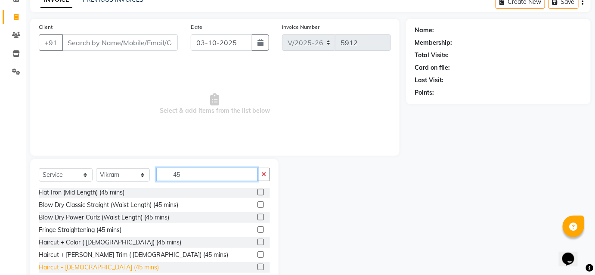
scroll to position [69, 0]
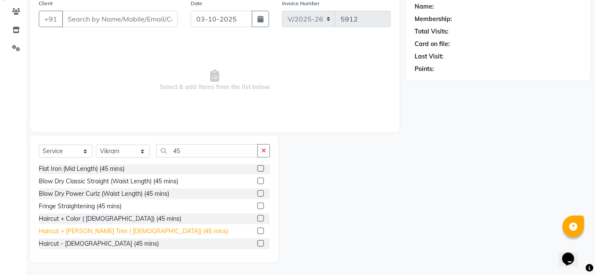
click at [90, 231] on div "Haircut + [PERSON_NAME] Trim ( [DEMOGRAPHIC_DATA]) (45 mins)" at bounding box center [133, 231] width 189 height 9
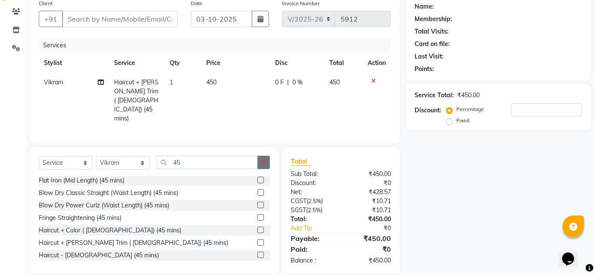
click at [260, 156] on button "button" at bounding box center [264, 162] width 12 height 13
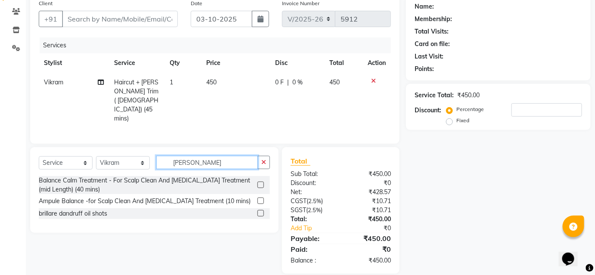
scroll to position [69, 0]
click at [110, 209] on div "brillare dandruff oil shots" at bounding box center [154, 214] width 231 height 11
click at [259, 211] on label at bounding box center [261, 214] width 6 height 6
click at [259, 211] on input "checkbox" at bounding box center [261, 214] width 6 height 6
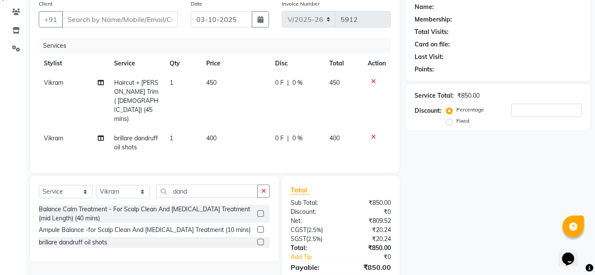
click at [221, 129] on td "400" at bounding box center [236, 143] width 69 height 28
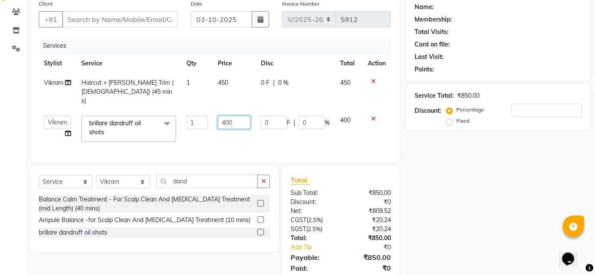
click at [236, 116] on input "400" at bounding box center [234, 122] width 33 height 13
click at [228, 135] on td "1100" at bounding box center [234, 129] width 43 height 37
click at [60, 180] on select "Select Service Product Membership Package Voucher Prepaid Gift Card" at bounding box center [66, 181] width 54 height 13
click at [39, 175] on select "Select Service Product Membership Package Voucher Prepaid Gift Card" at bounding box center [66, 181] width 54 height 13
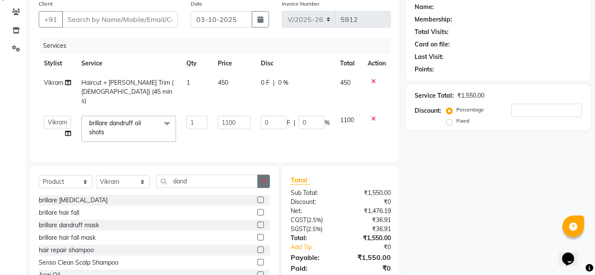
click at [264, 181] on button "button" at bounding box center [264, 181] width 12 height 13
click at [258, 197] on label at bounding box center [261, 200] width 6 height 6
click at [258, 198] on input "checkbox" at bounding box center [261, 201] width 6 height 6
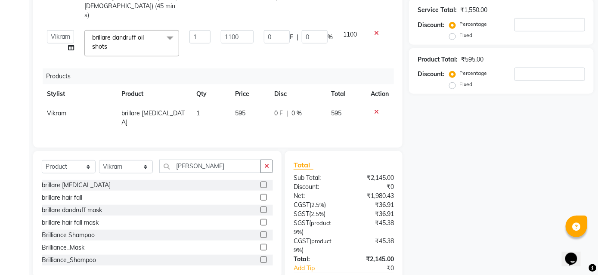
scroll to position [0, 0]
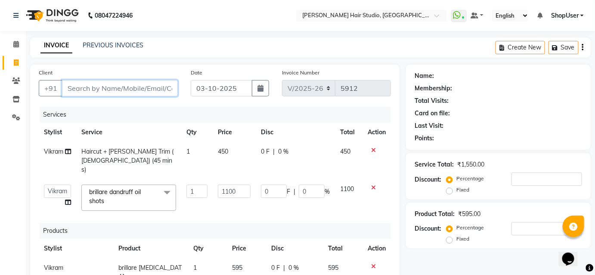
click at [129, 93] on input "Client" at bounding box center [120, 88] width 116 height 16
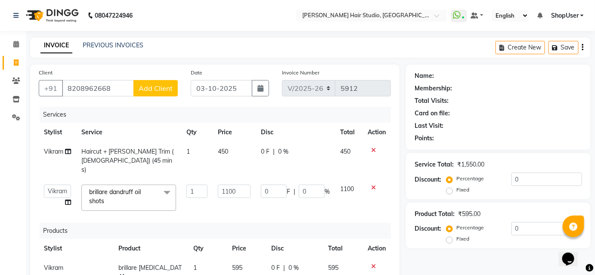
click at [149, 88] on span "Add Client" at bounding box center [156, 88] width 34 height 9
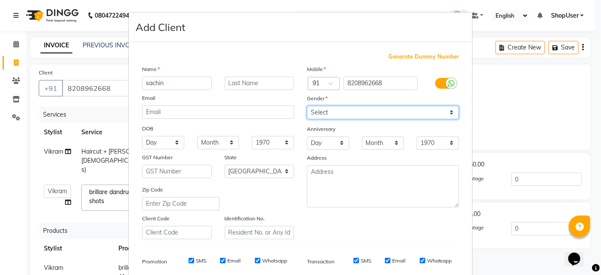
drag, startPoint x: 323, startPoint y: 111, endPoint x: 336, endPoint y: 118, distance: 15.4
click at [323, 111] on select "Select [DEMOGRAPHIC_DATA] [DEMOGRAPHIC_DATA] Other Prefer Not To Say" at bounding box center [383, 112] width 152 height 13
click at [307, 106] on select "Select [DEMOGRAPHIC_DATA] [DEMOGRAPHIC_DATA] Other Prefer Not To Say" at bounding box center [383, 112] width 152 height 13
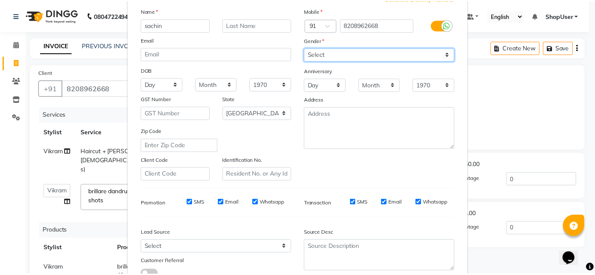
scroll to position [121, 0]
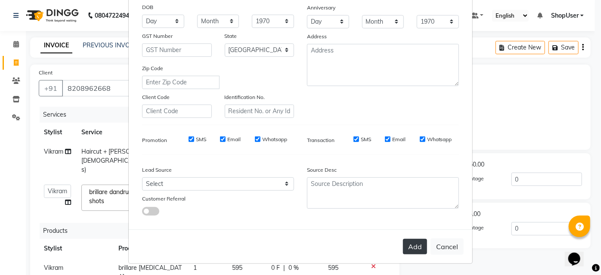
click at [408, 248] on button "Add" at bounding box center [415, 247] width 24 height 16
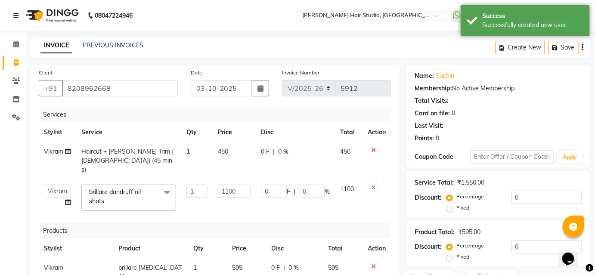
scroll to position [156, 0]
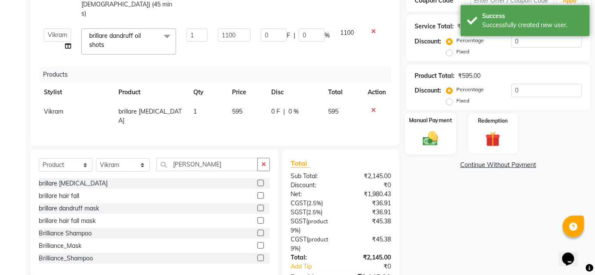
click at [431, 140] on img at bounding box center [430, 139] width 25 height 18
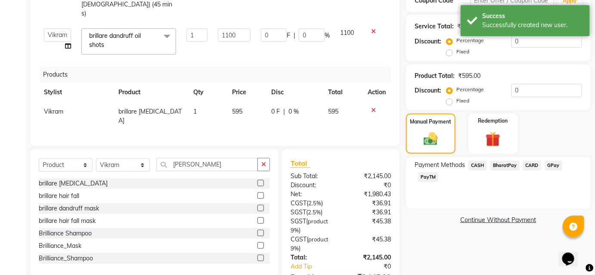
scroll to position [193, 0]
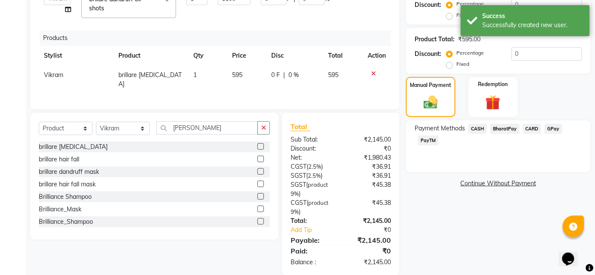
click at [505, 127] on span "BharatPay" at bounding box center [504, 129] width 29 height 10
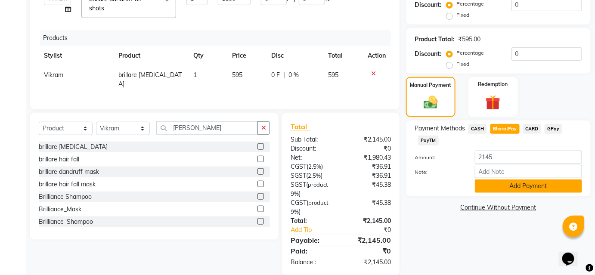
click at [528, 184] on button "Add Payment" at bounding box center [528, 186] width 107 height 13
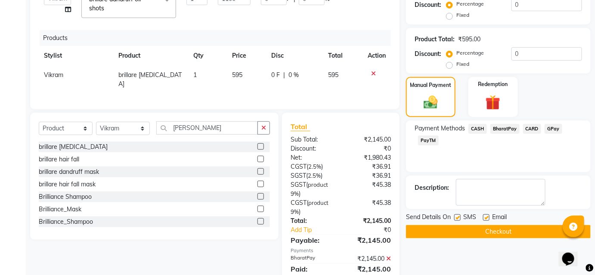
scroll to position [211, 0]
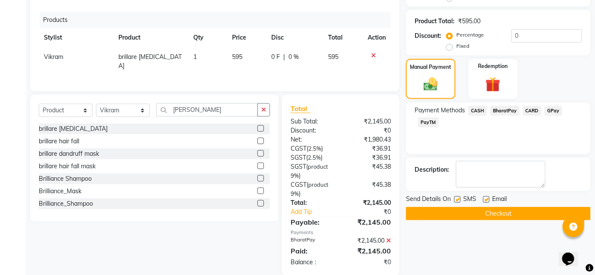
click at [509, 215] on button "Checkout" at bounding box center [498, 213] width 185 height 13
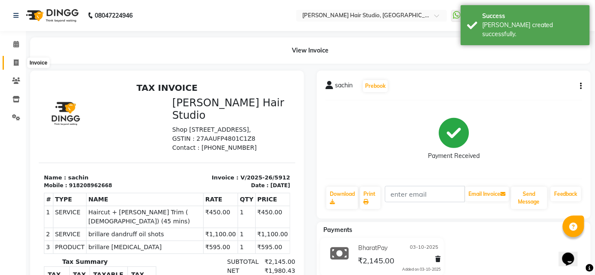
click at [16, 66] on icon at bounding box center [16, 62] width 5 height 6
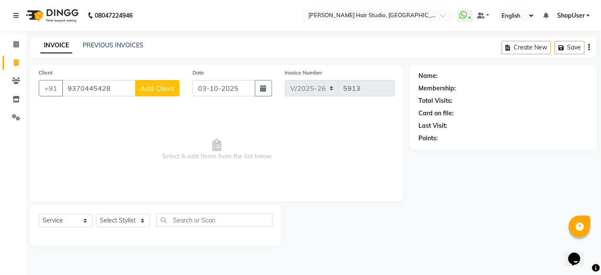
click at [146, 87] on span "Add Client" at bounding box center [157, 88] width 34 height 9
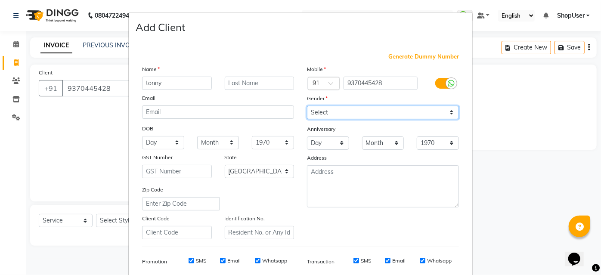
click at [320, 117] on select "Select [DEMOGRAPHIC_DATA] [DEMOGRAPHIC_DATA] Other Prefer Not To Say" at bounding box center [383, 112] width 152 height 13
click at [307, 106] on select "Select [DEMOGRAPHIC_DATA] [DEMOGRAPHIC_DATA] Other Prefer Not To Say" at bounding box center [383, 112] width 152 height 13
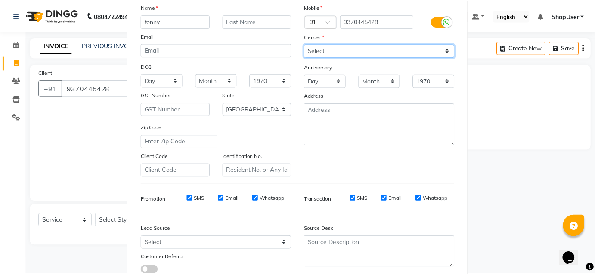
scroll to position [121, 0]
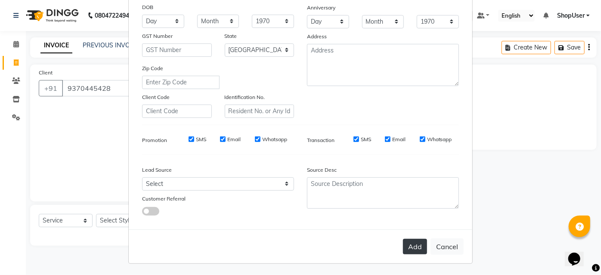
click at [410, 245] on button "Add" at bounding box center [415, 247] width 24 height 16
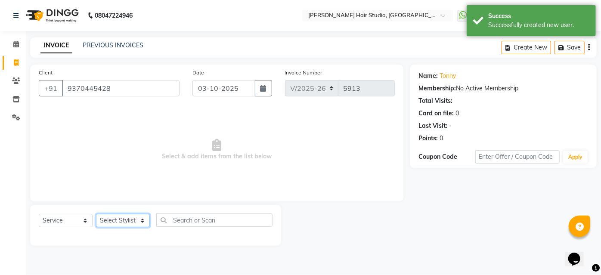
click at [97, 220] on select "Select Stylist [PERSON_NAME] [PERSON_NAME] Avinash [PERSON_NAME] kahde [PERSON_…" at bounding box center [123, 220] width 54 height 13
click at [96, 214] on select "Select Stylist [PERSON_NAME] [PERSON_NAME] Avinash [PERSON_NAME] kahde [PERSON_…" at bounding box center [123, 220] width 54 height 13
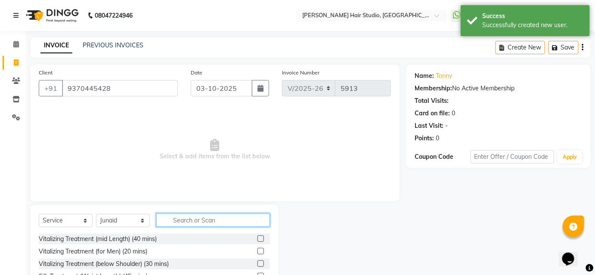
click at [219, 220] on input "text" at bounding box center [213, 220] width 114 height 13
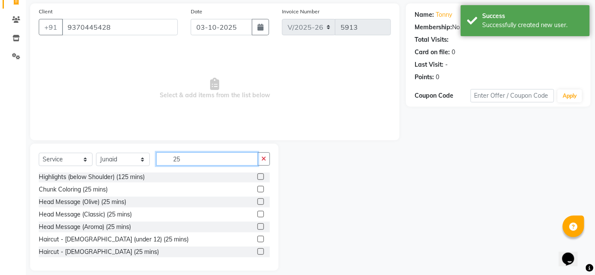
scroll to position [69, 0]
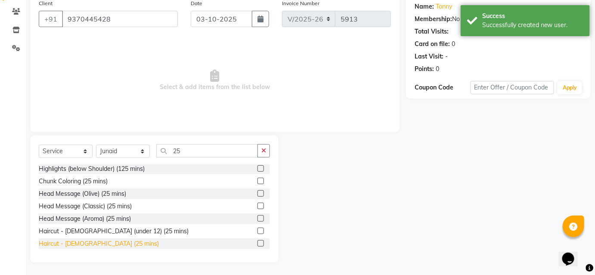
click at [62, 243] on div "Haircut - [DEMOGRAPHIC_DATA] (25 mins)" at bounding box center [99, 243] width 120 height 9
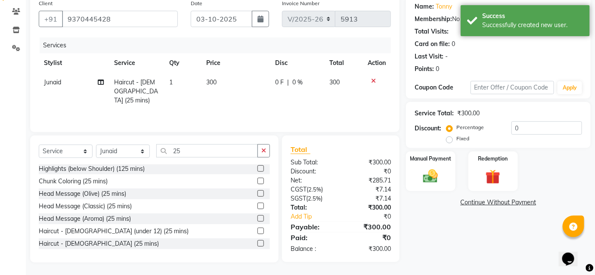
scroll to position [0, 0]
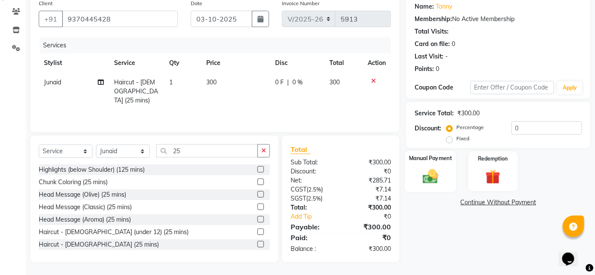
click at [436, 180] on img at bounding box center [430, 177] width 25 height 18
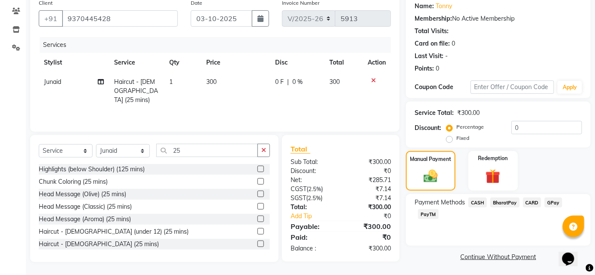
scroll to position [71, 0]
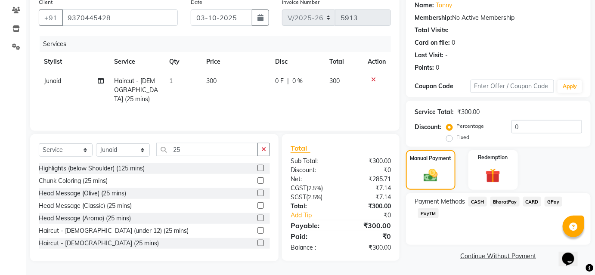
click at [500, 202] on span "BharatPay" at bounding box center [504, 202] width 29 height 10
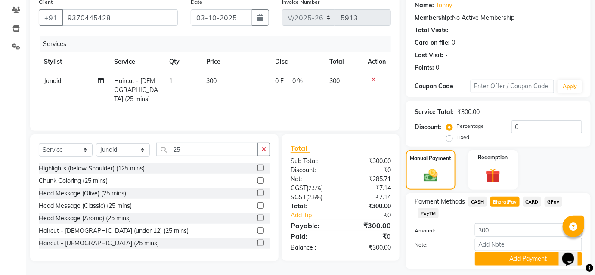
scroll to position [95, 0]
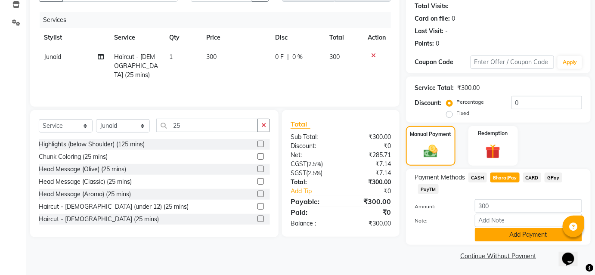
click at [517, 234] on button "Add Payment" at bounding box center [528, 234] width 107 height 13
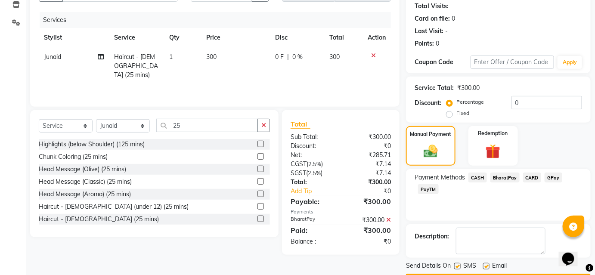
scroll to position [119, 0]
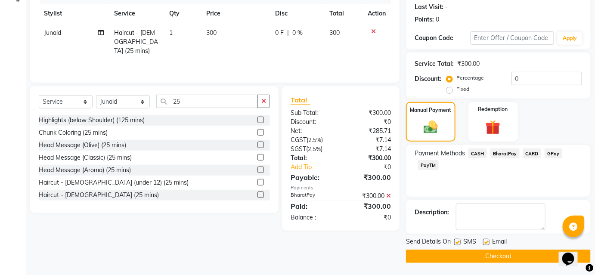
click at [524, 255] on button "Checkout" at bounding box center [498, 256] width 185 height 13
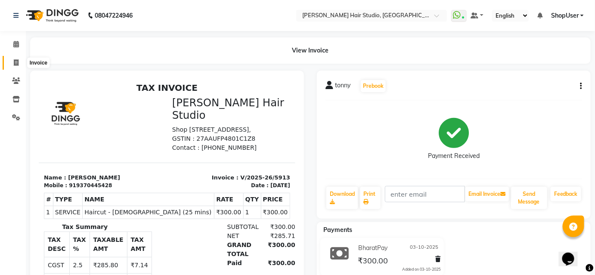
click at [14, 62] on icon at bounding box center [16, 62] width 5 height 6
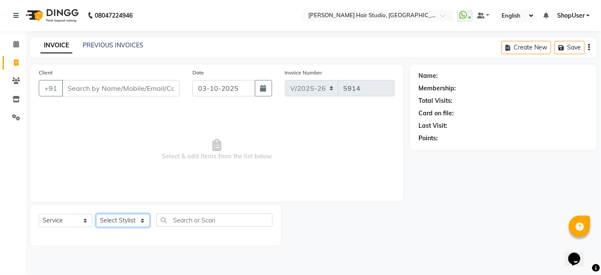
click at [143, 218] on select "Select Stylist [PERSON_NAME] [PERSON_NAME] Avinash [PERSON_NAME] kahde [PERSON_…" at bounding box center [123, 220] width 54 height 13
click at [96, 214] on select "Select Stylist [PERSON_NAME] [PERSON_NAME] Avinash [PERSON_NAME] kahde [PERSON_…" at bounding box center [123, 220] width 54 height 13
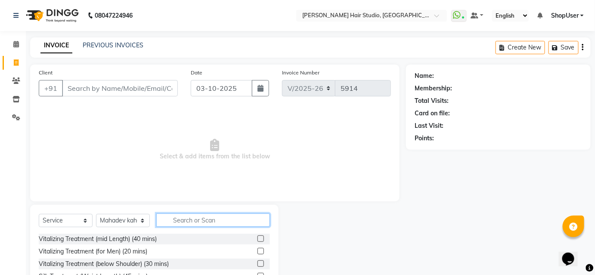
click at [184, 217] on input "text" at bounding box center [213, 220] width 114 height 13
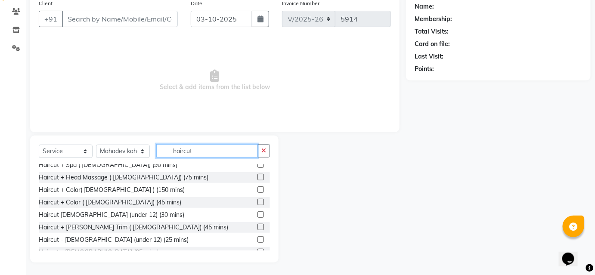
scroll to position [49, 0]
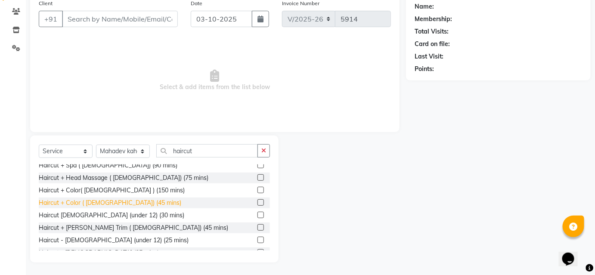
click at [103, 199] on div "Haircut + Color ( [DEMOGRAPHIC_DATA]) (45 mins)" at bounding box center [110, 203] width 143 height 9
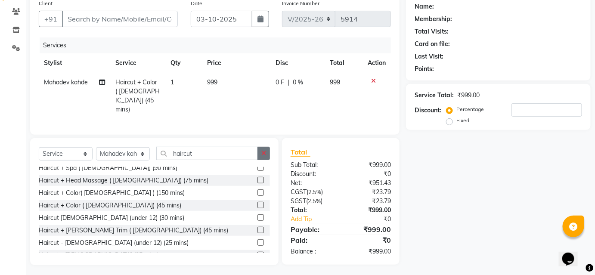
click at [267, 149] on button "button" at bounding box center [264, 153] width 12 height 13
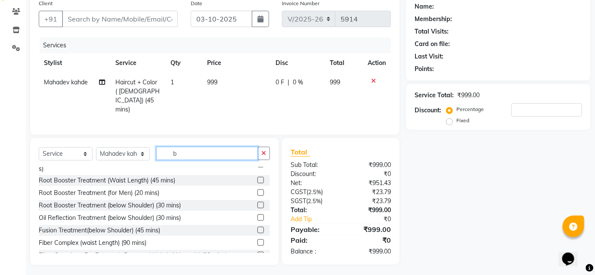
scroll to position [0, 0]
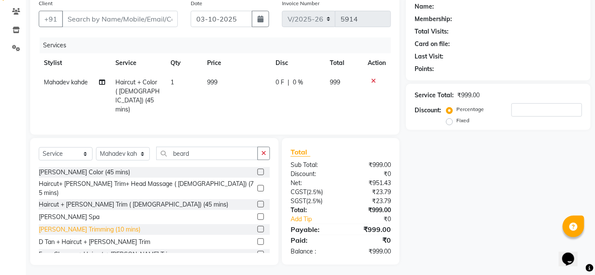
click at [57, 225] on div "[PERSON_NAME] Trimming (10 mins)" at bounding box center [90, 229] width 102 height 9
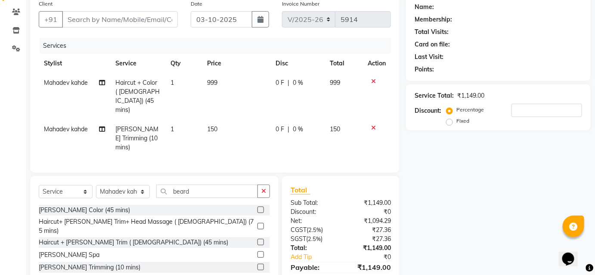
scroll to position [30, 0]
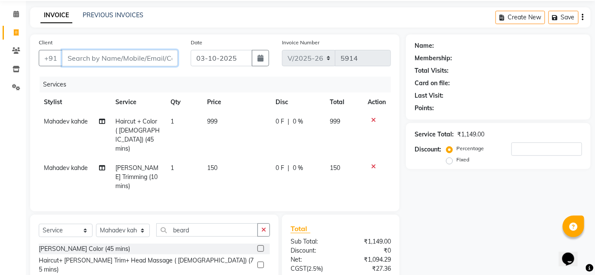
click at [138, 53] on input "Client" at bounding box center [120, 58] width 116 height 16
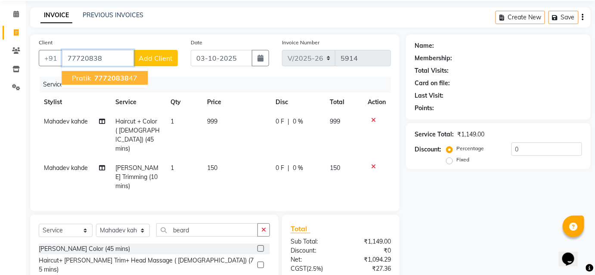
click at [93, 79] on ngb-highlight "77720838 47" at bounding box center [115, 78] width 45 height 9
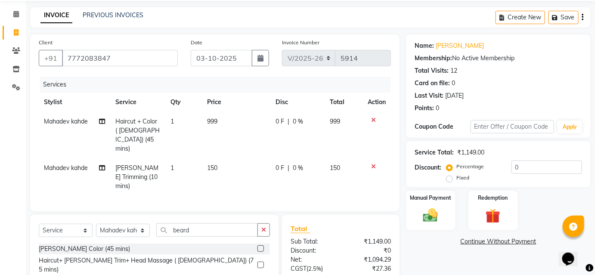
scroll to position [97, 0]
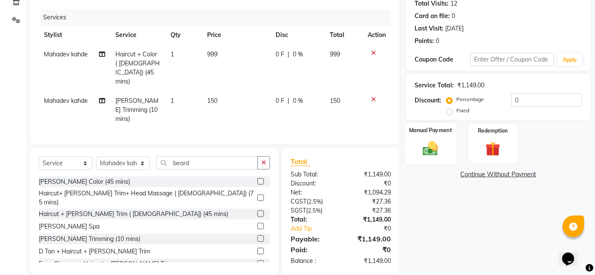
click at [426, 155] on img at bounding box center [430, 149] width 25 height 18
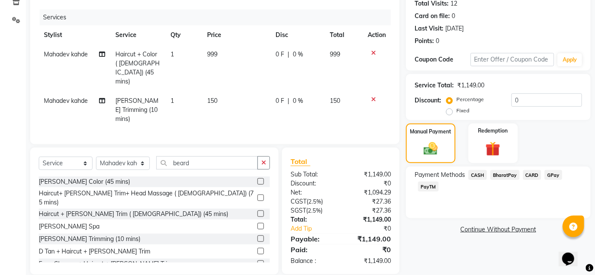
click at [495, 175] on span "BharatPay" at bounding box center [504, 175] width 29 height 10
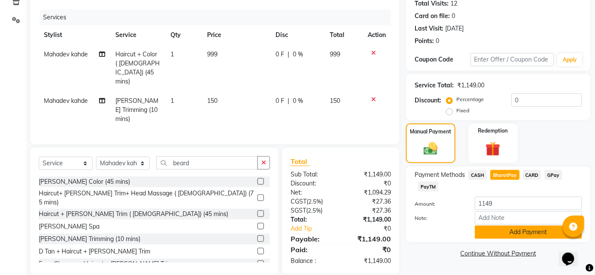
click at [524, 230] on button "Add Payment" at bounding box center [528, 232] width 107 height 13
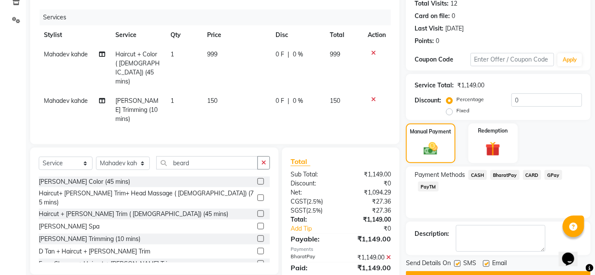
scroll to position [119, 0]
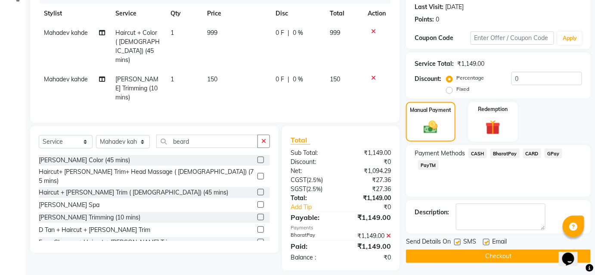
click at [481, 250] on button "Checkout" at bounding box center [498, 256] width 185 height 13
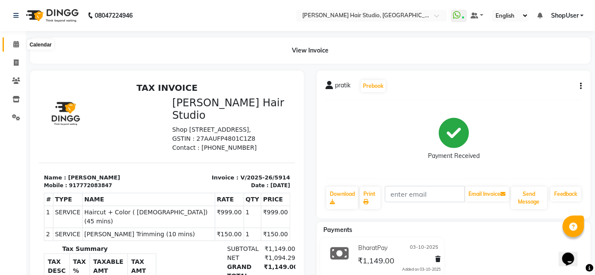
click at [16, 48] on span at bounding box center [16, 45] width 15 height 10
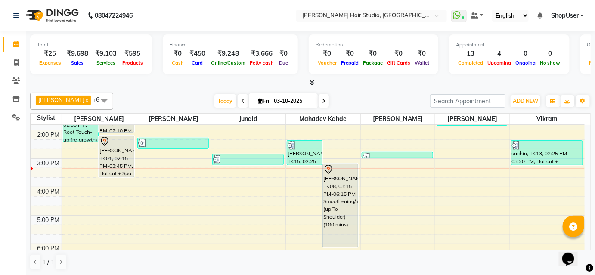
scroll to position [110, 0]
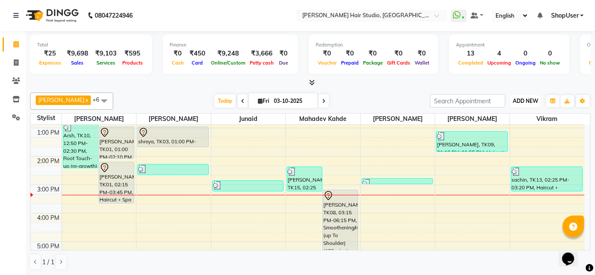
click at [515, 101] on span "ADD NEW" at bounding box center [525, 101] width 25 height 6
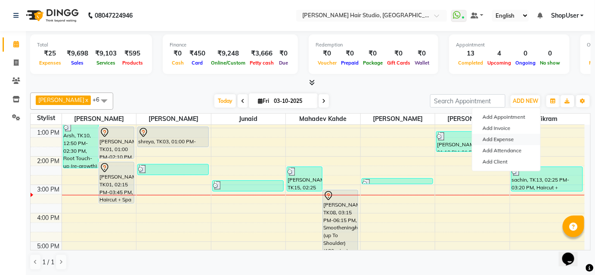
click at [511, 141] on link "Add Expense" at bounding box center [506, 139] width 68 height 11
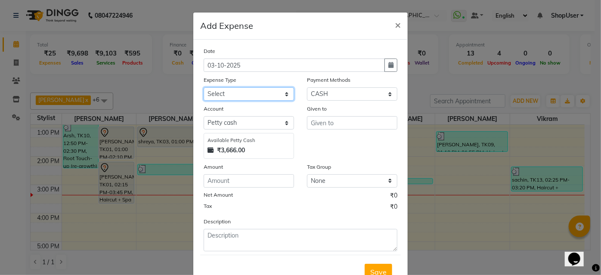
click at [233, 95] on select "Select Advance Salary Bank charges Car maintenance Cash transfer to bank Cash t…" at bounding box center [249, 93] width 90 height 13
click at [204, 87] on select "Select Advance Salary Bank charges Car maintenance Cash transfer to bank Cash t…" at bounding box center [249, 93] width 90 height 13
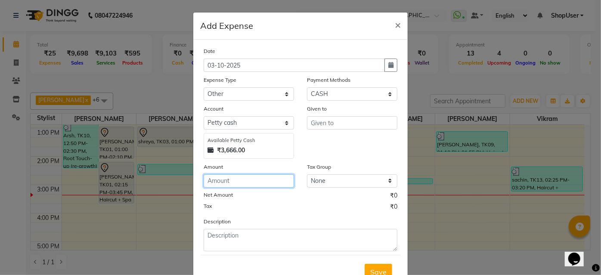
click at [248, 177] on input "number" at bounding box center [249, 180] width 90 height 13
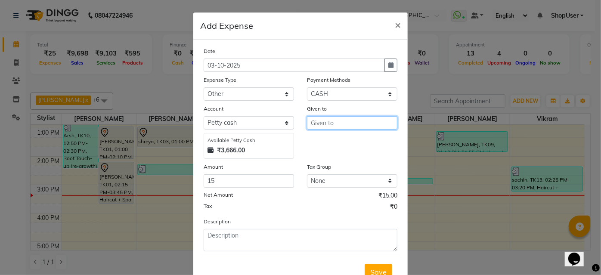
click at [333, 126] on input "text" at bounding box center [352, 122] width 90 height 13
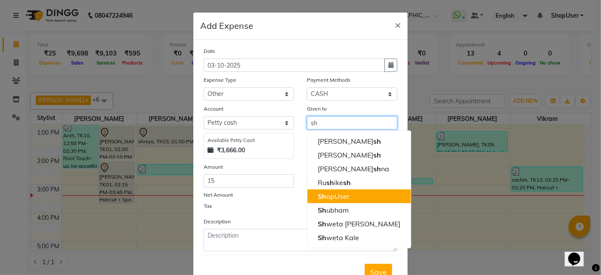
click at [338, 195] on ngb-highlight "Sh opUser" at bounding box center [334, 196] width 32 height 9
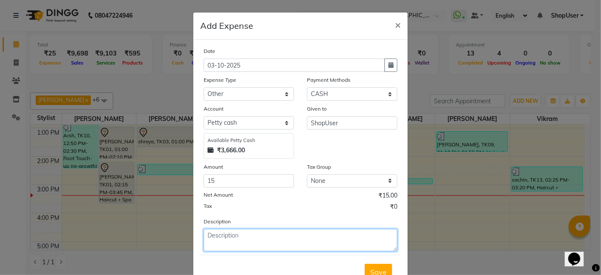
click at [227, 243] on textarea at bounding box center [301, 240] width 194 height 22
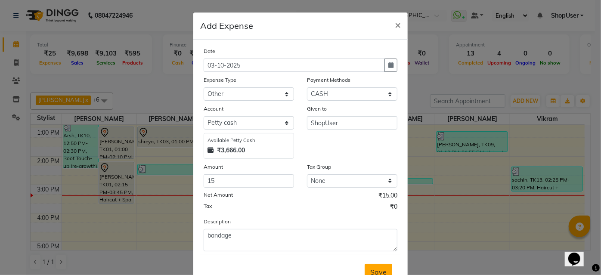
click at [370, 273] on span "Save" at bounding box center [378, 272] width 16 height 9
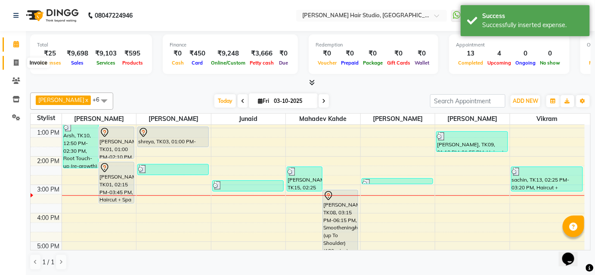
click at [16, 60] on icon at bounding box center [16, 62] width 5 height 6
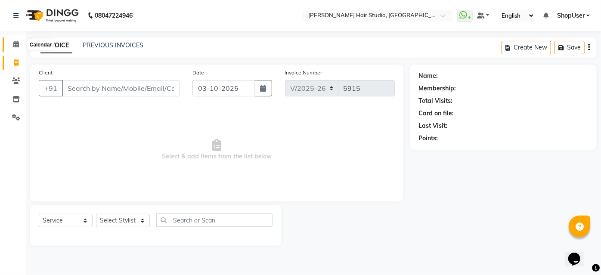
click at [19, 43] on icon at bounding box center [16, 44] width 6 height 6
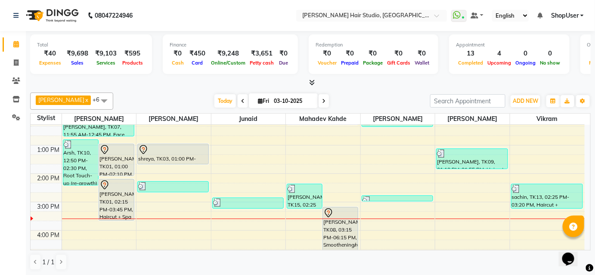
scroll to position [117, 0]
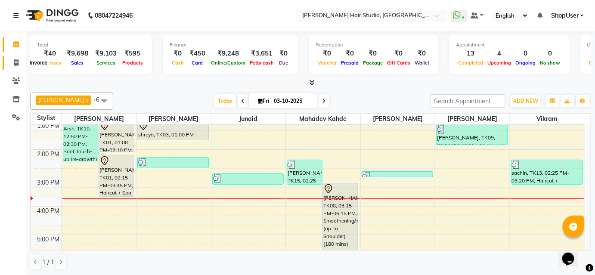
click at [16, 59] on icon at bounding box center [16, 62] width 5 height 6
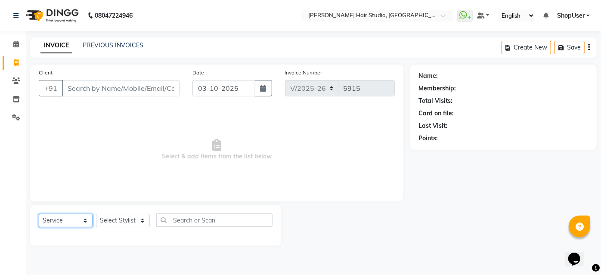
click at [70, 220] on select "Select Service Product Membership Package Voucher Prepaid Gift Card" at bounding box center [66, 220] width 54 height 13
click at [115, 173] on span "Select & add items from the list below" at bounding box center [217, 150] width 356 height 86
click at [118, 220] on select "Select Stylist [PERSON_NAME] [PERSON_NAME] Avinash [PERSON_NAME] kahde [PERSON_…" at bounding box center [123, 220] width 54 height 13
click at [96, 214] on select "Select Stylist [PERSON_NAME] [PERSON_NAME] Avinash [PERSON_NAME] kahde [PERSON_…" at bounding box center [123, 220] width 54 height 13
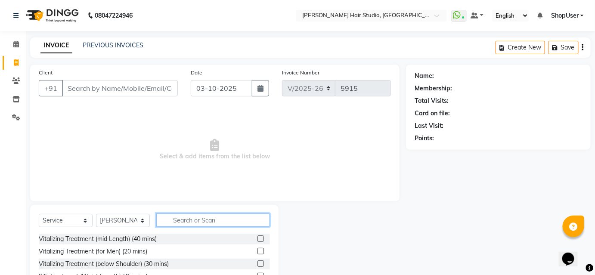
click at [171, 226] on input "text" at bounding box center [213, 220] width 114 height 13
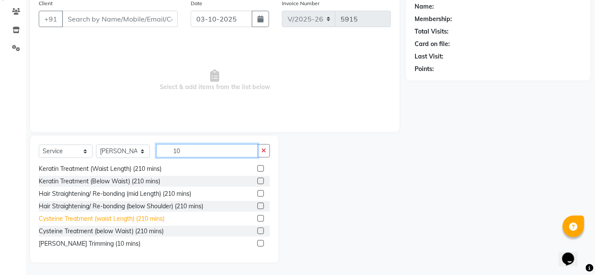
scroll to position [139, 0]
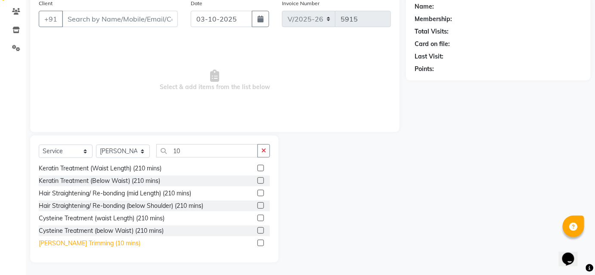
click at [93, 244] on div "[PERSON_NAME] Trimming (10 mins)" at bounding box center [90, 243] width 102 height 9
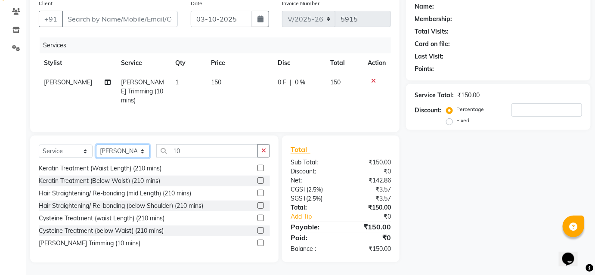
drag, startPoint x: 124, startPoint y: 151, endPoint x: 159, endPoint y: 149, distance: 35.3
click at [124, 151] on select "Select Stylist [PERSON_NAME] [PERSON_NAME] Avinash [PERSON_NAME] kahde [PERSON_…" at bounding box center [123, 151] width 54 height 13
click at [96, 145] on select "Select Stylist [PERSON_NAME] [PERSON_NAME] Avinash [PERSON_NAME] kahde [PERSON_…" at bounding box center [123, 151] width 54 height 13
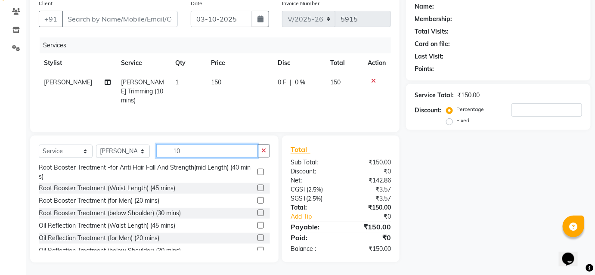
click at [255, 149] on input "10" at bounding box center [207, 150] width 102 height 13
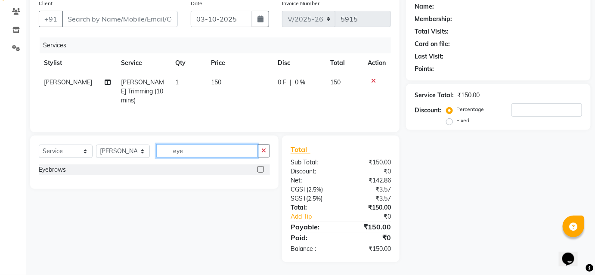
scroll to position [69, 0]
click at [261, 168] on label at bounding box center [261, 170] width 6 height 6
click at [261, 168] on input "checkbox" at bounding box center [261, 171] width 6 height 6
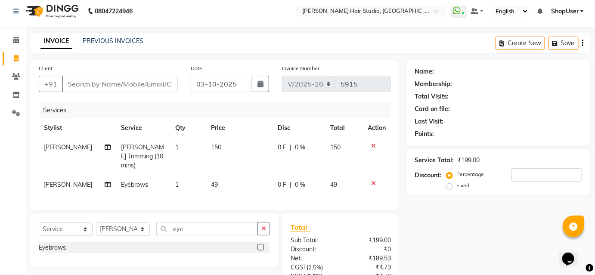
scroll to position [0, 0]
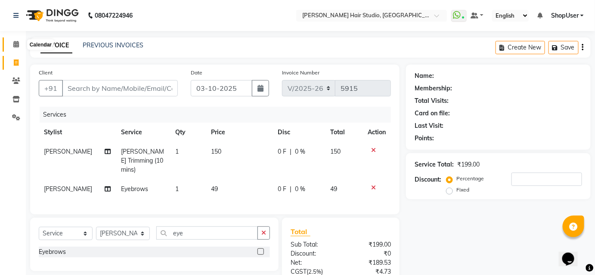
click at [16, 45] on icon at bounding box center [16, 44] width 6 height 6
click at [104, 81] on input "Client" at bounding box center [120, 88] width 116 height 16
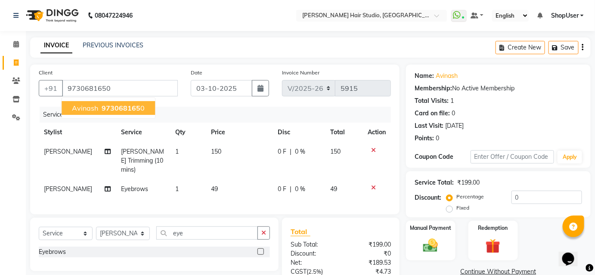
click at [133, 108] on span "973068165" at bounding box center [121, 108] width 39 height 9
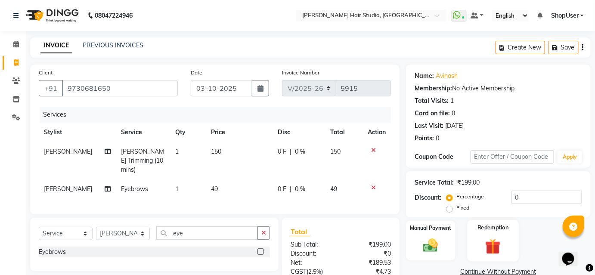
scroll to position [78, 0]
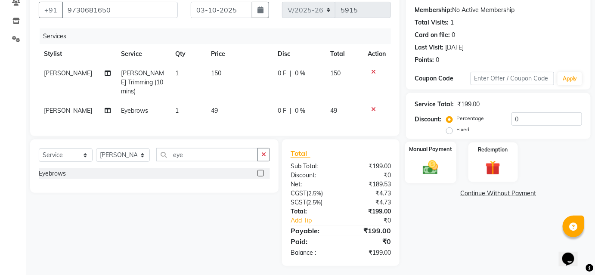
click at [436, 170] on img at bounding box center [430, 167] width 25 height 18
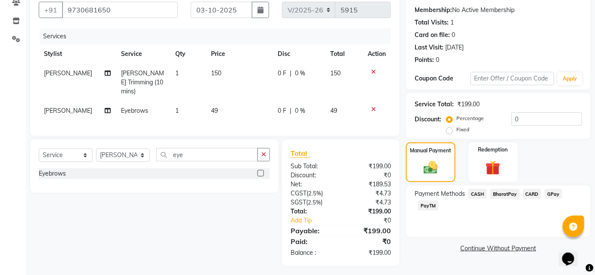
click at [482, 193] on span "CASH" at bounding box center [478, 194] width 19 height 10
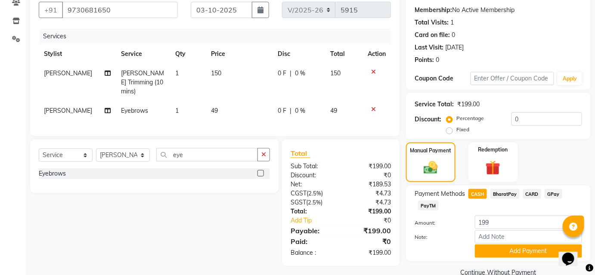
click at [214, 107] on span "49" at bounding box center [214, 111] width 7 height 8
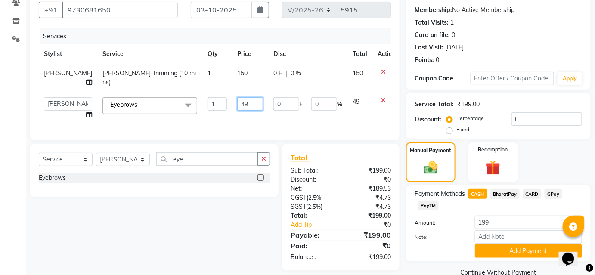
click at [237, 103] on input "49" at bounding box center [250, 103] width 26 height 13
click at [285, 81] on td "0 F | 0 %" at bounding box center [307, 78] width 79 height 28
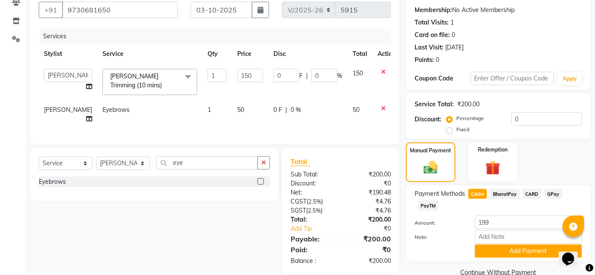
scroll to position [95, 0]
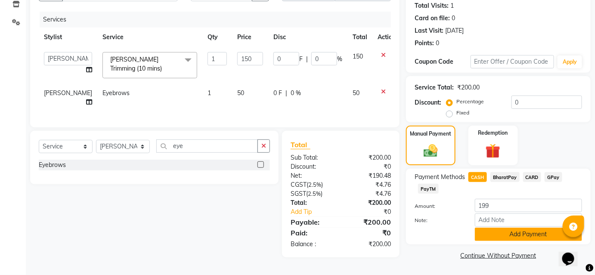
click at [486, 229] on button "Add Payment" at bounding box center [528, 234] width 107 height 13
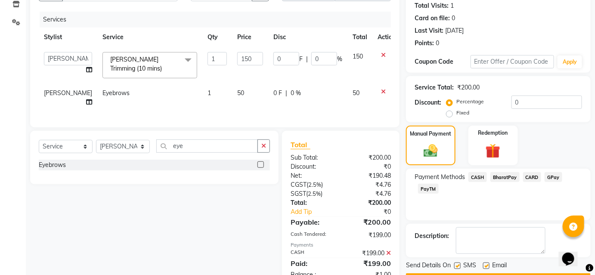
scroll to position [126, 0]
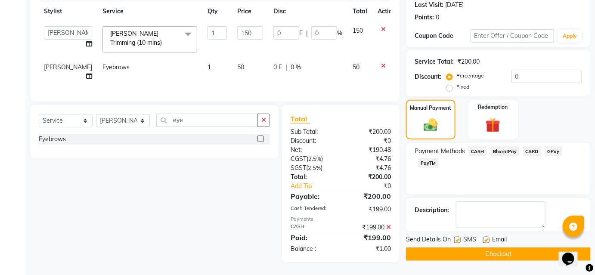
click at [444, 248] on button "Checkout" at bounding box center [498, 254] width 185 height 13
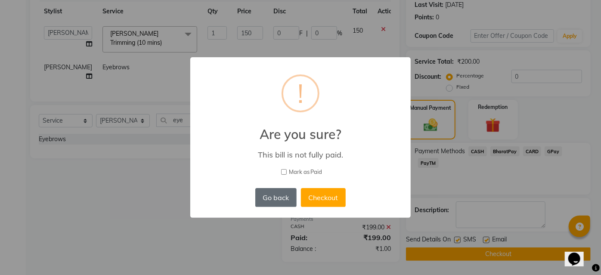
click at [273, 195] on button "Go back" at bounding box center [275, 197] width 41 height 19
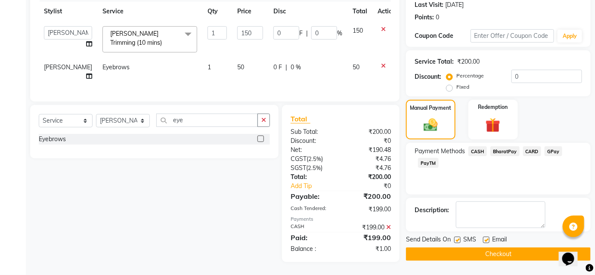
click at [376, 237] on div "₹199.00" at bounding box center [369, 238] width 57 height 10
click at [475, 248] on button "Checkout" at bounding box center [498, 254] width 185 height 13
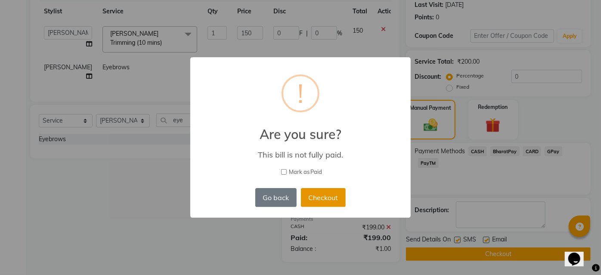
click at [312, 202] on button "Checkout" at bounding box center [323, 197] width 45 height 19
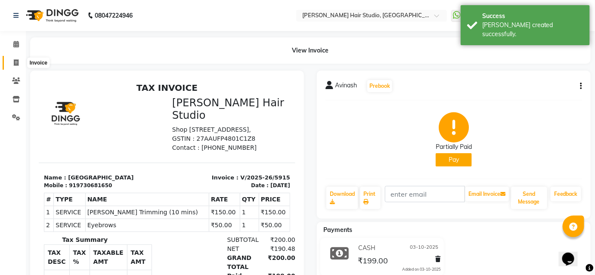
click at [15, 61] on icon at bounding box center [16, 62] width 5 height 6
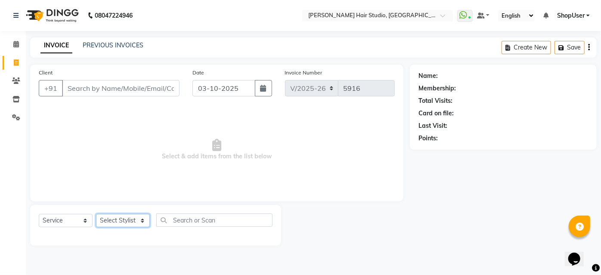
click at [136, 225] on select "Select Stylist [PERSON_NAME] [PERSON_NAME] Avinash [PERSON_NAME] kahde [PERSON_…" at bounding box center [123, 220] width 54 height 13
click at [96, 214] on select "Select Stylist [PERSON_NAME] [PERSON_NAME] Avinash [PERSON_NAME] kahde [PERSON_…" at bounding box center [123, 220] width 54 height 13
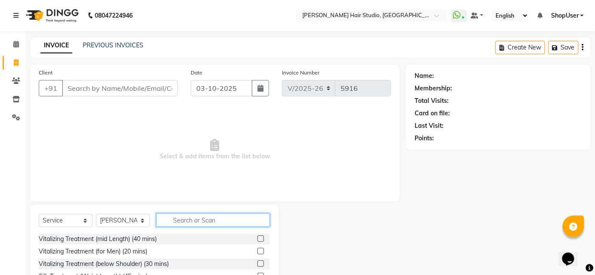
click at [186, 222] on input "text" at bounding box center [213, 220] width 114 height 13
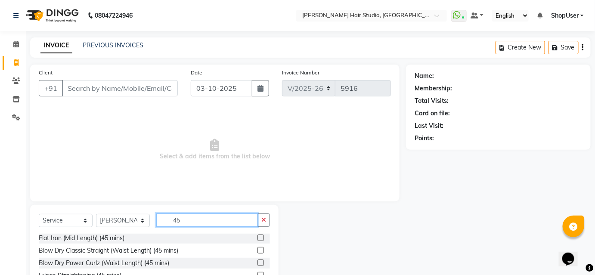
scroll to position [69, 0]
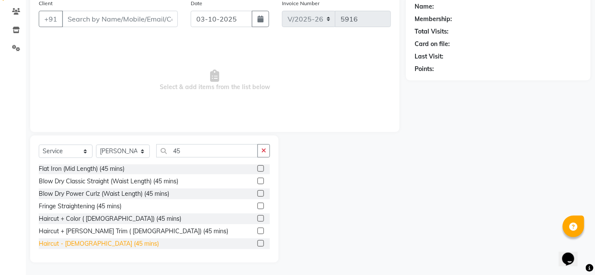
click at [107, 245] on div "Haircut - [DEMOGRAPHIC_DATA] (45 mins)" at bounding box center [99, 243] width 120 height 9
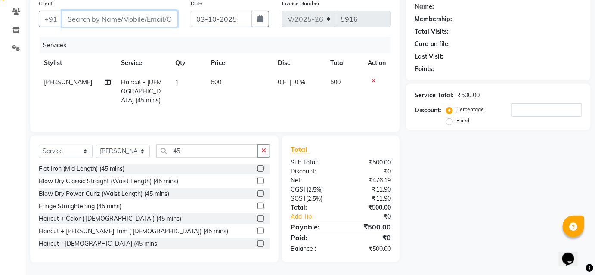
click at [135, 17] on input "Client" at bounding box center [120, 19] width 116 height 16
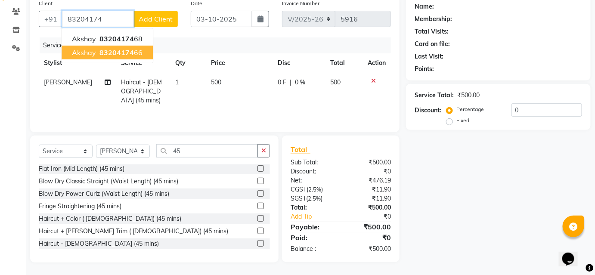
click at [120, 50] on span "83204174" at bounding box center [116, 52] width 34 height 9
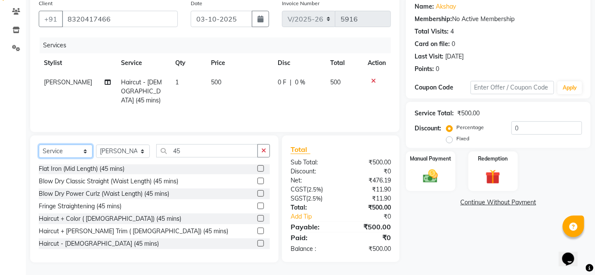
click at [59, 154] on select "Select Service Product Membership Package Voucher Prepaid Gift Card" at bounding box center [66, 151] width 54 height 13
click at [39, 145] on select "Select Service Product Membership Package Voucher Prepaid Gift Card" at bounding box center [66, 151] width 54 height 13
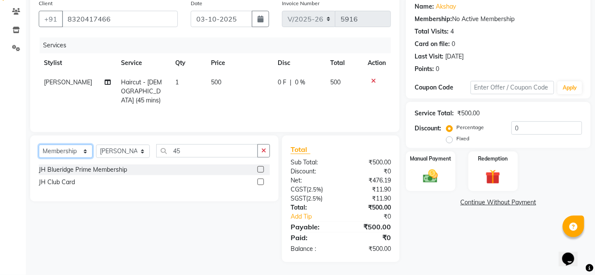
scroll to position [0, 0]
drag, startPoint x: 124, startPoint y: 152, endPoint x: 133, endPoint y: 152, distance: 9.9
click at [124, 152] on select "Select Stylist [PERSON_NAME] [PERSON_NAME] Avinash [PERSON_NAME] kahde [PERSON_…" at bounding box center [123, 151] width 54 height 13
click at [96, 145] on select "Select Stylist [PERSON_NAME] [PERSON_NAME] Avinash [PERSON_NAME] kahde [PERSON_…" at bounding box center [123, 151] width 54 height 13
click at [78, 183] on div "JH Club Card" at bounding box center [154, 182] width 231 height 11
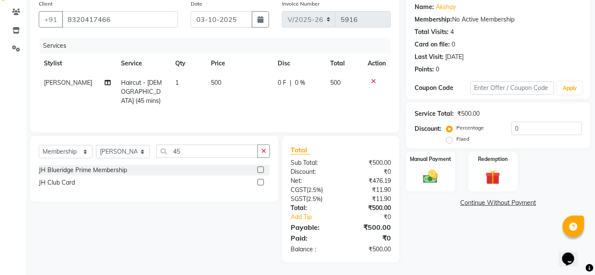
click at [257, 183] on div "JH Club Card" at bounding box center [154, 182] width 231 height 11
click at [261, 182] on label at bounding box center [261, 182] width 6 height 6
click at [261, 182] on input "checkbox" at bounding box center [261, 183] width 6 height 6
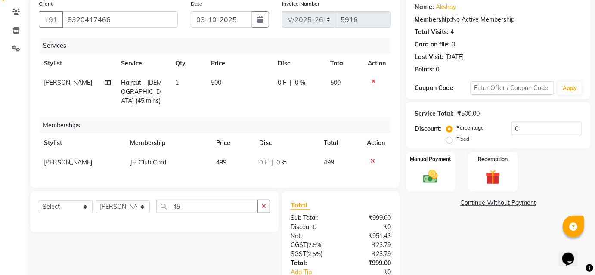
click at [78, 158] on span "[PERSON_NAME]" at bounding box center [68, 162] width 48 height 8
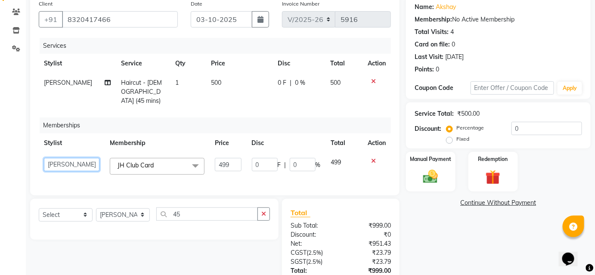
click at [78, 158] on select "[PERSON_NAME] [PERSON_NAME] Avinash [PERSON_NAME] kahde [PERSON_NAME] Pawan [PE…" at bounding box center [72, 164] width 56 height 13
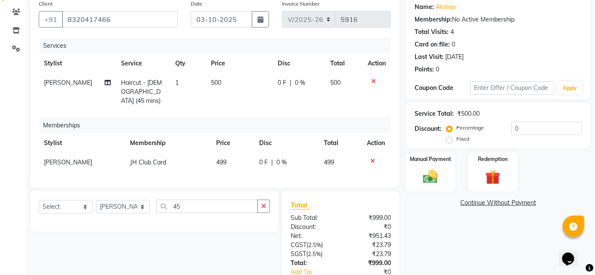
click at [232, 153] on td "499" at bounding box center [232, 162] width 43 height 19
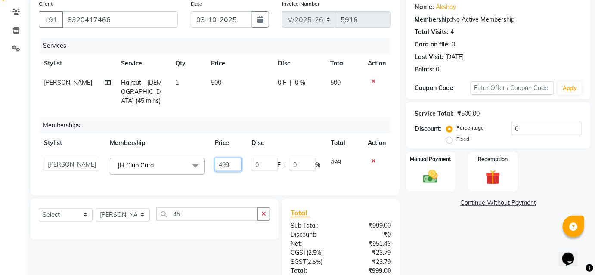
click at [232, 158] on input "499" at bounding box center [228, 164] width 26 height 13
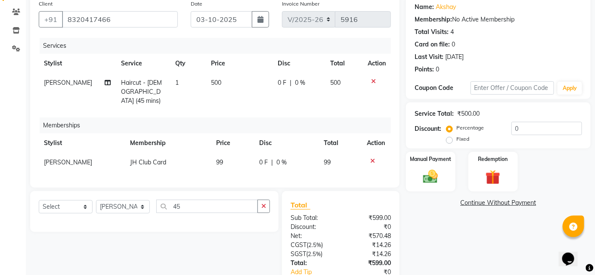
click at [242, 101] on td "500" at bounding box center [239, 91] width 66 height 37
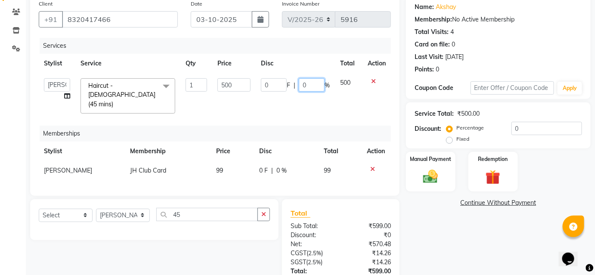
click at [307, 84] on input "0" at bounding box center [312, 84] width 26 height 13
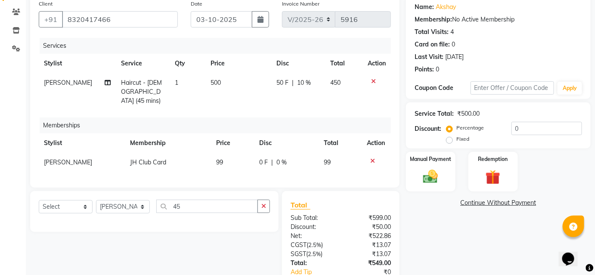
click at [374, 101] on td at bounding box center [377, 91] width 28 height 37
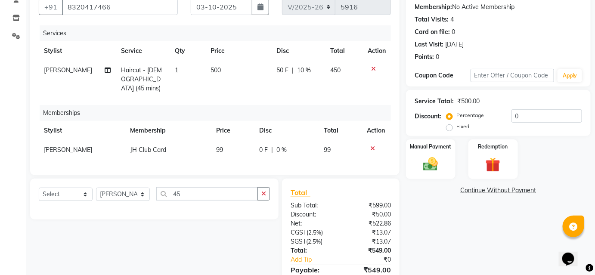
scroll to position [121, 0]
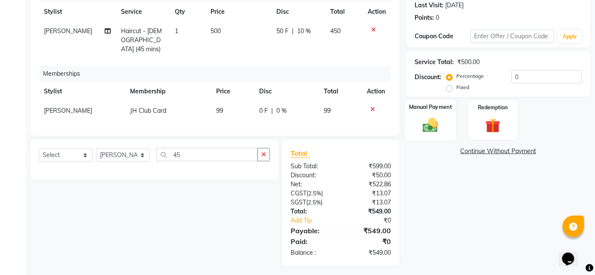
click at [420, 115] on div "Manual Payment" at bounding box center [430, 120] width 51 height 42
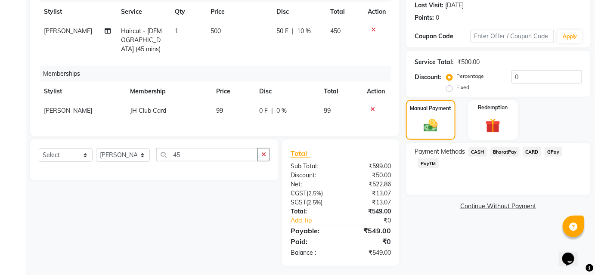
click at [498, 150] on span "BharatPay" at bounding box center [504, 152] width 29 height 10
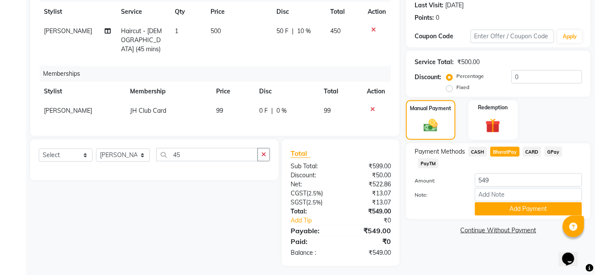
click at [75, 107] on span "[PERSON_NAME]" at bounding box center [68, 111] width 48 height 8
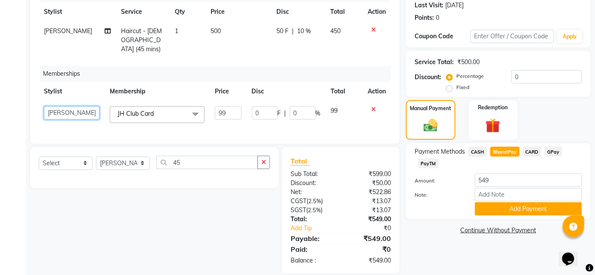
drag, startPoint x: 79, startPoint y: 101, endPoint x: 90, endPoint y: 105, distance: 11.6
click at [79, 106] on select "[PERSON_NAME] [PERSON_NAME] Avinash [PERSON_NAME] kahde [PERSON_NAME] Pawan [PE…" at bounding box center [72, 112] width 56 height 13
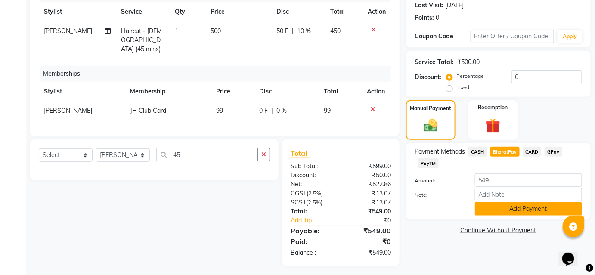
click at [512, 203] on button "Add Payment" at bounding box center [528, 208] width 107 height 13
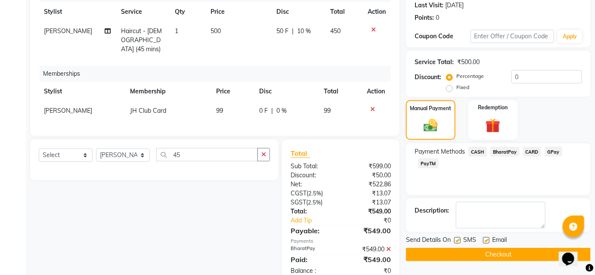
scroll to position [139, 0]
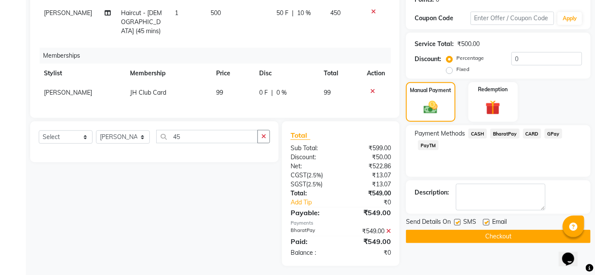
click at [504, 235] on button "Checkout" at bounding box center [498, 236] width 185 height 13
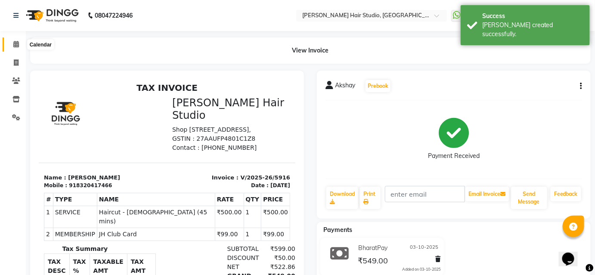
click at [14, 46] on icon at bounding box center [16, 44] width 6 height 6
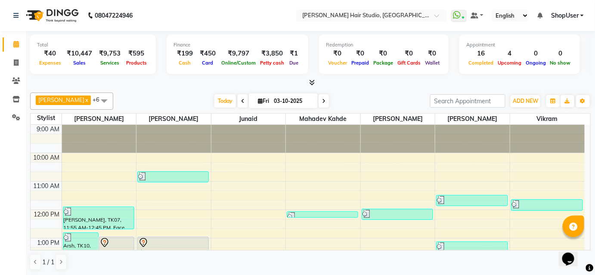
scroll to position [39, 0]
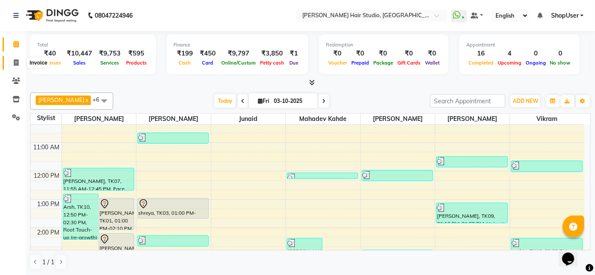
click at [16, 65] on icon at bounding box center [16, 62] width 5 height 6
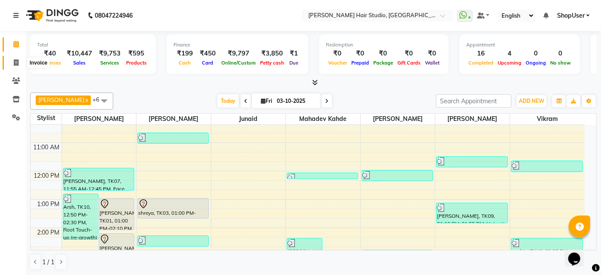
click at [16, 65] on icon at bounding box center [16, 62] width 5 height 6
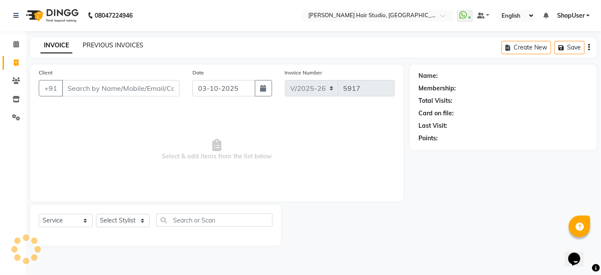
click at [104, 45] on link "PREVIOUS INVOICES" at bounding box center [113, 45] width 61 height 8
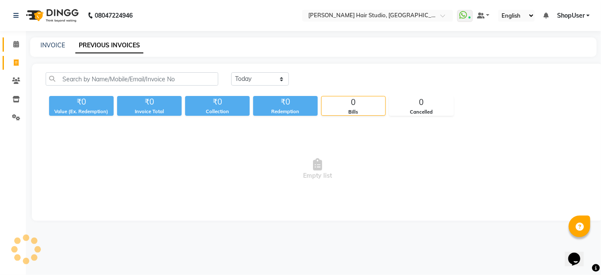
click at [15, 49] on link "Calendar" at bounding box center [13, 44] width 21 height 14
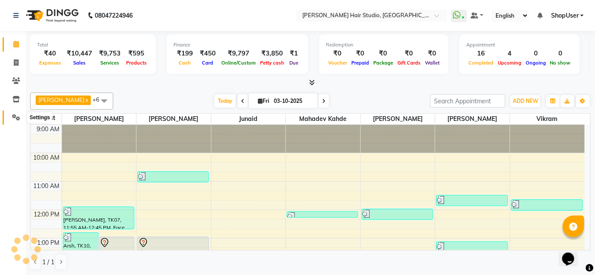
click at [14, 119] on icon at bounding box center [16, 117] width 8 height 6
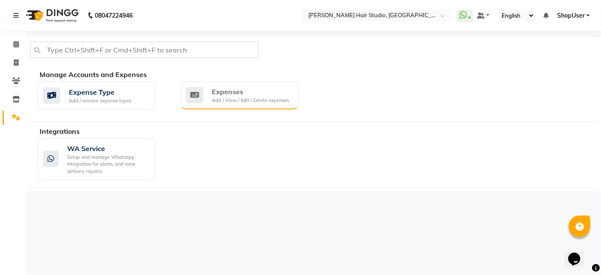
click at [238, 88] on div "Expenses" at bounding box center [250, 92] width 77 height 10
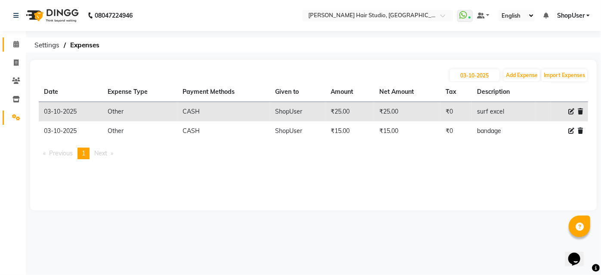
click at [17, 49] on link "Calendar" at bounding box center [13, 44] width 21 height 14
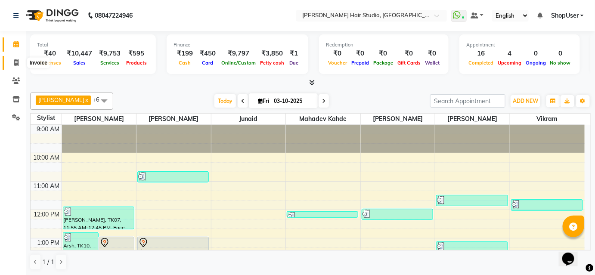
click at [16, 65] on icon at bounding box center [16, 62] width 5 height 6
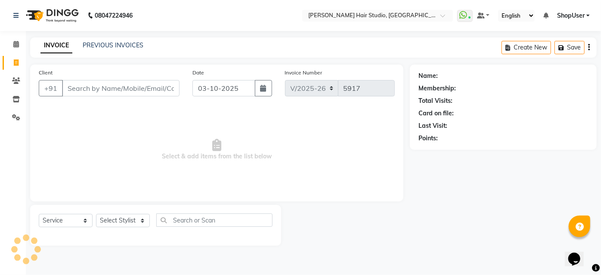
click at [117, 91] on input "Client" at bounding box center [121, 88] width 118 height 16
click at [140, 87] on button "Add Client" at bounding box center [157, 88] width 44 height 16
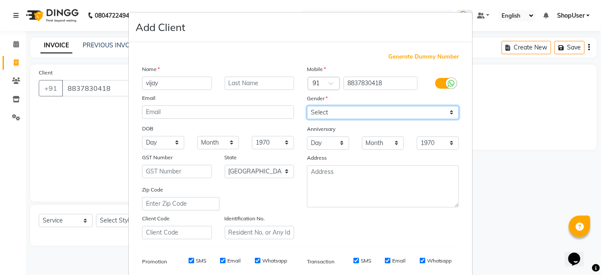
click at [316, 109] on select "Select [DEMOGRAPHIC_DATA] [DEMOGRAPHIC_DATA] Other Prefer Not To Say" at bounding box center [383, 112] width 152 height 13
click at [307, 106] on select "Select [DEMOGRAPHIC_DATA] [DEMOGRAPHIC_DATA] Other Prefer Not To Say" at bounding box center [383, 112] width 152 height 13
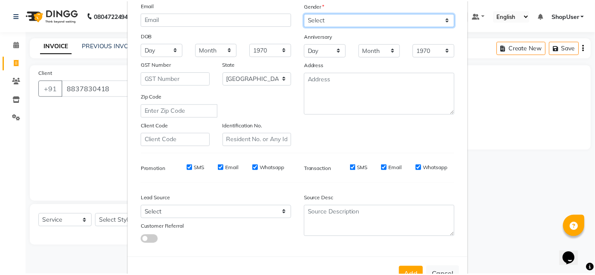
scroll to position [121, 0]
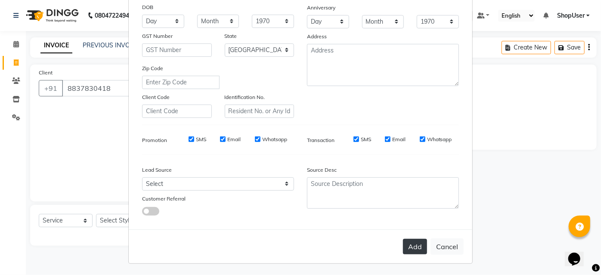
click at [416, 242] on button "Add" at bounding box center [415, 247] width 24 height 16
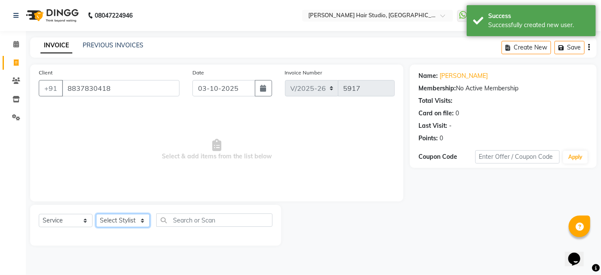
click at [138, 216] on select "Select Stylist [PERSON_NAME] [PERSON_NAME] Avinash [PERSON_NAME] kahde [PERSON_…" at bounding box center [123, 220] width 54 height 13
click at [96, 214] on select "Select Stylist [PERSON_NAME] [PERSON_NAME] Avinash [PERSON_NAME] kahde [PERSON_…" at bounding box center [123, 220] width 54 height 13
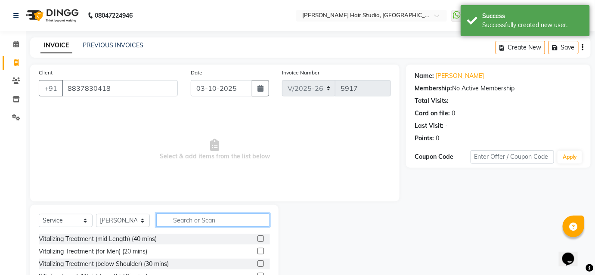
click at [175, 218] on input "text" at bounding box center [213, 220] width 114 height 13
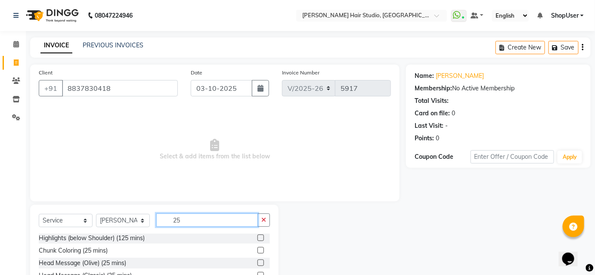
scroll to position [69, 0]
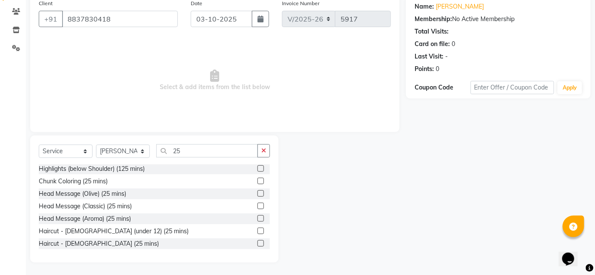
click at [258, 242] on label at bounding box center [261, 243] width 6 height 6
click at [258, 242] on input "checkbox" at bounding box center [261, 244] width 6 height 6
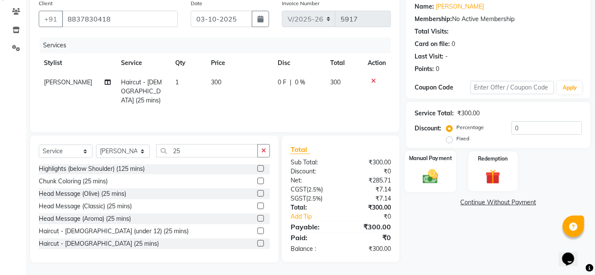
click at [429, 182] on img at bounding box center [430, 177] width 25 height 18
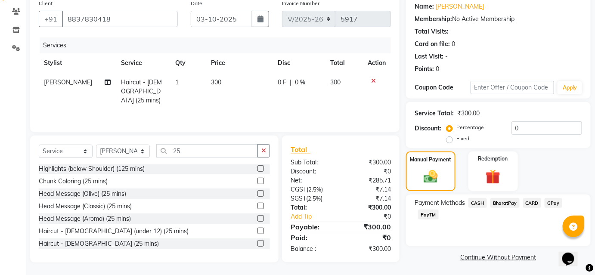
click at [494, 201] on span "BharatPay" at bounding box center [504, 203] width 29 height 10
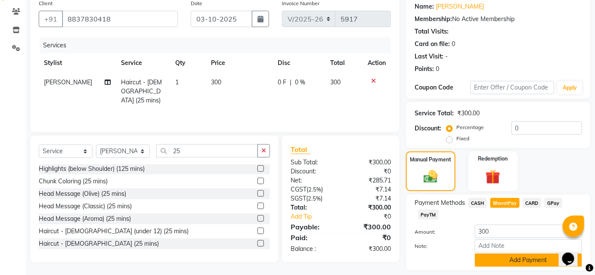
click at [491, 260] on button "Add Payment" at bounding box center [528, 260] width 107 height 13
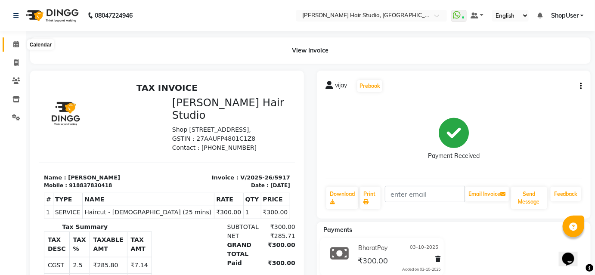
click at [11, 46] on span at bounding box center [16, 45] width 15 height 10
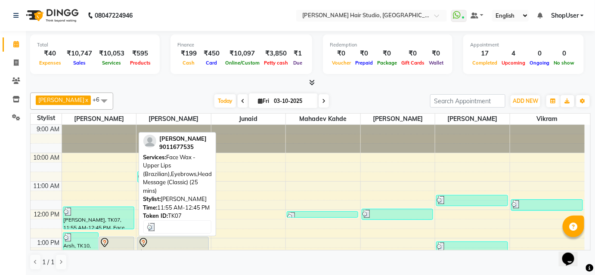
click at [79, 219] on div "[PERSON_NAME], TK07, 11:55 AM-12:45 PM, Face Wax - Upper Lips (Brazilian),Eyebr…" at bounding box center [98, 218] width 71 height 22
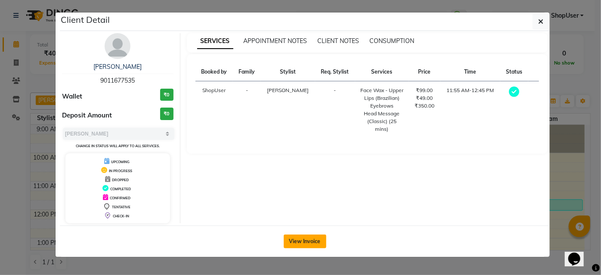
click at [311, 242] on button "View Invoice" at bounding box center [305, 242] width 43 height 14
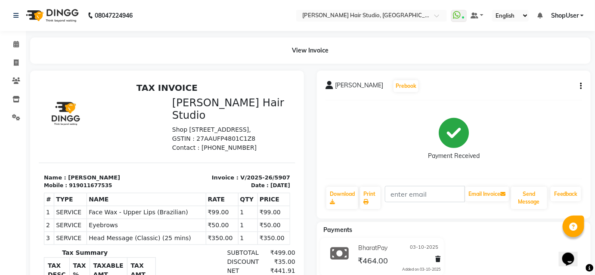
click at [587, 91] on div "[PERSON_NAME] Prebook Payment Received Download Print Email Invoice Send Messag…" at bounding box center [454, 145] width 274 height 148
click at [581, 86] on icon "button" at bounding box center [581, 86] width 2 height 0
click at [552, 88] on div "Edit Invoice" at bounding box center [546, 92] width 43 height 11
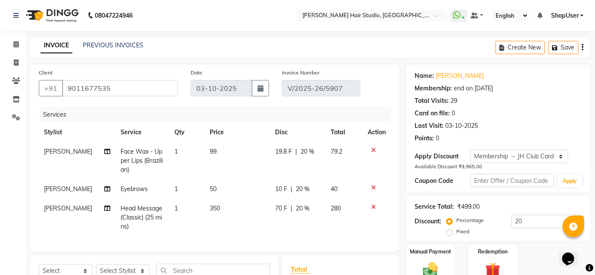
click at [88, 161] on td "[PERSON_NAME]" at bounding box center [77, 160] width 77 height 37
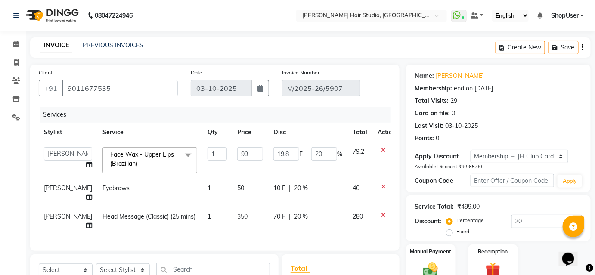
drag, startPoint x: 36, startPoint y: 217, endPoint x: 45, endPoint y: 210, distance: 11.4
click at [40, 214] on div "Client [PHONE_NUMBER] Date [DATE] Invoice Number V/2025-26/5907 Services Stylis…" at bounding box center [214, 158] width 369 height 186
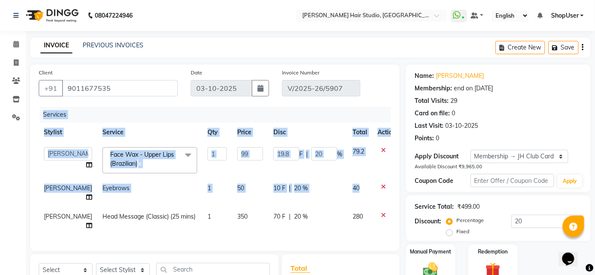
click at [46, 213] on span "[PERSON_NAME]" at bounding box center [68, 217] width 48 height 8
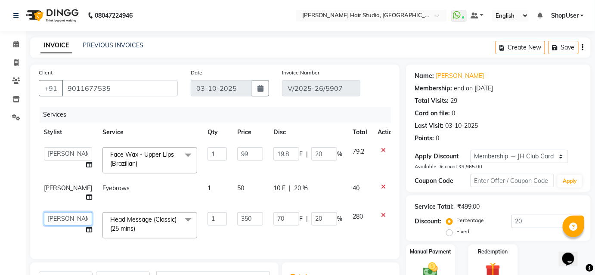
click at [46, 212] on select "[PERSON_NAME] [PERSON_NAME] Avinash [PERSON_NAME] kahde [PERSON_NAME] Pawan [PE…" at bounding box center [68, 218] width 48 height 13
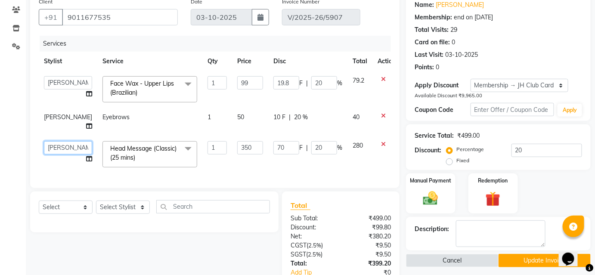
scroll to position [70, 0]
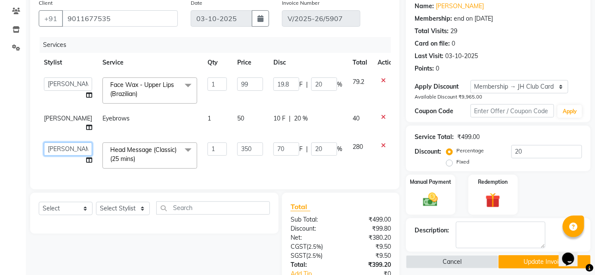
click at [64, 143] on select "[PERSON_NAME] [PERSON_NAME] Avinash [PERSON_NAME] kahde [PERSON_NAME] Pawan [PE…" at bounding box center [68, 149] width 48 height 13
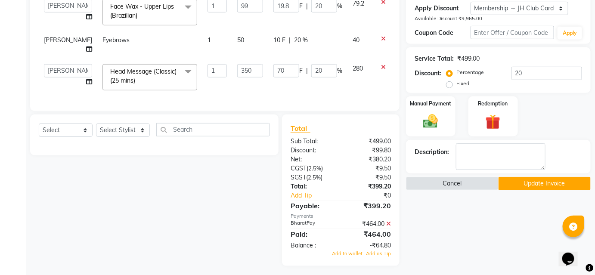
scroll to position [109, 0]
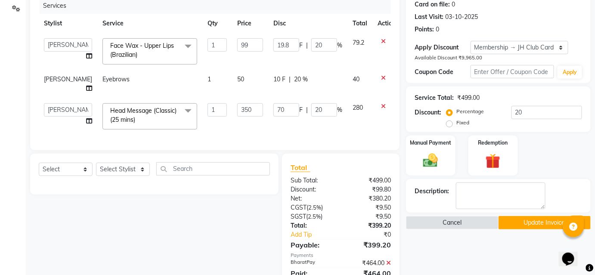
click at [323, 79] on div "10 F | 20 %" at bounding box center [307, 79] width 69 height 9
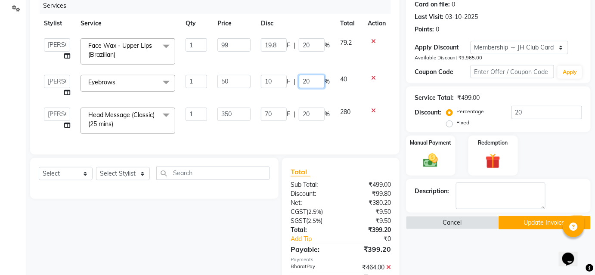
click at [317, 80] on input "20" at bounding box center [312, 81] width 26 height 13
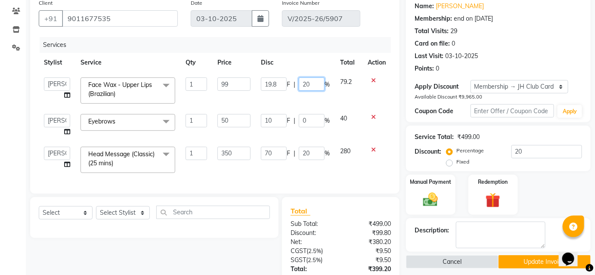
click at [314, 88] on input "20" at bounding box center [312, 84] width 26 height 13
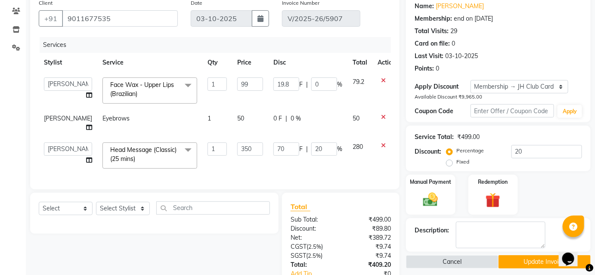
click at [335, 43] on div "Services" at bounding box center [219, 45] width 358 height 16
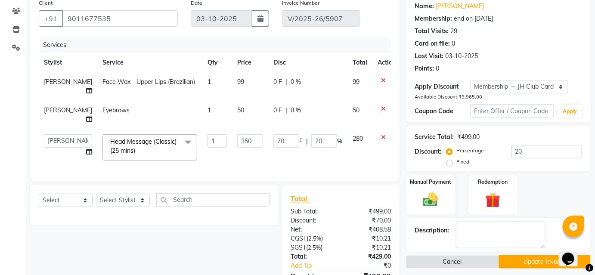
scroll to position [131, 0]
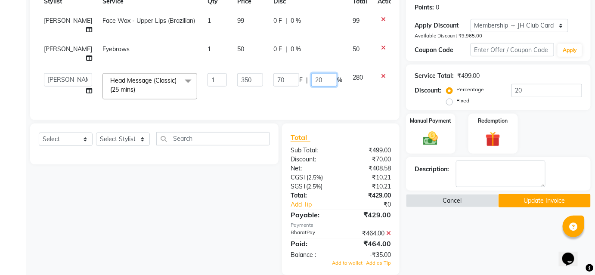
click at [317, 73] on input "20" at bounding box center [324, 79] width 26 height 13
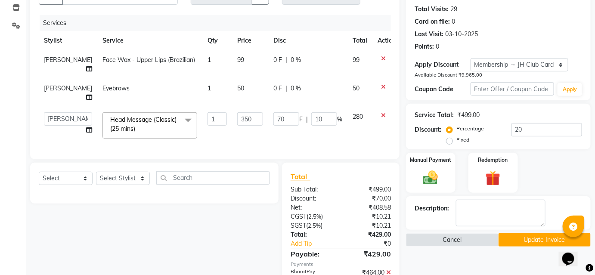
click at [306, 116] on td "70 F | 10 %" at bounding box center [307, 125] width 79 height 37
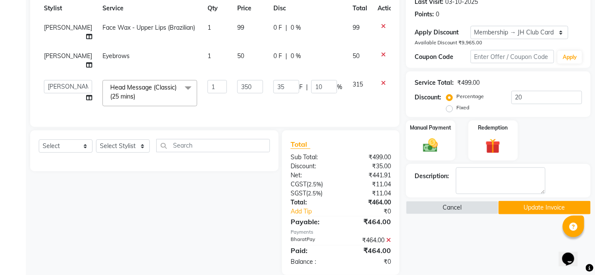
click at [387, 237] on icon at bounding box center [388, 240] width 5 height 6
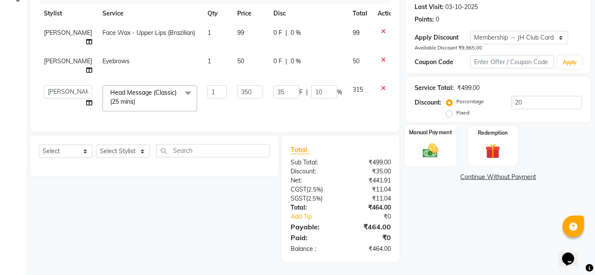
scroll to position [106, 0]
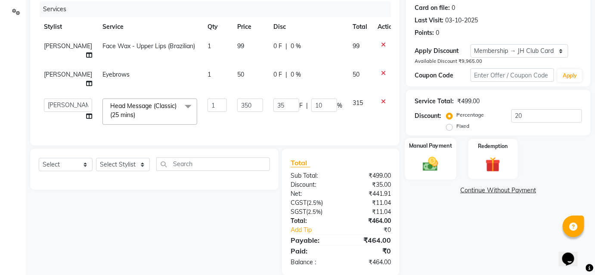
click at [444, 146] on label "Manual Payment" at bounding box center [430, 146] width 43 height 8
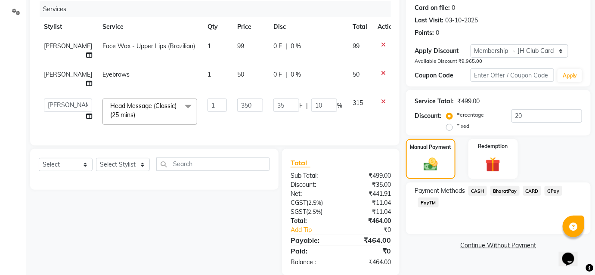
click at [505, 193] on span "BharatPay" at bounding box center [504, 191] width 29 height 10
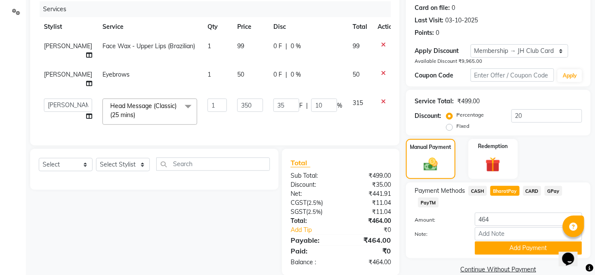
scroll to position [119, 0]
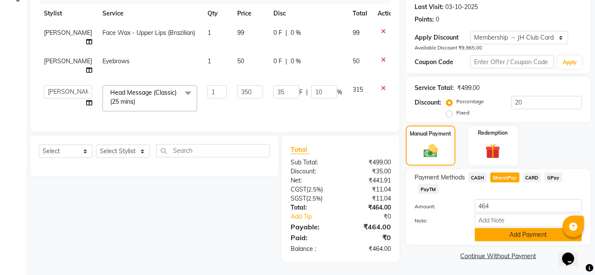
click at [500, 237] on button "Add Payment" at bounding box center [528, 234] width 107 height 13
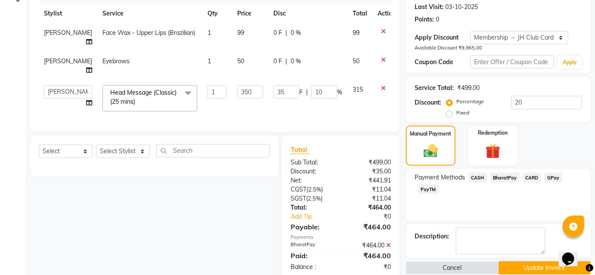
scroll to position [130, 0]
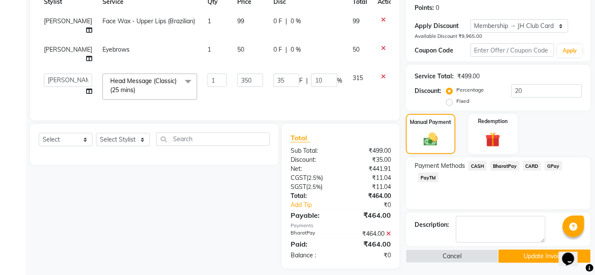
click at [547, 255] on button "Update Invoice" at bounding box center [545, 256] width 93 height 13
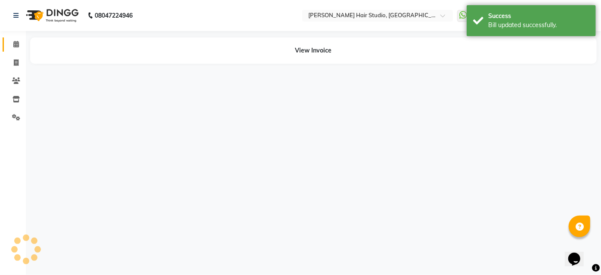
click at [18, 37] on link "Calendar" at bounding box center [13, 44] width 21 height 14
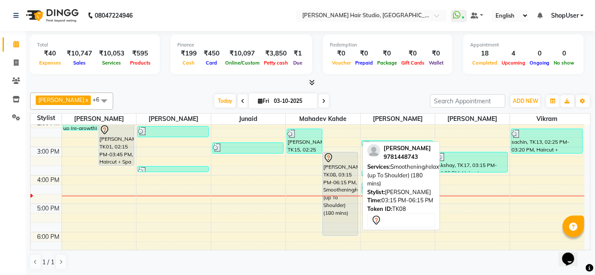
scroll to position [156, 0]
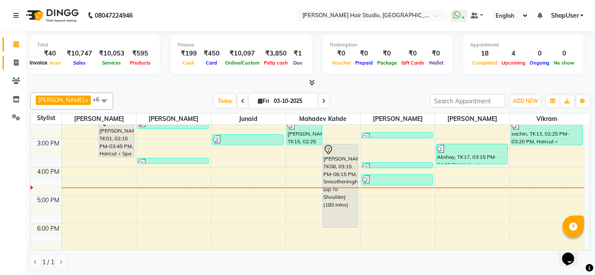
click at [18, 63] on icon at bounding box center [16, 62] width 5 height 6
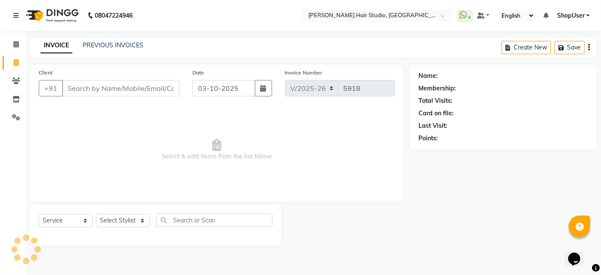
click at [117, 84] on input "Client" at bounding box center [121, 88] width 118 height 16
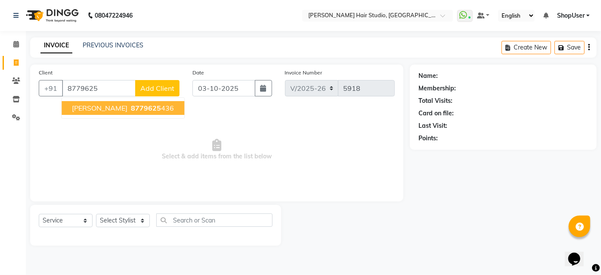
click at [131, 111] on span "8779625" at bounding box center [146, 108] width 30 height 9
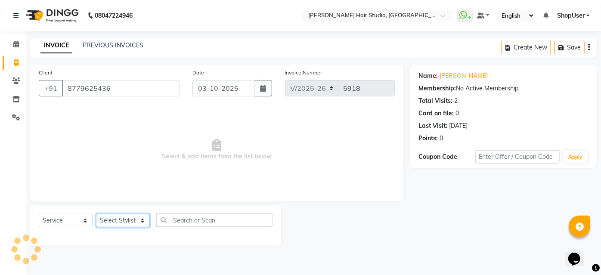
drag, startPoint x: 137, startPoint y: 223, endPoint x: 140, endPoint y: 219, distance: 5.2
click at [137, 223] on select "Select Stylist [PERSON_NAME] [PERSON_NAME] Avinash [PERSON_NAME] kahde [PERSON_…" at bounding box center [123, 220] width 54 height 13
click at [96, 214] on select "Select Stylist [PERSON_NAME] [PERSON_NAME] Avinash [PERSON_NAME] kahde [PERSON_…" at bounding box center [123, 220] width 54 height 13
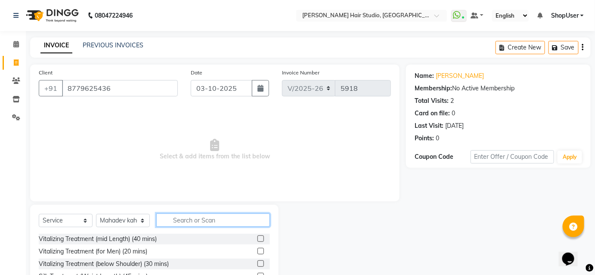
click at [221, 218] on input "text" at bounding box center [213, 220] width 114 height 13
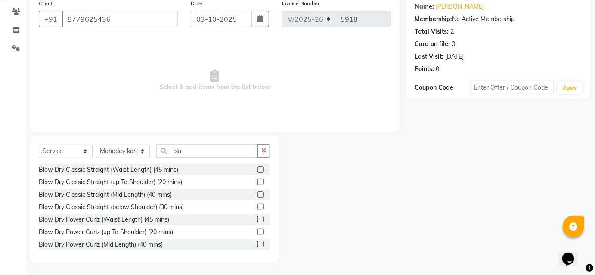
click at [258, 205] on label at bounding box center [261, 207] width 6 height 6
click at [258, 205] on input "checkbox" at bounding box center [261, 208] width 6 height 6
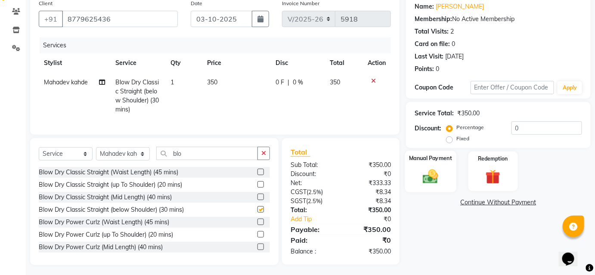
scroll to position [78, 0]
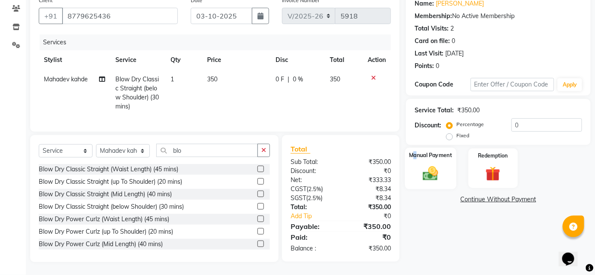
click at [417, 151] on label "Manual Payment" at bounding box center [430, 155] width 43 height 8
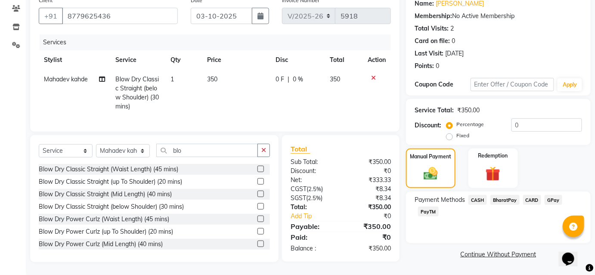
click at [498, 198] on span "BharatPay" at bounding box center [504, 200] width 29 height 10
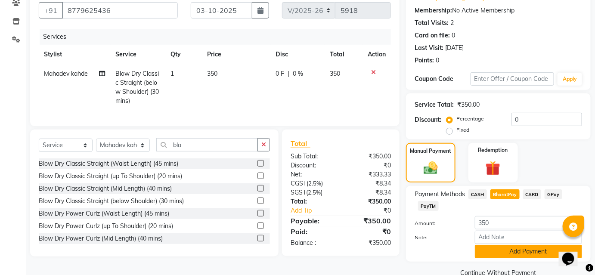
scroll to position [95, 0]
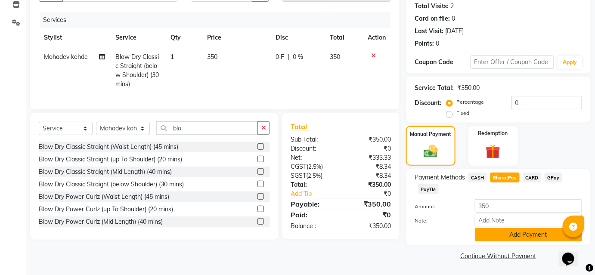
click at [518, 239] on button "Add Payment" at bounding box center [528, 234] width 107 height 13
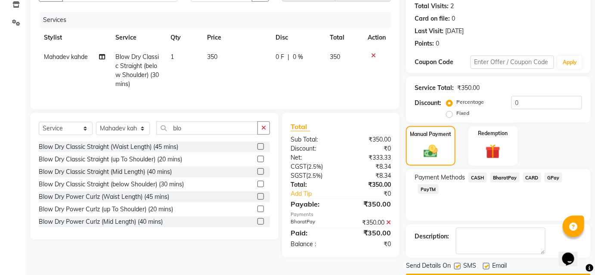
scroll to position [119, 0]
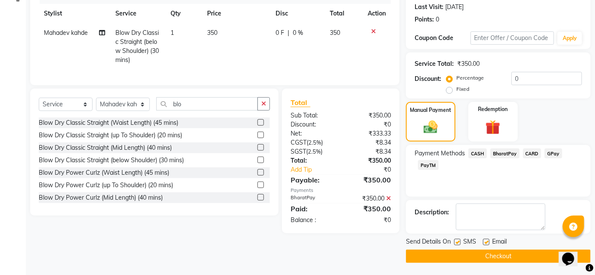
click at [533, 256] on button "Checkout" at bounding box center [498, 256] width 185 height 13
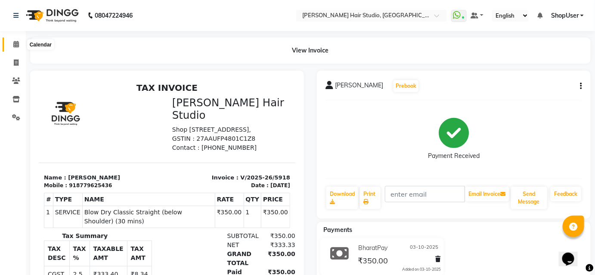
click at [13, 43] on icon at bounding box center [16, 44] width 6 height 6
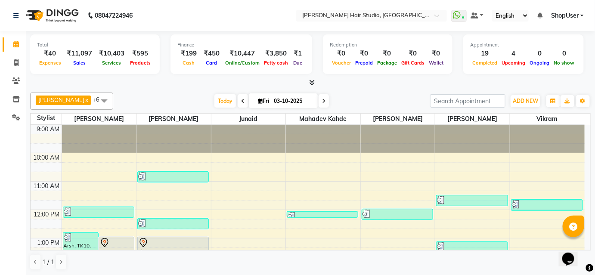
click at [322, 99] on icon at bounding box center [323, 101] width 3 height 5
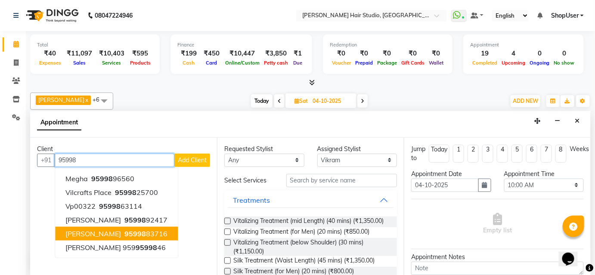
click at [123, 234] on ngb-highlight "95998 83716" at bounding box center [145, 234] width 45 height 9
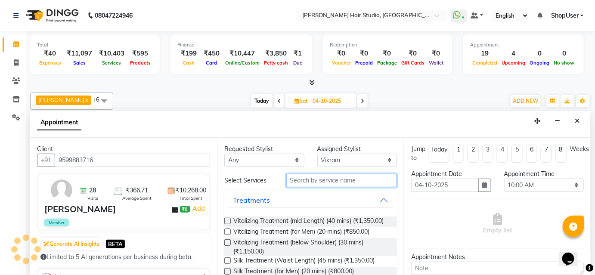
click at [362, 179] on input "text" at bounding box center [341, 180] width 111 height 13
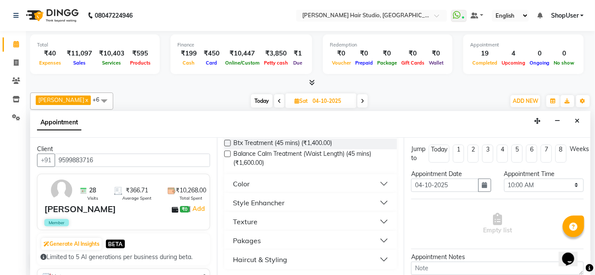
scroll to position [200, 0]
click at [248, 255] on div "Haircut & Styling" at bounding box center [260, 260] width 54 height 10
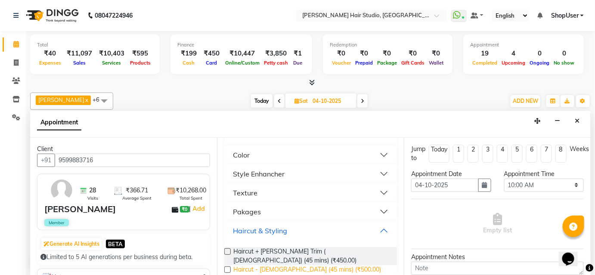
scroll to position [235, 0]
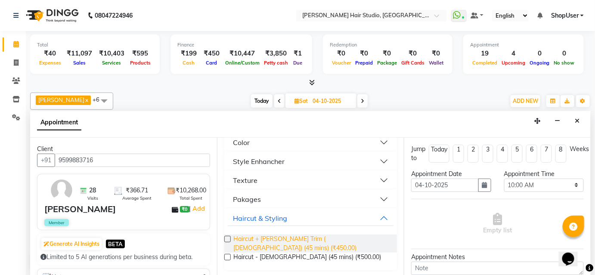
click at [276, 246] on span "Haircut + [PERSON_NAME] Trim ( [DEMOGRAPHIC_DATA]) (45 mins) (₹450.00)" at bounding box center [311, 244] width 157 height 18
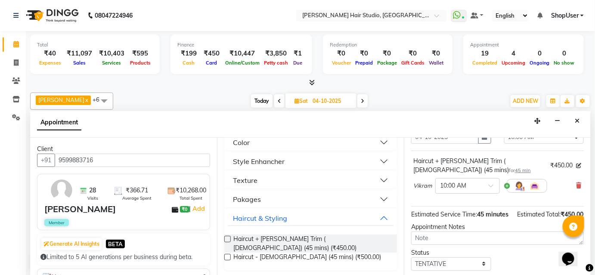
scroll to position [106, 0]
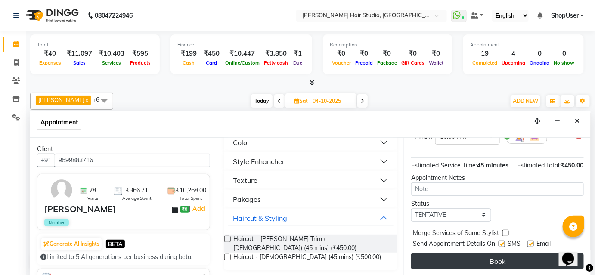
click at [515, 256] on button "Book" at bounding box center [497, 262] width 173 height 16
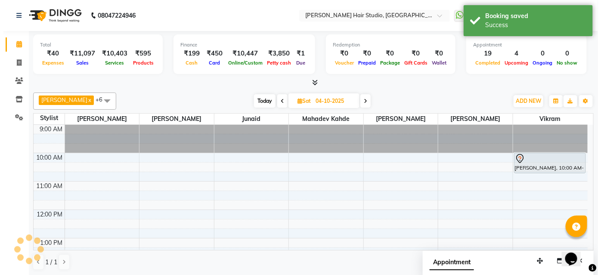
scroll to position [0, 0]
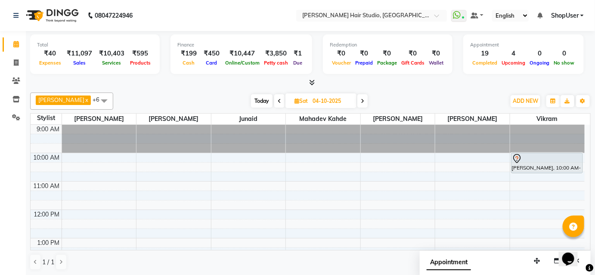
click at [557, 17] on span "ShopUser" at bounding box center [565, 15] width 28 height 9
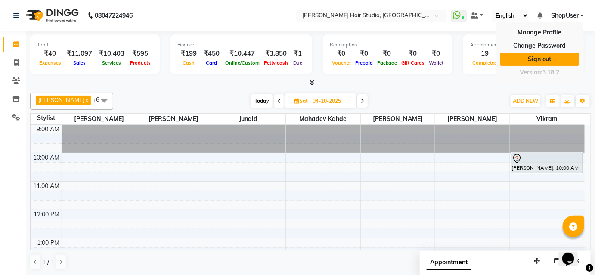
click at [552, 56] on link "Sign out" at bounding box center [539, 59] width 79 height 13
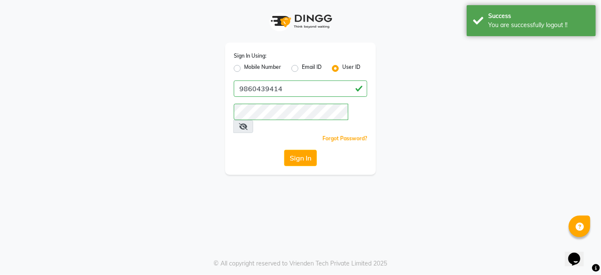
click at [244, 67] on label "Mobile Number" at bounding box center [262, 68] width 37 height 10
click at [244, 67] on input "Mobile Number" at bounding box center [247, 66] width 6 height 6
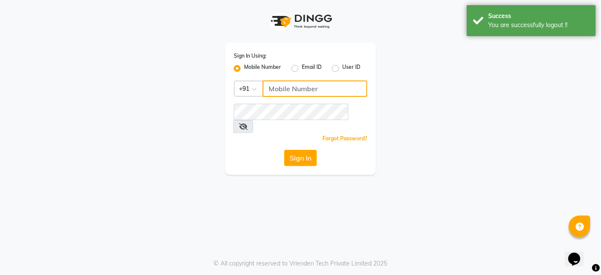
click at [291, 85] on input "Username" at bounding box center [315, 89] width 105 height 16
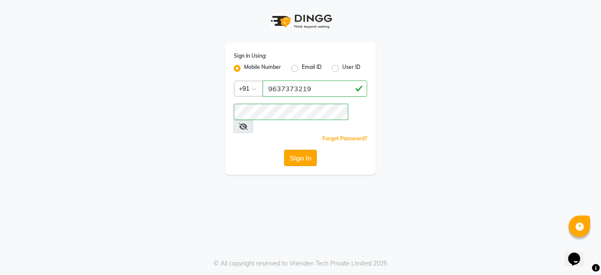
click at [309, 150] on button "Sign In" at bounding box center [300, 158] width 33 height 16
click at [309, 150] on div "Sign In" at bounding box center [300, 158] width 133 height 16
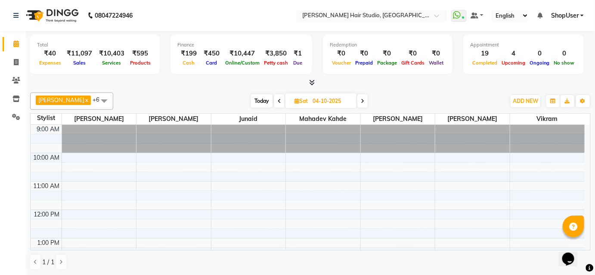
click at [274, 99] on span at bounding box center [279, 100] width 10 height 13
type input "03-10-2025"
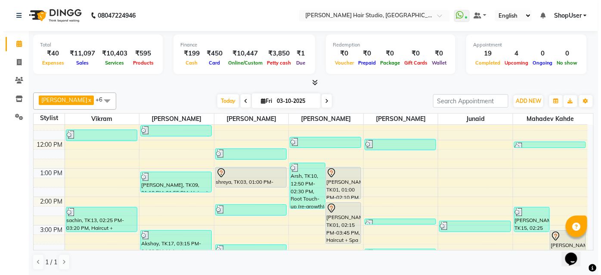
scroll to position [68, 0]
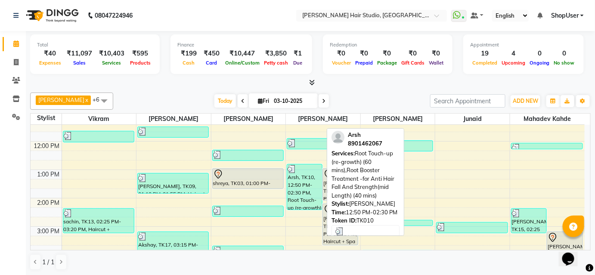
click at [307, 180] on div "Arsh, TK10, 12:50 PM-02:30 PM, Root Touch-up (re-growth) (60 mins),Root Booster…" at bounding box center [304, 187] width 35 height 45
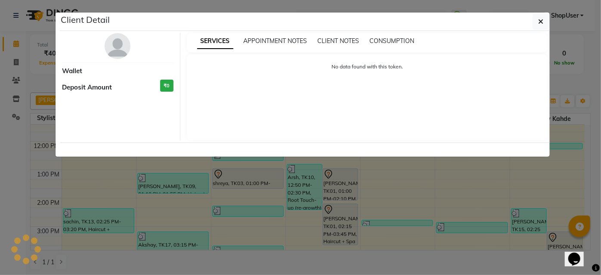
select select "3"
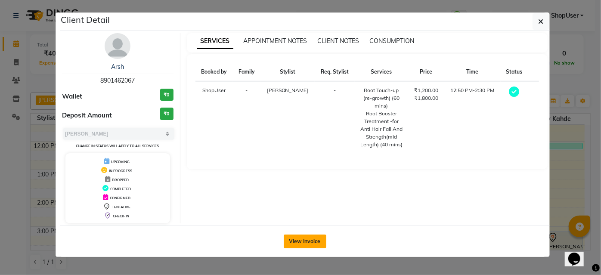
click at [317, 245] on button "View Invoice" at bounding box center [305, 242] width 43 height 14
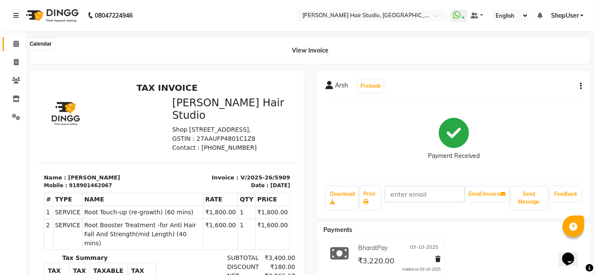
click at [16, 43] on icon at bounding box center [16, 43] width 6 height 6
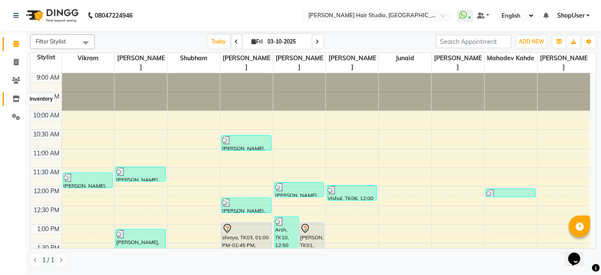
click at [15, 96] on icon at bounding box center [15, 99] width 7 height 6
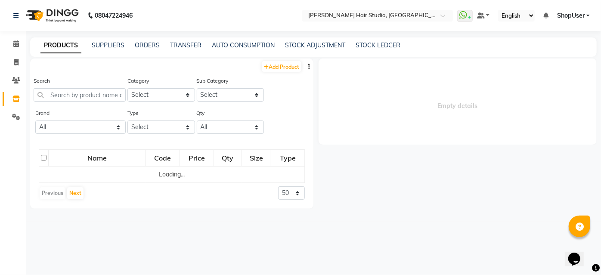
select select
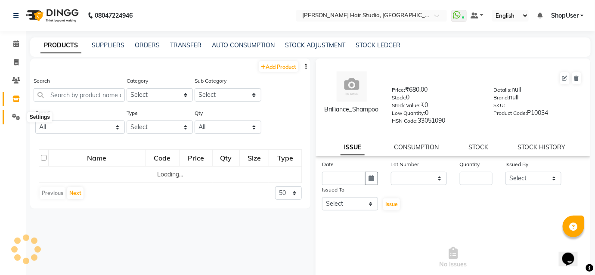
click at [16, 115] on icon at bounding box center [16, 117] width 8 height 6
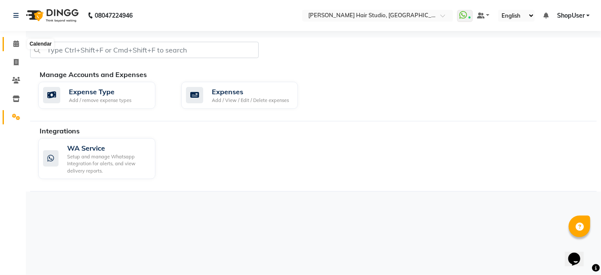
click at [22, 44] on span at bounding box center [16, 44] width 15 height 10
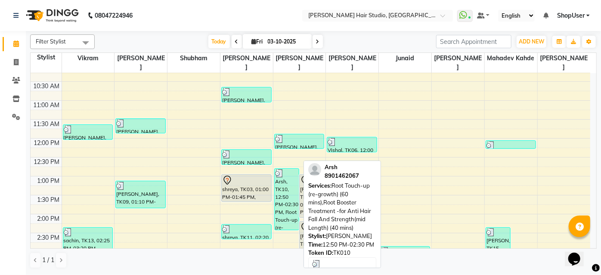
scroll to position [25, 0]
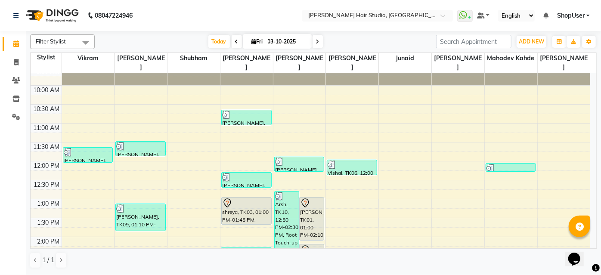
click at [232, 42] on span at bounding box center [237, 41] width 10 height 13
type input "02-10-2025"
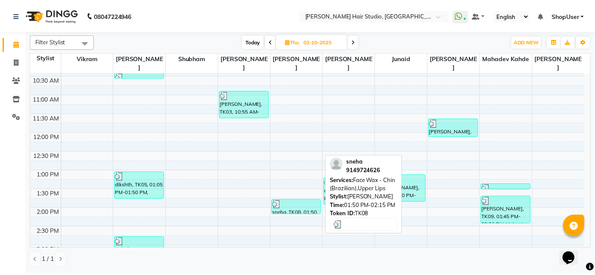
scroll to position [65, 0]
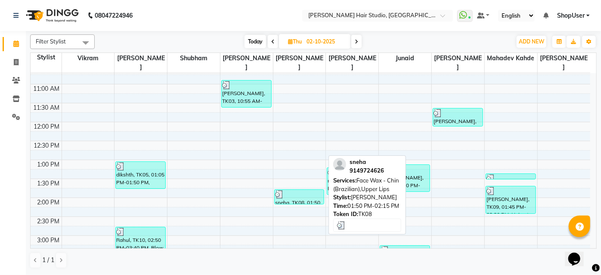
click at [316, 191] on div "sneha, TK08, 01:50 PM-02:15 PM, Face Wax - Chin (Brazilian),Upper Lips" at bounding box center [300, 197] width 50 height 14
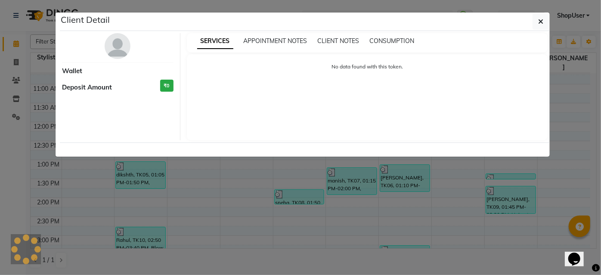
select select "3"
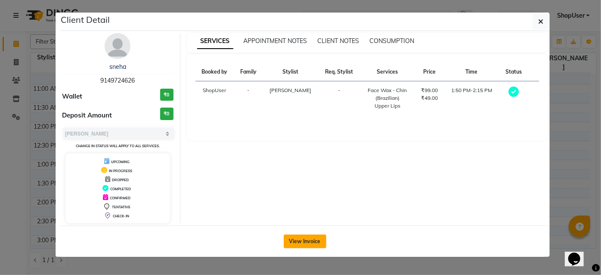
click at [311, 235] on button "View Invoice" at bounding box center [305, 242] width 43 height 14
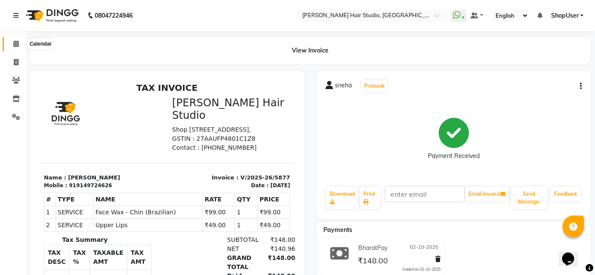
click at [16, 46] on icon at bounding box center [16, 43] width 6 height 6
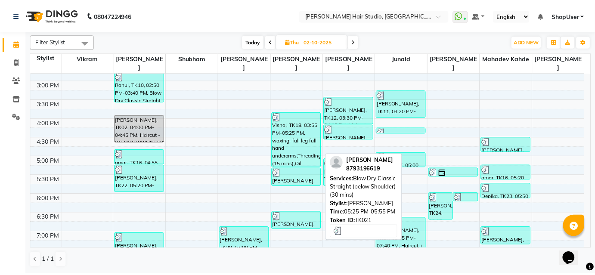
scroll to position [235, 0]
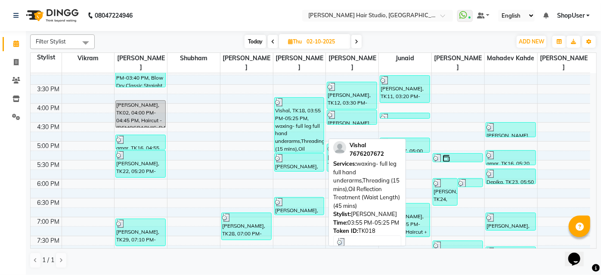
click at [312, 104] on div "Vishal, TK18, 03:55 PM-05:25 PM, waxing- full leg full hand underarms,Threading…" at bounding box center [300, 125] width 50 height 55
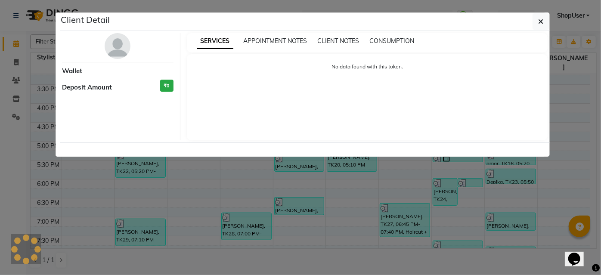
select select "3"
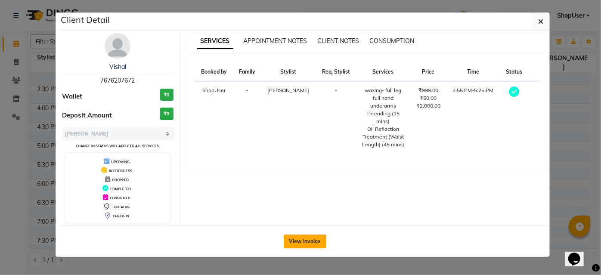
click at [304, 241] on button "View Invoice" at bounding box center [305, 242] width 43 height 14
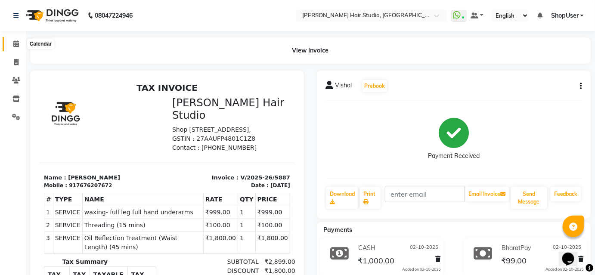
click at [19, 47] on span at bounding box center [16, 44] width 15 height 10
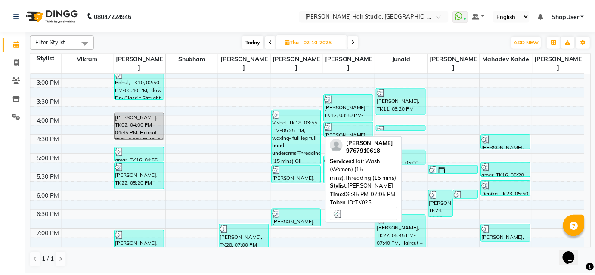
scroll to position [221, 0]
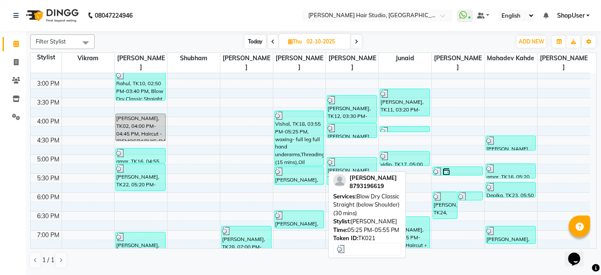
click at [305, 171] on div "ashwinee, TK21, 05:25 PM-05:55 PM, Blow Dry Classic Straight (below Shoulder) (…" at bounding box center [300, 176] width 50 height 18
select select "3"
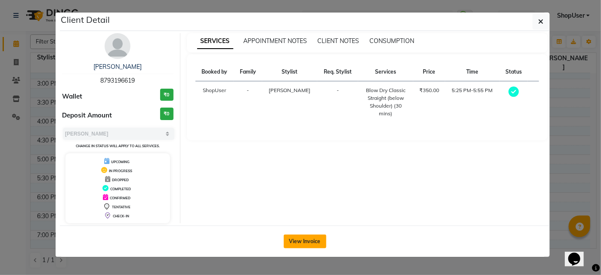
click at [305, 243] on button "View Invoice" at bounding box center [305, 242] width 43 height 14
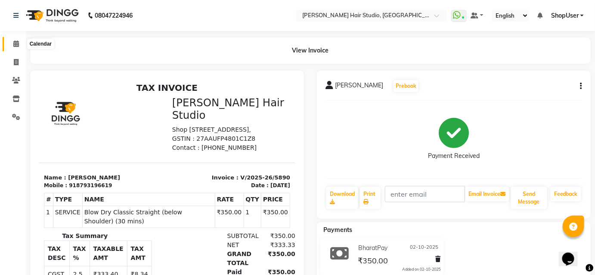
click at [15, 44] on icon at bounding box center [16, 43] width 6 height 6
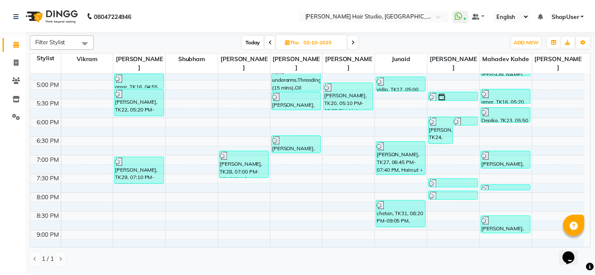
scroll to position [339, 0]
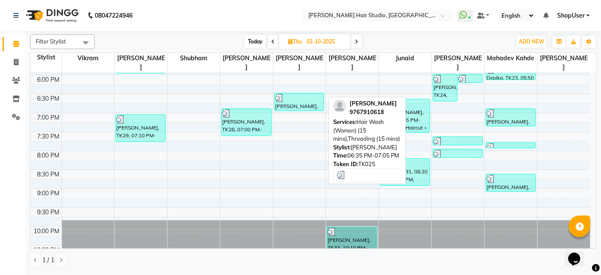
click at [315, 94] on div "shubhangi, TK25, 06:35 PM-07:05 PM, Hair Wash (Women) (15 mins),Threading (15 m…" at bounding box center [300, 101] width 50 height 17
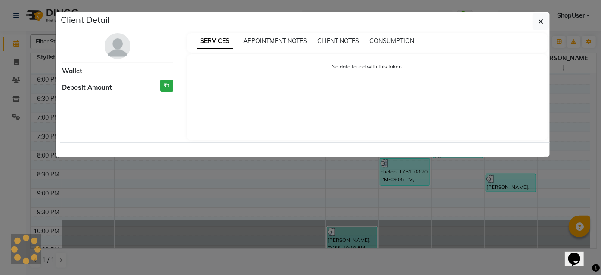
select select "3"
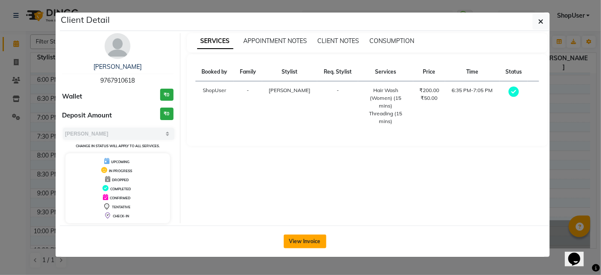
click at [315, 236] on button "View Invoice" at bounding box center [305, 242] width 43 height 14
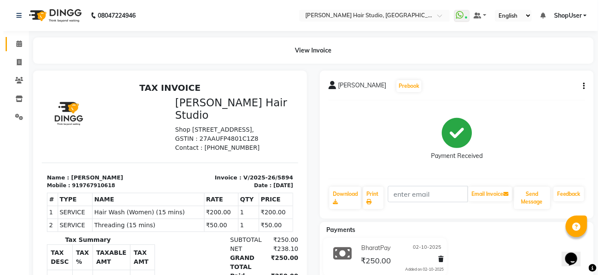
scroll to position [7, 0]
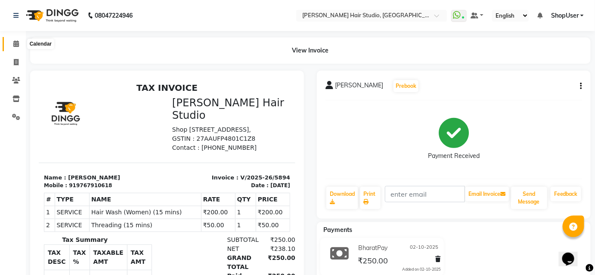
click at [14, 41] on icon at bounding box center [16, 43] width 6 height 6
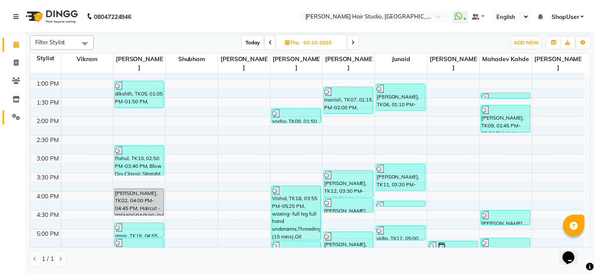
scroll to position [65, 0]
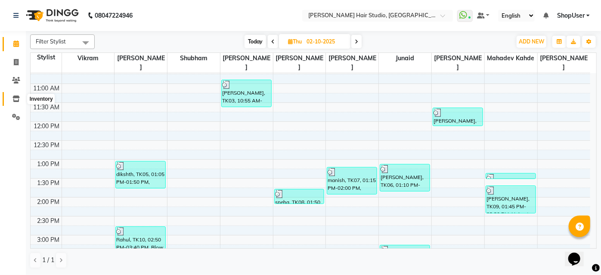
click at [18, 99] on icon at bounding box center [15, 99] width 7 height 6
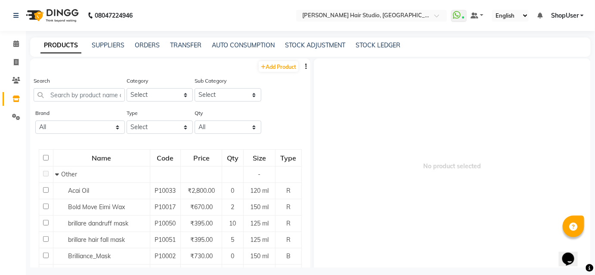
click at [22, 36] on li "Calendar" at bounding box center [13, 44] width 26 height 19
click at [21, 36] on li "Calendar" at bounding box center [13, 44] width 26 height 19
click at [571, 14] on span "ShopUser" at bounding box center [565, 15] width 28 height 9
